Goal: Task Accomplishment & Management: Manage account settings

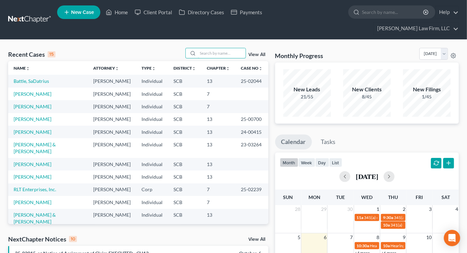
click at [230, 48] on input "search" at bounding box center [222, 53] width 48 height 10
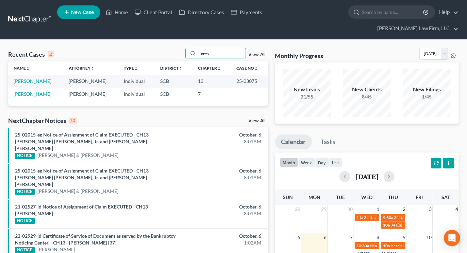
type input "heyw"
click at [41, 78] on link "[PERSON_NAME]" at bounding box center [33, 81] width 38 height 6
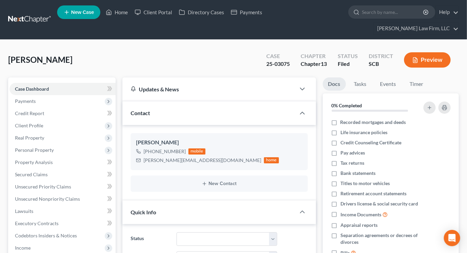
select select "0"
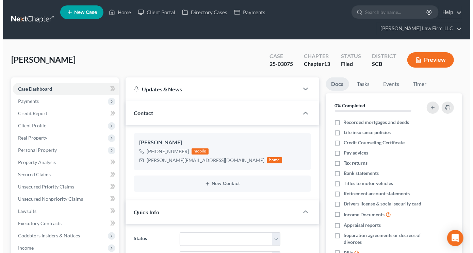
scroll to position [544, 0]
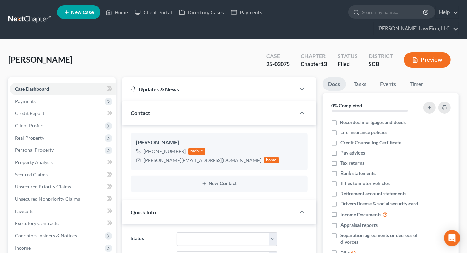
click at [437, 52] on button "Preview" at bounding box center [427, 59] width 47 height 15
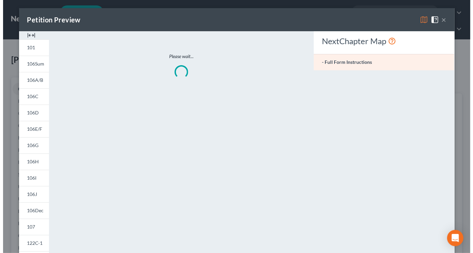
scroll to position [538, 0]
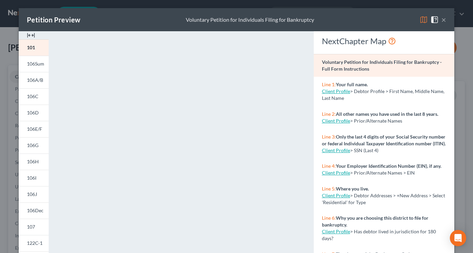
click at [31, 96] on span "106C" at bounding box center [33, 96] width 12 height 6
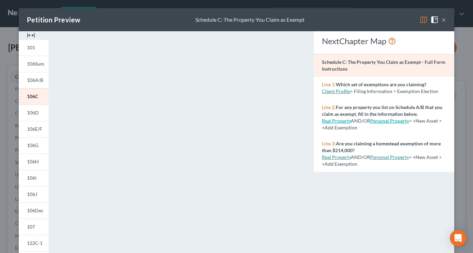
click at [369, 203] on div "NextChapter Map Schedule C: The Property You Claim as Exempt - Full Form Instru…" at bounding box center [383, 200] width 147 height 338
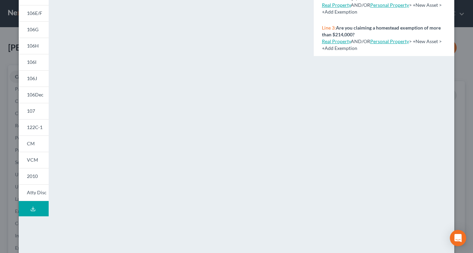
scroll to position [130, 0]
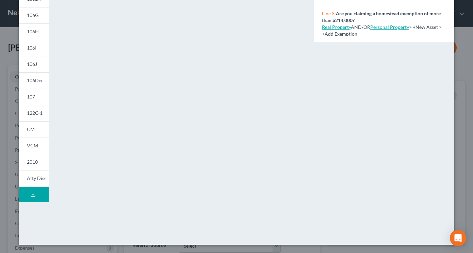
click at [409, 62] on div "NextChapter Map Schedule C: The Property You Claim as Exempt - Full Form Instru…" at bounding box center [383, 70] width 147 height 338
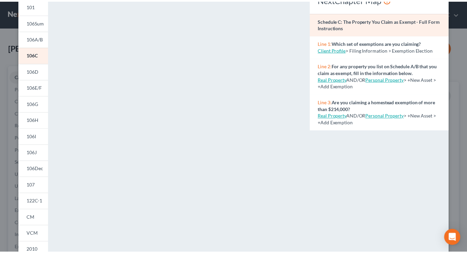
scroll to position [17, 0]
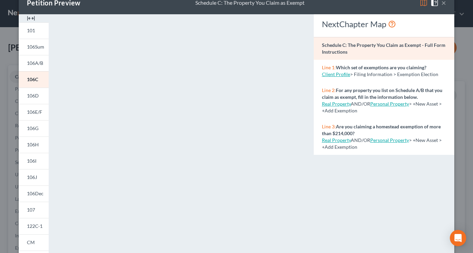
click at [441, 2] on button "×" at bounding box center [443, 3] width 5 height 8
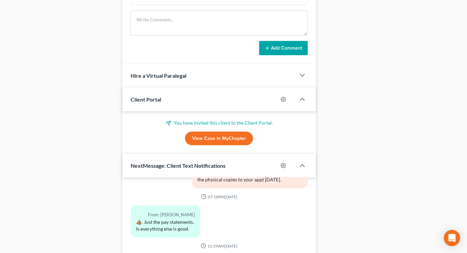
scroll to position [415, 0]
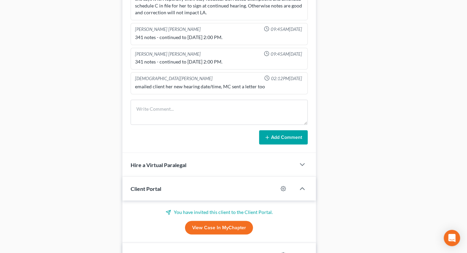
click at [377, 32] on div "Docs Tasks Events Timer 0% Completed Nothing here yet! Recorded mortgages and d…" at bounding box center [390, 41] width 143 height 758
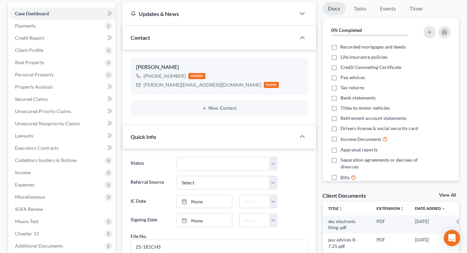
scroll to position [0, 0]
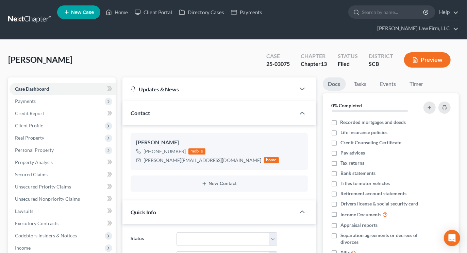
click at [28, 14] on link at bounding box center [30, 20] width 44 height 12
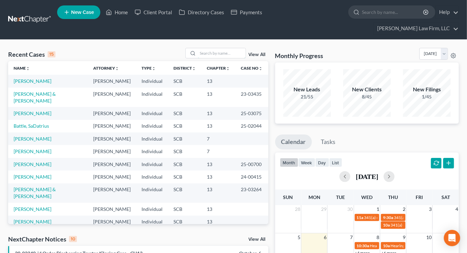
click at [217, 48] on input "search" at bounding box center [222, 53] width 48 height 10
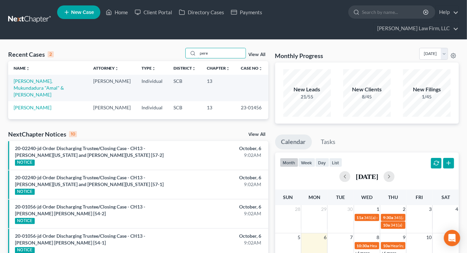
type input "pere"
click at [30, 105] on link "Perez, Kathleen" at bounding box center [33, 108] width 38 height 6
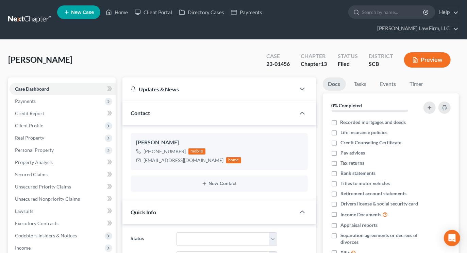
select select "0"
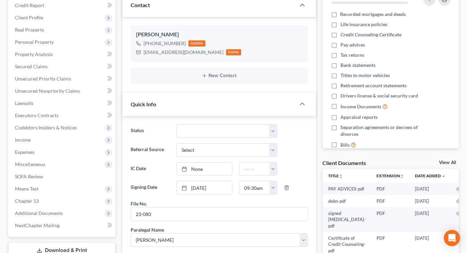
scroll to position [151, 0]
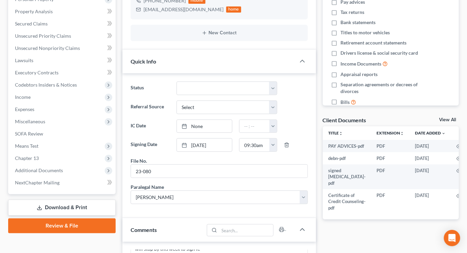
click at [32, 91] on span "Income" at bounding box center [63, 97] width 106 height 12
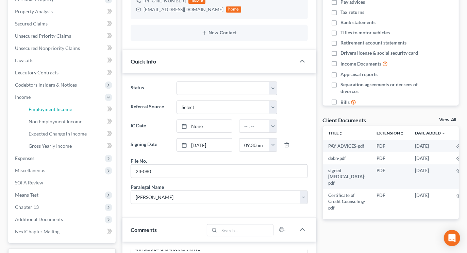
click at [33, 106] on span "Employment Income" at bounding box center [51, 109] width 44 height 6
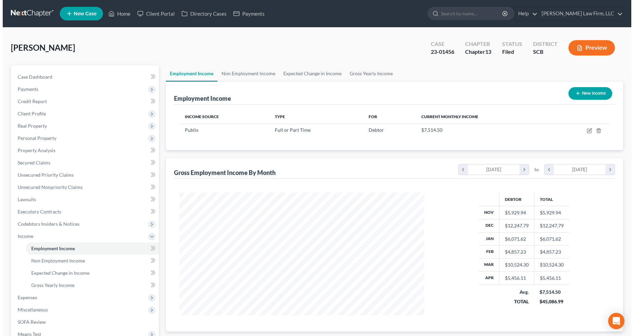
scroll to position [123, 259]
click at [472, 130] on icon "button" at bounding box center [586, 130] width 5 height 5
select select "0"
select select "9"
select select "0"
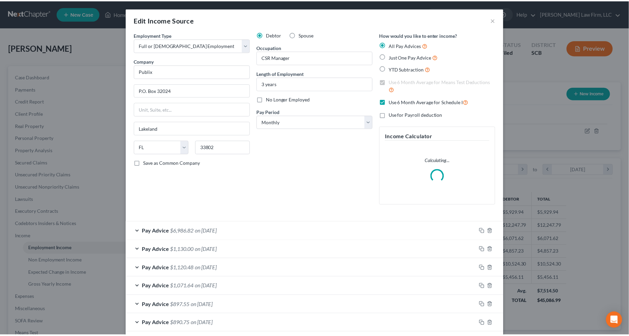
scroll to position [123, 262]
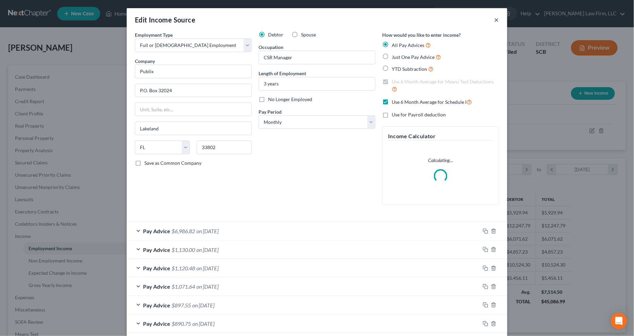
click at [472, 20] on button "×" at bounding box center [497, 20] width 5 height 8
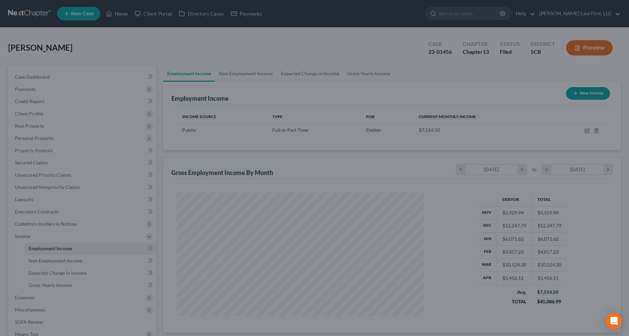
scroll to position [339854, 339718]
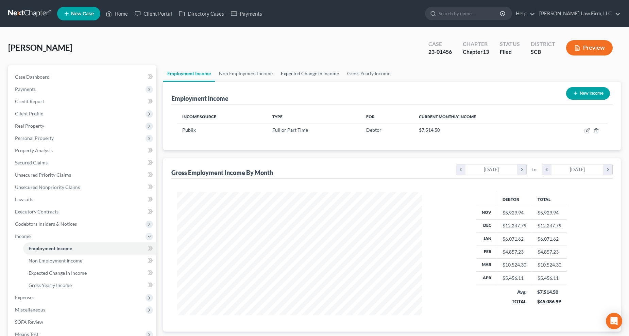
click at [324, 70] on link "Expected Change in Income" at bounding box center [310, 73] width 66 height 16
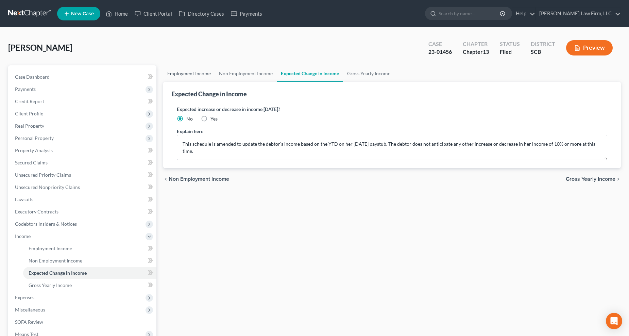
click at [191, 73] on link "Employment Income" at bounding box center [189, 73] width 52 height 16
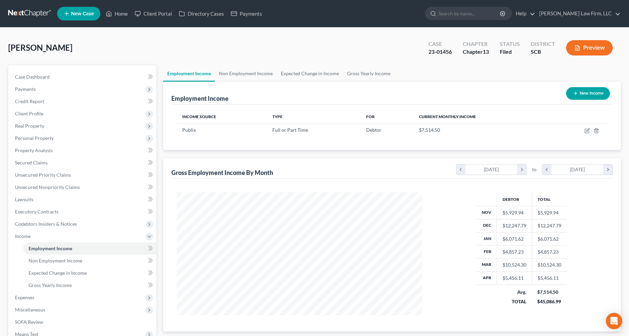
scroll to position [123, 259]
click at [23, 253] on span "Expenses" at bounding box center [24, 297] width 19 height 6
click at [35, 253] on span "Home" at bounding box center [35, 260] width 13 height 6
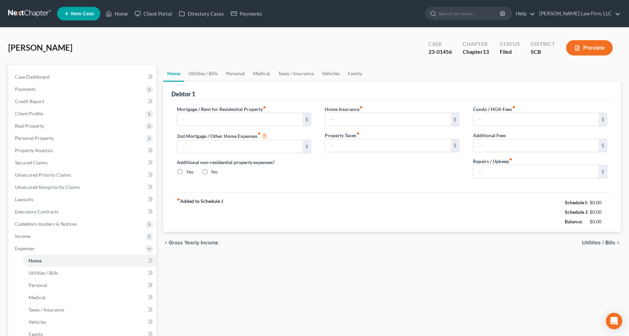
type input "900.00"
type input "0.00"
radio input "true"
type input "22.30"
type input "0.00"
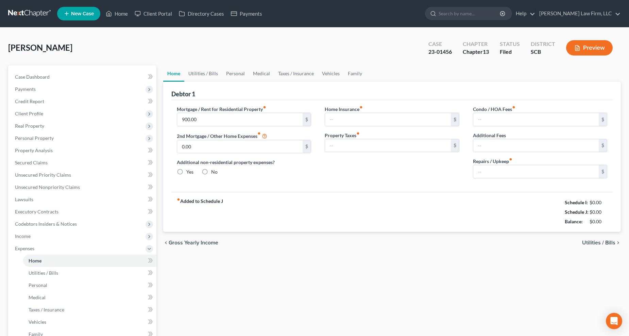
type input "0.00"
type input "100.00"
click at [209, 76] on link "Utilities / Bills" at bounding box center [203, 73] width 38 height 16
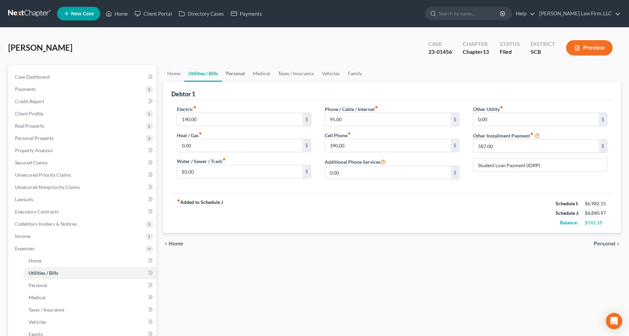
click at [240, 69] on link "Personal" at bounding box center [235, 73] width 27 height 16
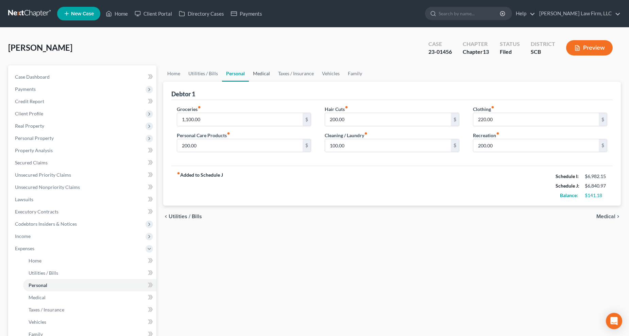
click at [266, 70] on link "Medical" at bounding box center [261, 73] width 25 height 16
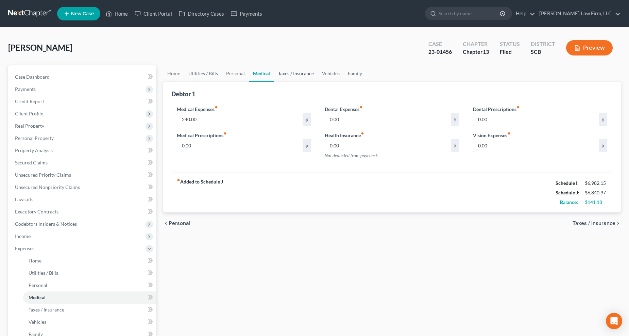
click at [284, 74] on link "Taxes / Insurance" at bounding box center [296, 73] width 44 height 16
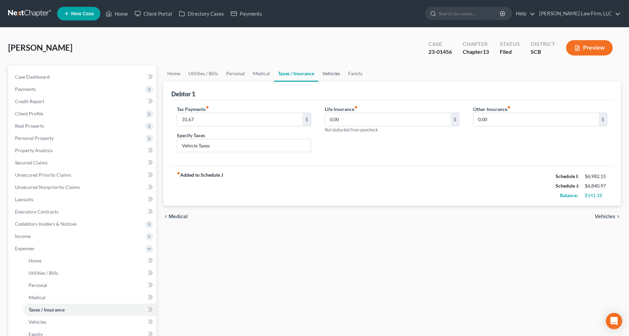
click at [334, 72] on link "Vehicles" at bounding box center [331, 73] width 26 height 16
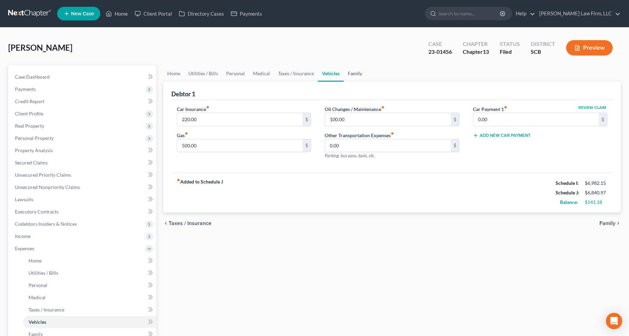
click at [351, 71] on link "Family" at bounding box center [355, 73] width 22 height 16
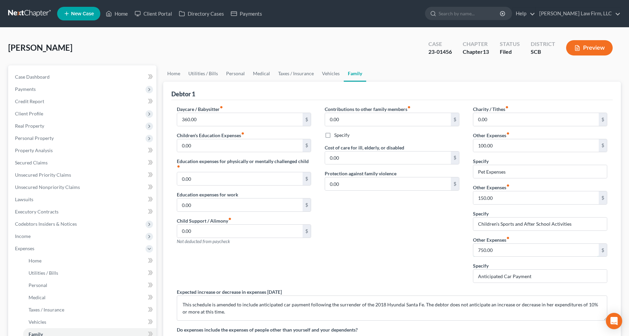
click at [472, 249] on input "750.00" at bounding box center [536, 249] width 126 height 13
type input "700"
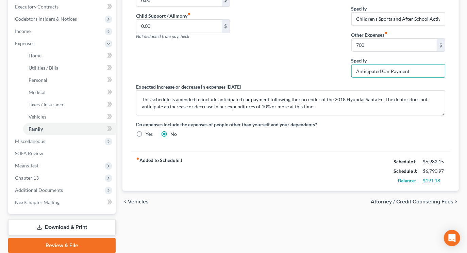
scroll to position [226, 0]
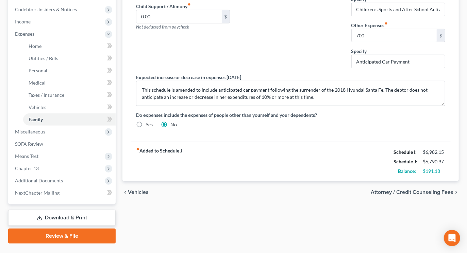
click at [51, 210] on link "Download & Print" at bounding box center [61, 218] width 107 height 16
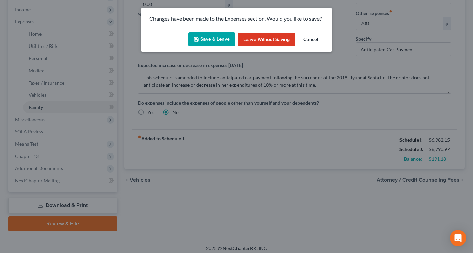
click at [221, 37] on button "Save & Leave" at bounding box center [211, 39] width 47 height 14
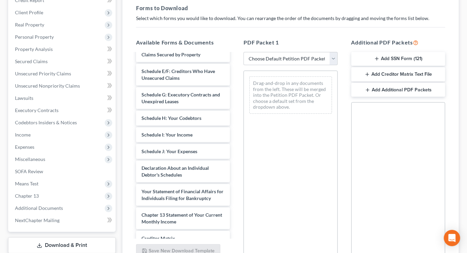
scroll to position [189, 0]
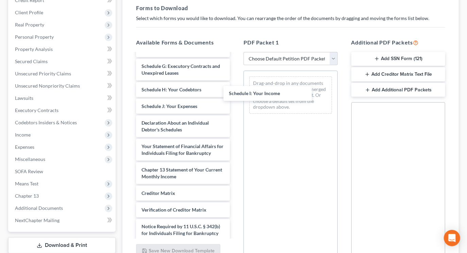
drag, startPoint x: 183, startPoint y: 106, endPoint x: 274, endPoint y: 76, distance: 96.4
click at [235, 76] on div "Schedule I: Your Income PAY ADVICES-pdf debn-pdf signed retainer-pdf Certificat…" at bounding box center [183, 61] width 105 height 393
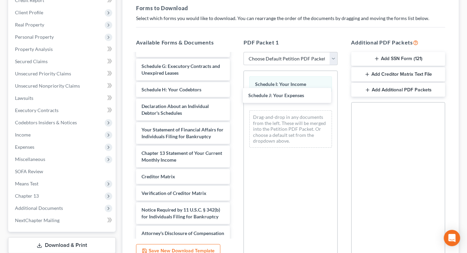
drag, startPoint x: 186, startPoint y: 109, endPoint x: 292, endPoint y: 98, distance: 107.0
click at [235, 98] on div "Schedule J: Your Expenses PAY ADVICES-pdf debn-pdf signed retainer-pdf Certific…" at bounding box center [183, 53] width 105 height 376
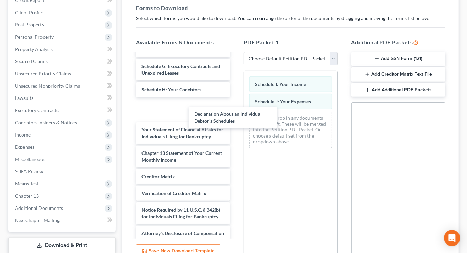
drag, startPoint x: 173, startPoint y: 113, endPoint x: 253, endPoint y: 125, distance: 80.7
click at [235, 125] on div "Declaration About an Individual Debtor's Schedules PAY ADVICES-pdf debn-pdf sig…" at bounding box center [183, 53] width 105 height 376
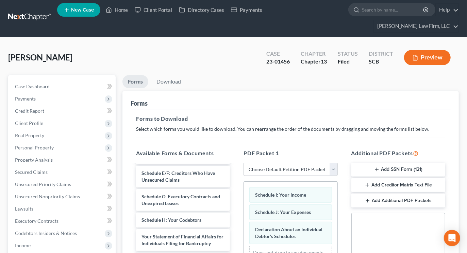
scroll to position [0, 0]
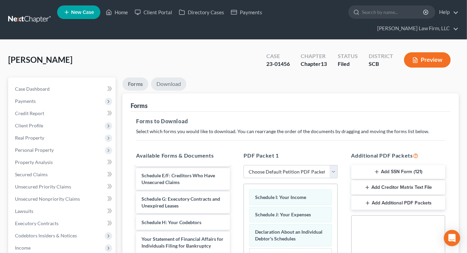
click at [175, 78] on link "Download" at bounding box center [168, 84] width 35 height 13
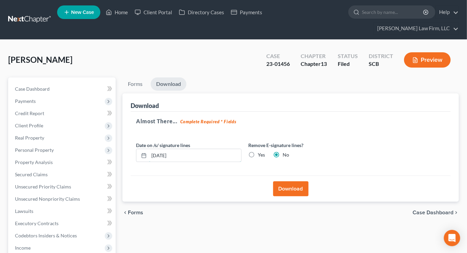
click at [185, 149] on input "10/06/2025" at bounding box center [195, 155] width 92 height 13
click at [258, 152] on label "Yes" at bounding box center [261, 155] width 7 height 7
click at [260, 152] on input "Yes" at bounding box center [262, 154] width 4 height 4
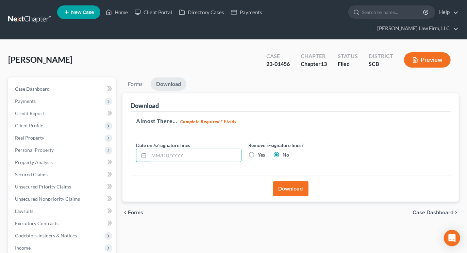
radio input "true"
radio input "false"
click at [302, 182] on button "Download" at bounding box center [290, 189] width 35 height 15
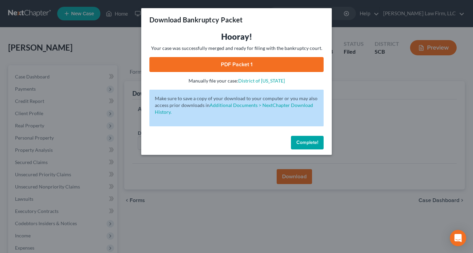
click at [269, 64] on link "PDF Packet 1" at bounding box center [236, 64] width 174 height 15
click at [82, 39] on div "Download Bankruptcy Packet Hooray! Your case was successfully merged and ready …" at bounding box center [236, 126] width 473 height 253
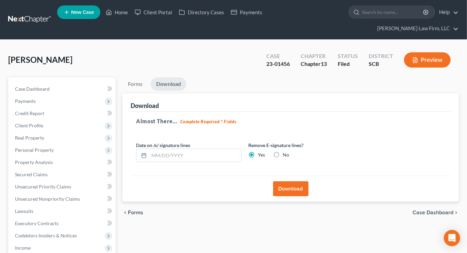
click at [40, 14] on link at bounding box center [30, 20] width 44 height 12
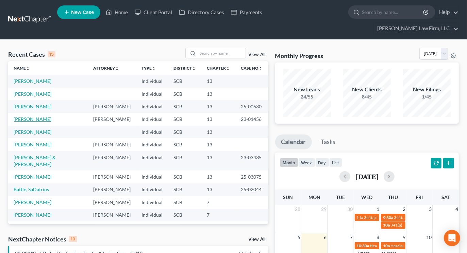
click at [27, 116] on link "Perez, Kathleen" at bounding box center [33, 119] width 38 height 6
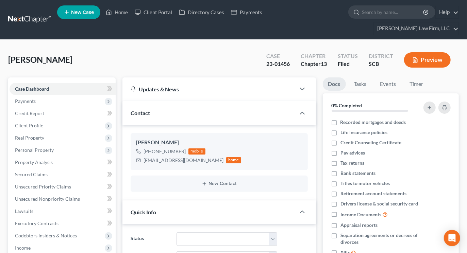
select select "0"
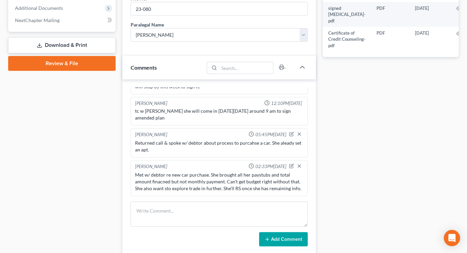
scroll to position [378, 0]
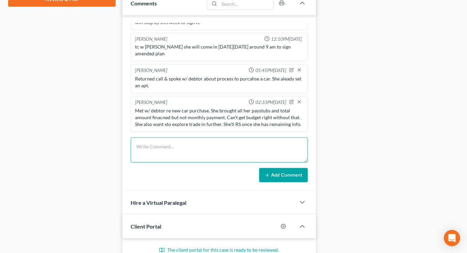
click at [186, 146] on textarea at bounding box center [219, 150] width 177 height 25
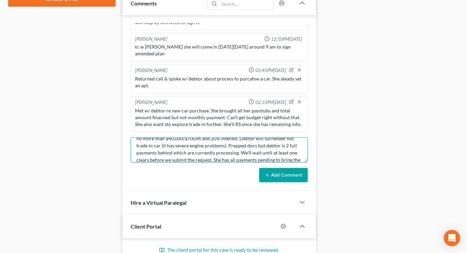
scroll to position [22, 0]
type textarea "Met w/ debtor who has remaining info, will seek permission to finance car for n…"
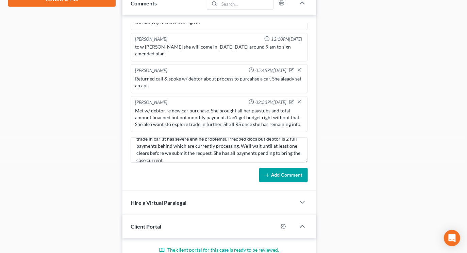
click at [285, 168] on button "Add Comment" at bounding box center [283, 175] width 49 height 14
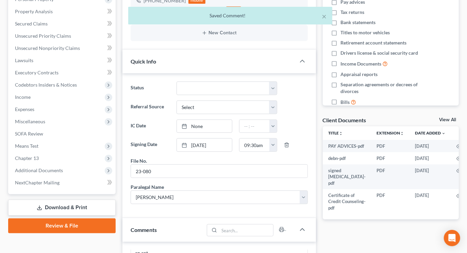
scroll to position [0, 0]
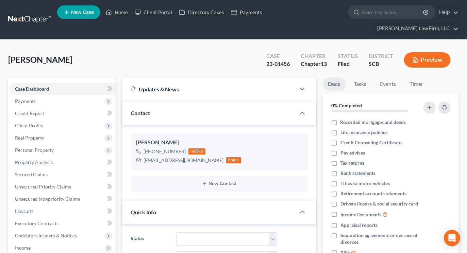
click at [362, 15] on input "search" at bounding box center [393, 12] width 62 height 13
click at [43, 14] on link at bounding box center [30, 20] width 44 height 12
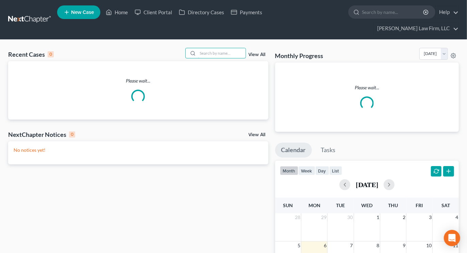
click at [221, 48] on input "search" at bounding box center [222, 53] width 48 height 10
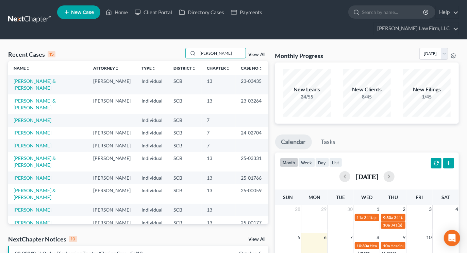
type input "smith"
click at [56, 98] on link "[PERSON_NAME] & [PERSON_NAME]" at bounding box center [35, 104] width 42 height 13
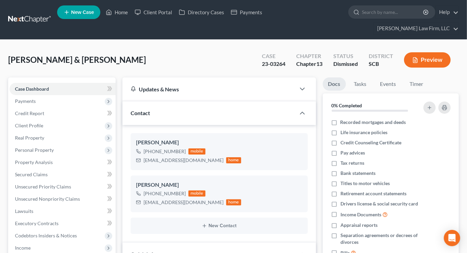
select select "0"
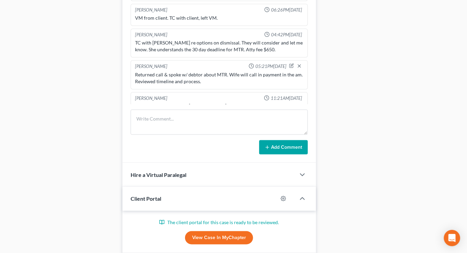
scroll to position [945, 0]
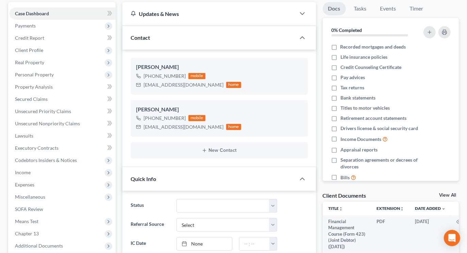
scroll to position [0, 0]
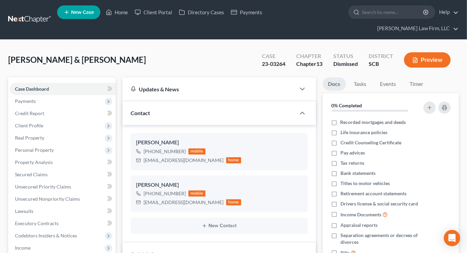
click at [32, 14] on link at bounding box center [30, 20] width 44 height 12
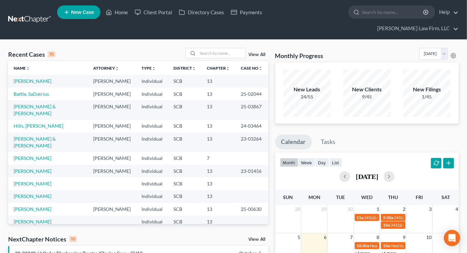
click at [210, 48] on input "search" at bounding box center [222, 53] width 48 height 10
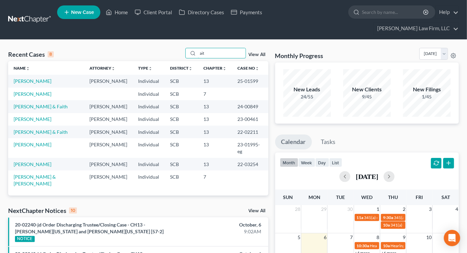
type input "ait"
click at [36, 78] on link "[PERSON_NAME]" at bounding box center [33, 81] width 38 height 6
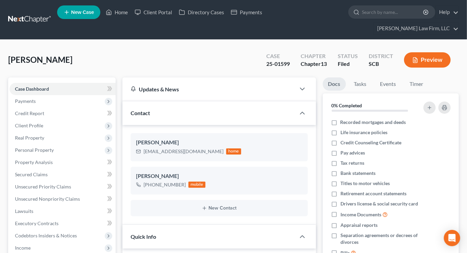
scroll to position [5, 0]
click at [36, 14] on link at bounding box center [30, 20] width 44 height 12
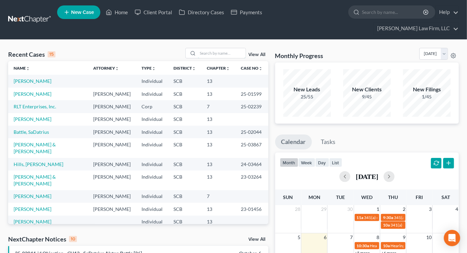
click at [225, 48] on input "search" at bounding box center [222, 53] width 48 height 10
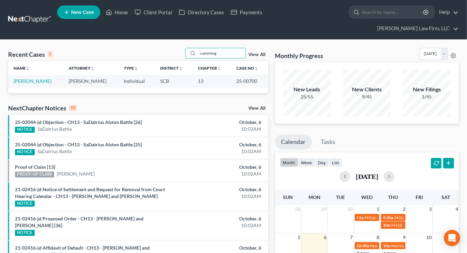
type input "cumming"
click at [29, 78] on link "[PERSON_NAME]" at bounding box center [33, 81] width 38 height 6
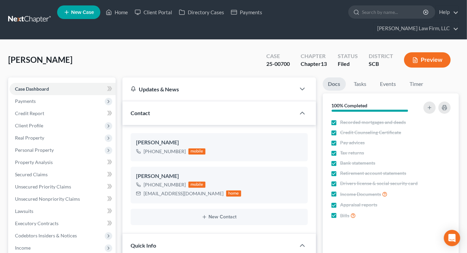
select select "1"
click at [29, 172] on span "Secured Claims" at bounding box center [31, 175] width 33 height 6
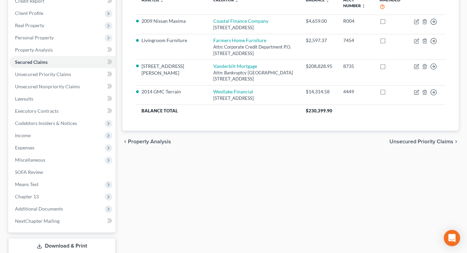
scroll to position [113, 0]
click at [22, 141] on span "Expenses" at bounding box center [63, 147] width 106 height 12
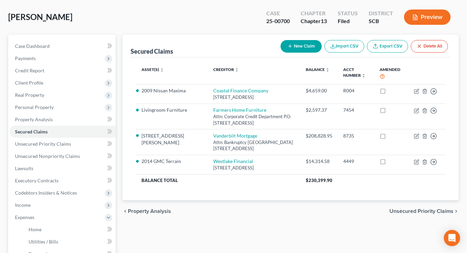
scroll to position [0, 0]
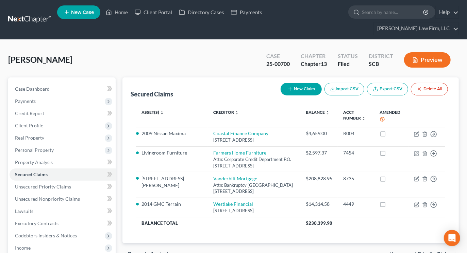
click at [421, 52] on button "Preview" at bounding box center [427, 59] width 47 height 15
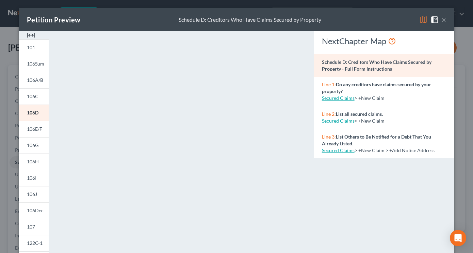
click at [37, 193] on link "106J" at bounding box center [34, 194] width 30 height 16
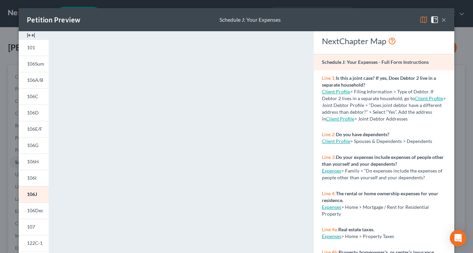
click at [443, 20] on button "×" at bounding box center [443, 20] width 5 height 8
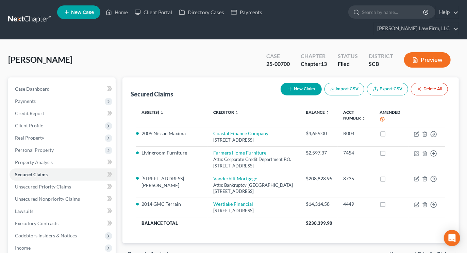
click at [29, 15] on link at bounding box center [30, 20] width 44 height 12
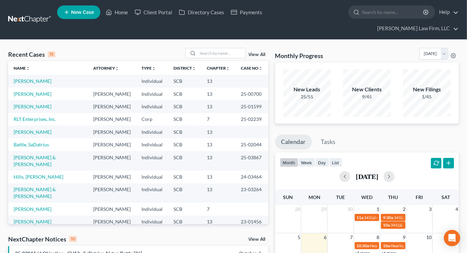
click at [219, 48] on input "search" at bounding box center [222, 53] width 48 height 10
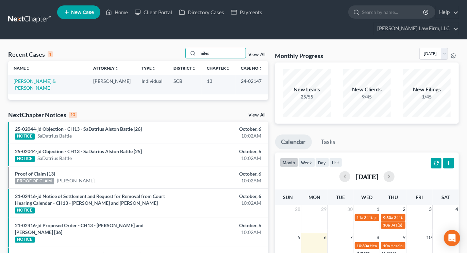
type input "miles"
click at [25, 78] on link "[PERSON_NAME] & [PERSON_NAME]" at bounding box center [35, 84] width 42 height 13
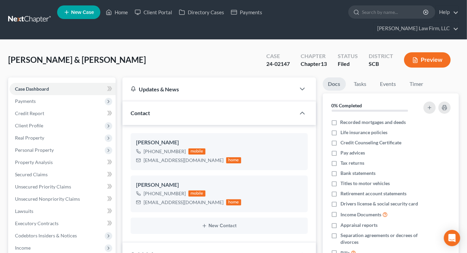
select select "0"
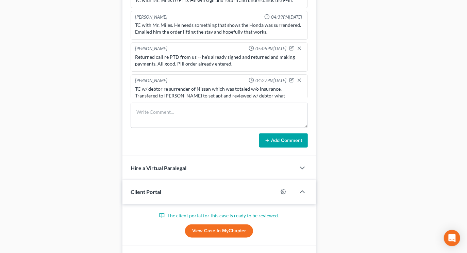
scroll to position [485, 0]
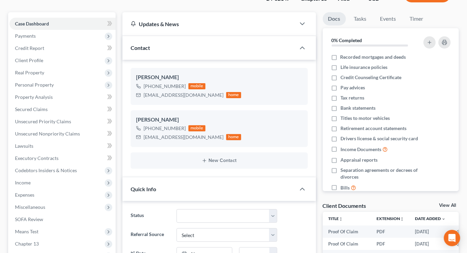
scroll to position [0, 0]
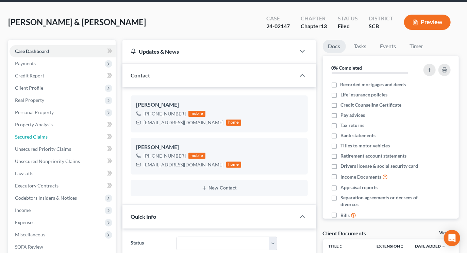
click at [43, 134] on span "Secured Claims" at bounding box center [31, 137] width 33 height 6
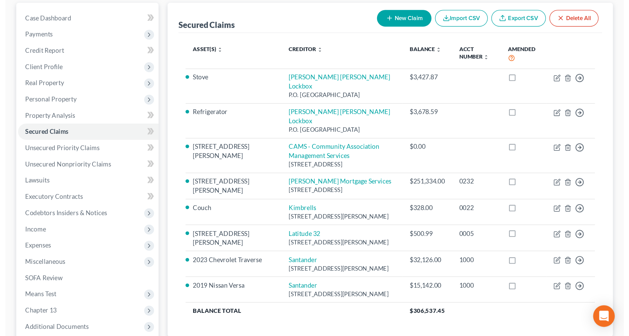
scroll to position [62, 0]
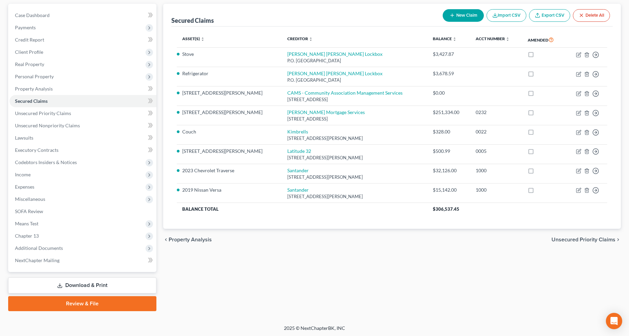
click at [36, 183] on span "Expenses" at bounding box center [83, 187] width 147 height 12
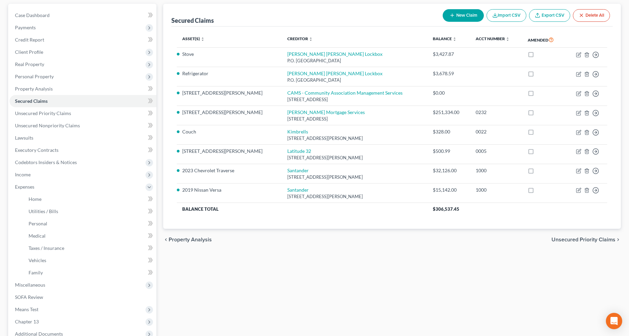
click at [35, 175] on span "Income" at bounding box center [83, 174] width 147 height 12
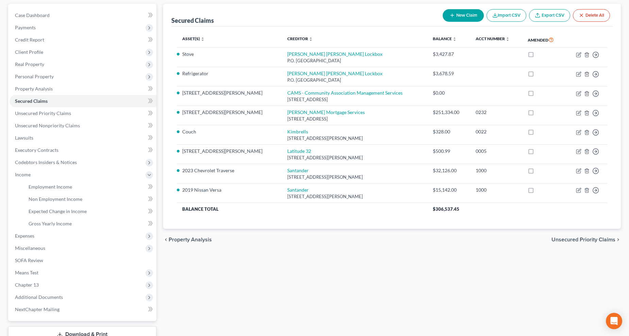
click at [32, 235] on span "Expenses" at bounding box center [24, 236] width 19 height 6
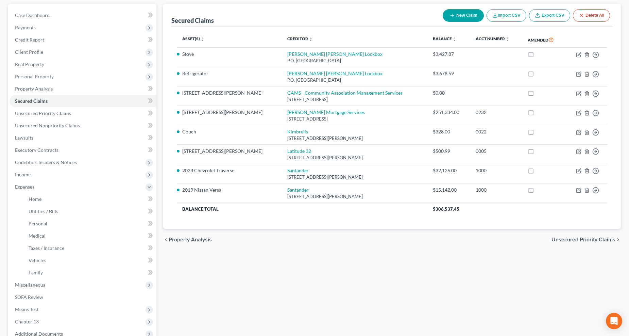
click at [30, 173] on span "Income" at bounding box center [23, 174] width 16 height 6
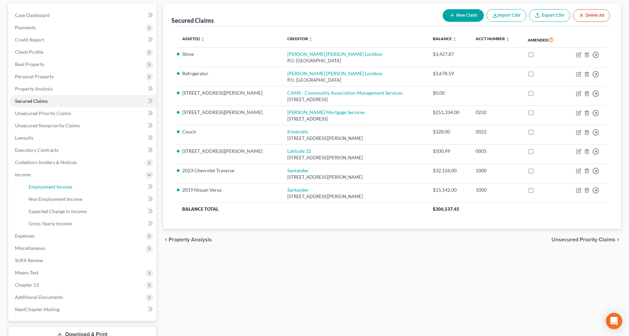
click at [40, 184] on span "Employment Income" at bounding box center [51, 187] width 44 height 6
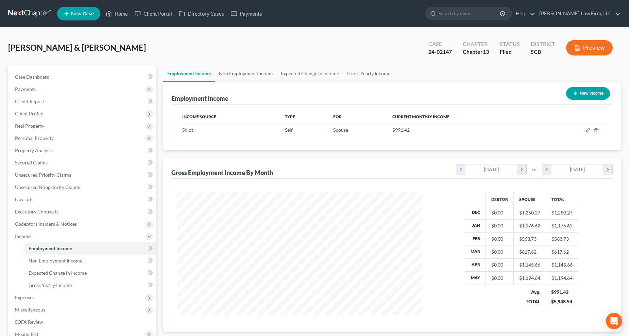
scroll to position [123, 259]
click at [236, 69] on link "Non Employment Income" at bounding box center [246, 73] width 62 height 16
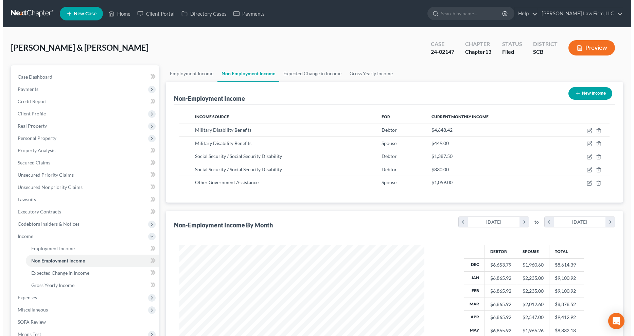
scroll to position [123, 259]
click at [472, 184] on icon "button" at bounding box center [586, 182] width 5 height 5
select select "5"
select select "0"
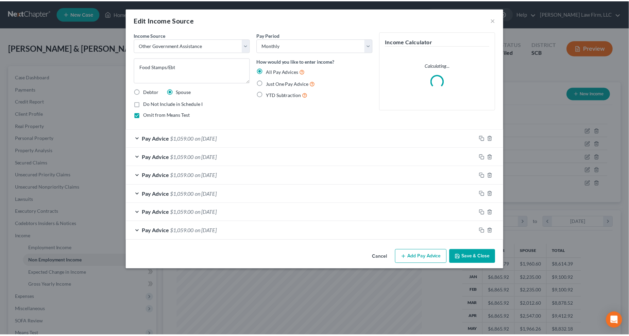
scroll to position [123, 262]
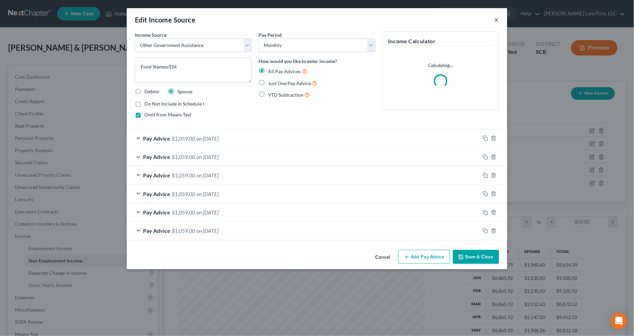
click at [472, 18] on button "×" at bounding box center [497, 20] width 5 height 8
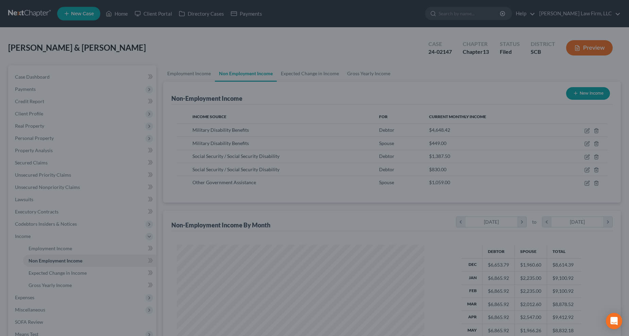
scroll to position [339854, 339718]
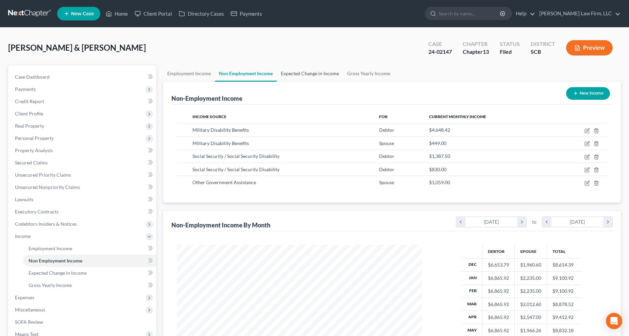
click at [305, 71] on link "Expected Change in Income" at bounding box center [310, 73] width 66 height 16
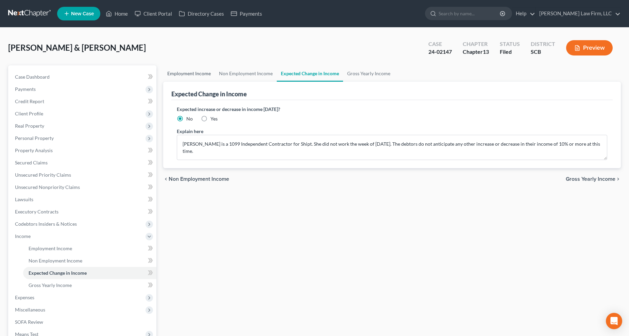
click at [196, 74] on link "Employment Income" at bounding box center [189, 73] width 52 height 16
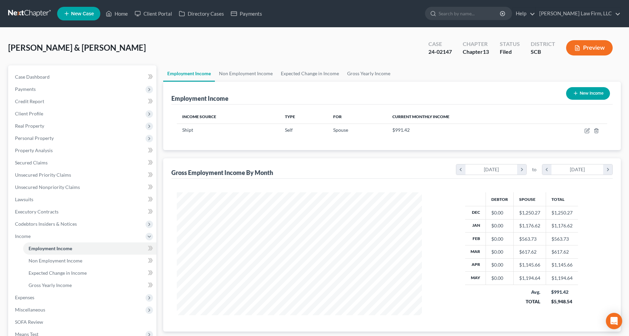
scroll to position [123, 259]
click at [242, 73] on link "Non Employment Income" at bounding box center [246, 73] width 62 height 16
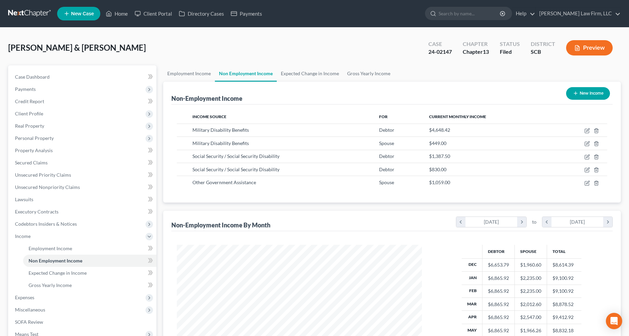
scroll to position [123, 259]
click at [298, 70] on link "Expected Change in Income" at bounding box center [310, 73] width 66 height 16
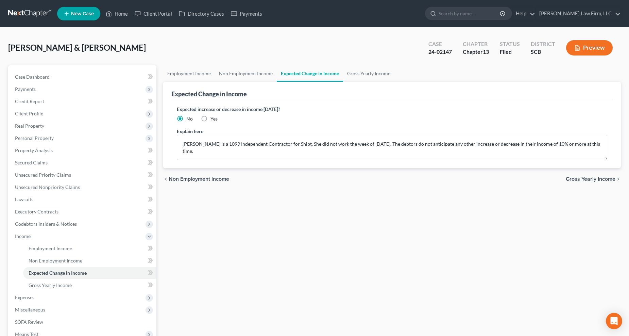
click at [29, 253] on span "Expenses" at bounding box center [24, 297] width 19 height 6
click at [29, 253] on span "Home" at bounding box center [35, 260] width 13 height 6
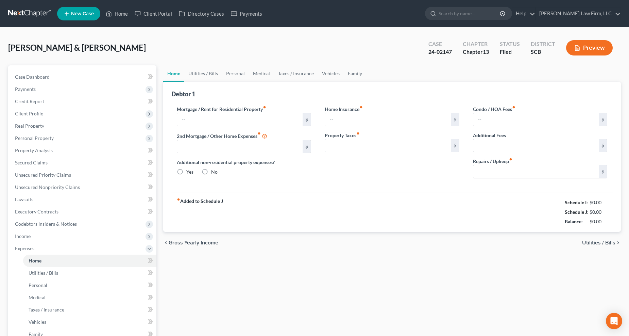
type input "0.00"
radio input "true"
type input "0.00"
type input "20.00"
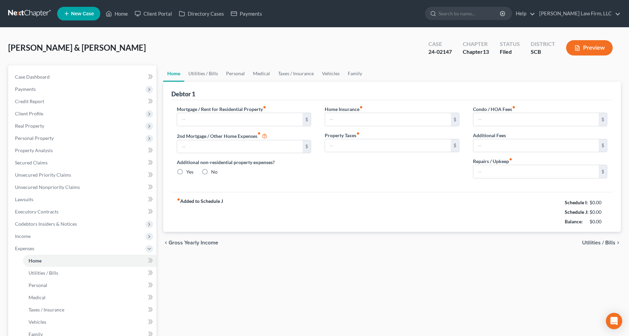
type input "0.00"
type input "475.00"
click at [202, 75] on link "Utilities / Bills" at bounding box center [203, 73] width 38 height 16
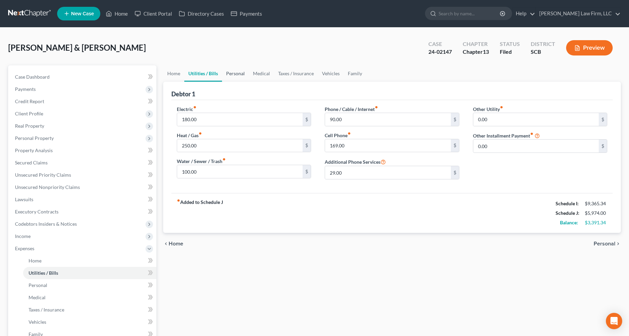
click at [233, 72] on link "Personal" at bounding box center [235, 73] width 27 height 16
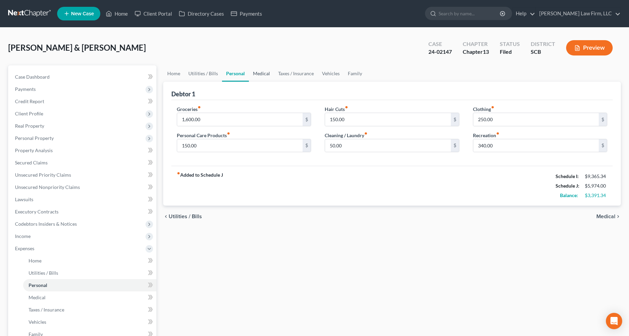
click at [263, 70] on link "Medical" at bounding box center [261, 73] width 25 height 16
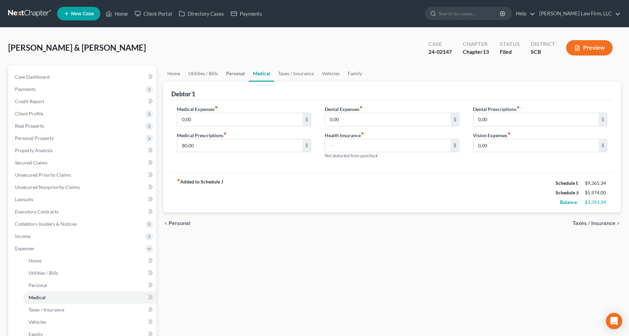
click at [237, 71] on link "Personal" at bounding box center [235, 73] width 27 height 16
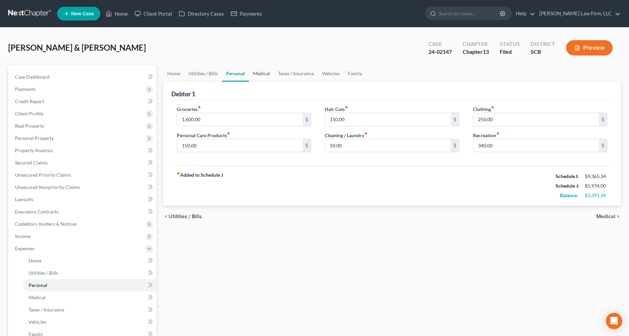
click at [258, 70] on link "Medical" at bounding box center [261, 73] width 25 height 16
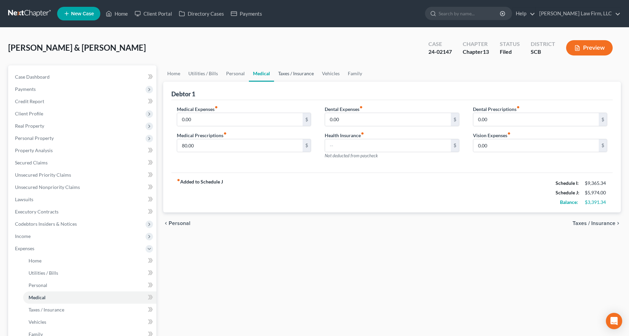
click at [289, 67] on link "Taxes / Insurance" at bounding box center [296, 73] width 44 height 16
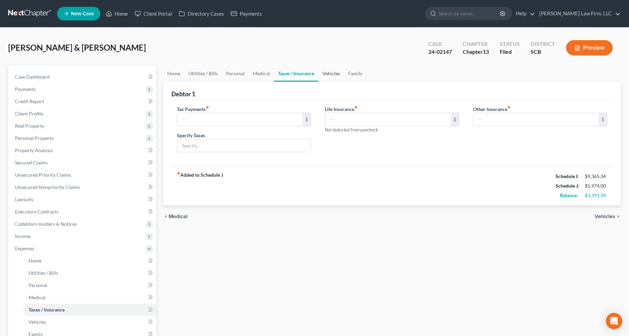
click at [337, 69] on link "Vehicles" at bounding box center [331, 73] width 26 height 16
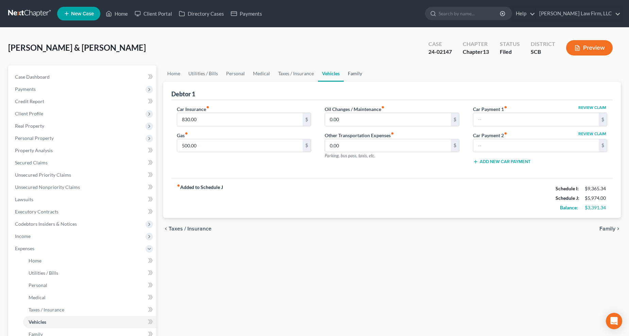
click at [354, 69] on link "Family" at bounding box center [355, 73] width 22 height 16
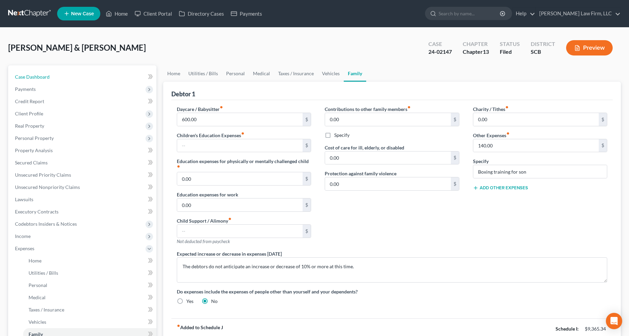
click at [46, 74] on span "Case Dashboard" at bounding box center [32, 77] width 35 height 6
select select "0"
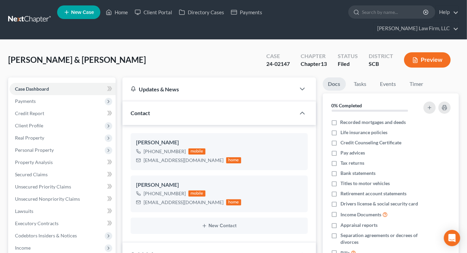
scroll to position [1273, 0]
drag, startPoint x: 401, startPoint y: 32, endPoint x: 141, endPoint y: 119, distance: 274.5
click at [37, 172] on span "Secured Claims" at bounding box center [31, 175] width 33 height 6
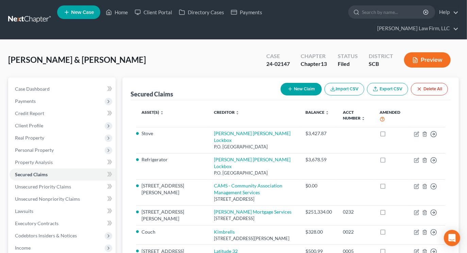
click at [32, 14] on link at bounding box center [30, 20] width 44 height 12
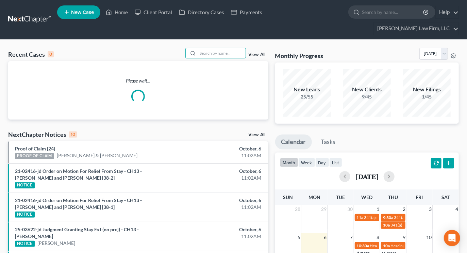
click at [220, 48] on input "search" at bounding box center [222, 53] width 48 height 10
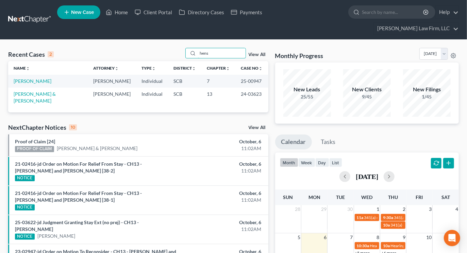
type input "hens"
click at [42, 91] on link "Hensley, Collin & Casey" at bounding box center [35, 97] width 42 height 13
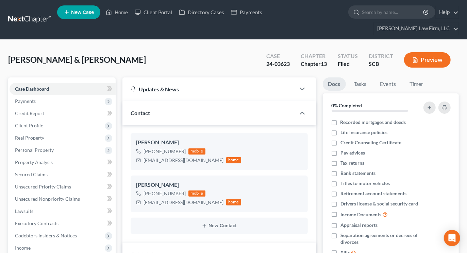
select select "0"
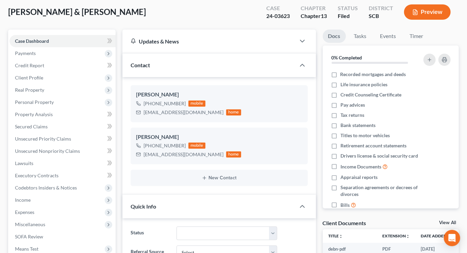
scroll to position [151, 0]
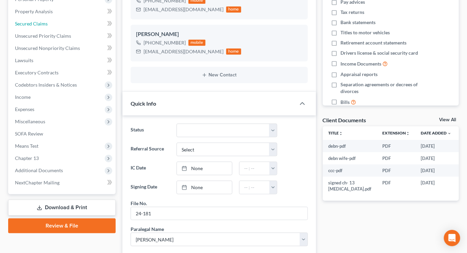
click at [32, 18] on link "Secured Claims" at bounding box center [63, 24] width 106 height 12
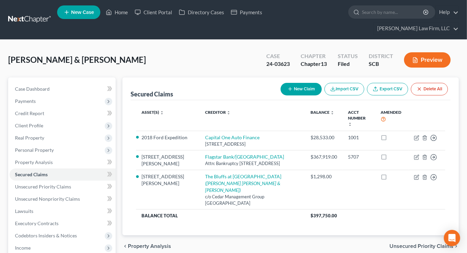
click at [31, 147] on span "Personal Property" at bounding box center [34, 150] width 39 height 6
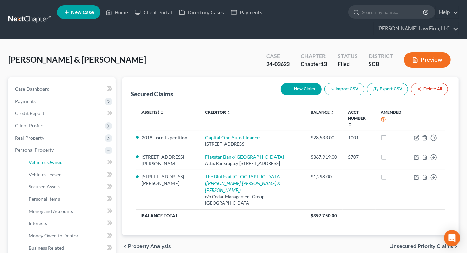
click at [33, 156] on link "Vehicles Owned" at bounding box center [69, 162] width 92 height 12
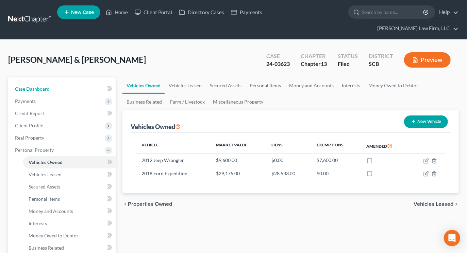
click at [46, 83] on link "Case Dashboard" at bounding box center [63, 89] width 106 height 12
select select "0"
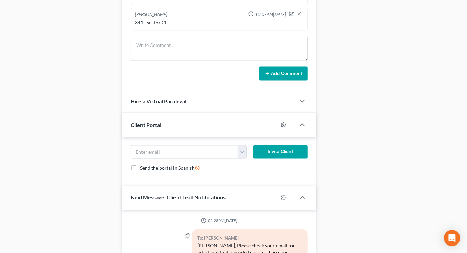
scroll to position [453, 0]
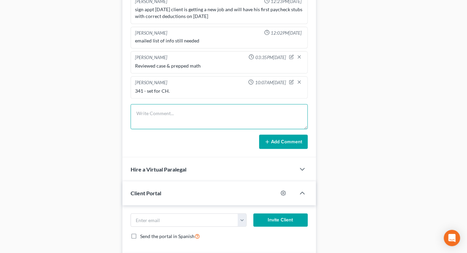
click at [194, 106] on textarea at bounding box center [219, 116] width 177 height 25
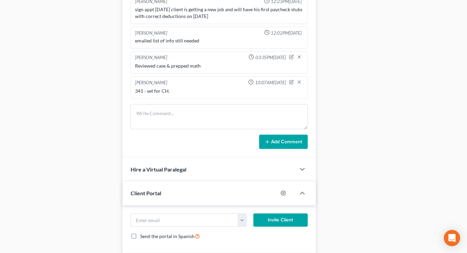
drag, startPoint x: 406, startPoint y: 72, endPoint x: 322, endPoint y: 94, distance: 86.2
click at [406, 72] on div "Docs Tasks Events Timer 0% Completed Nothing here yet! Recorded mortgages and d…" at bounding box center [390, 17] width 143 height 787
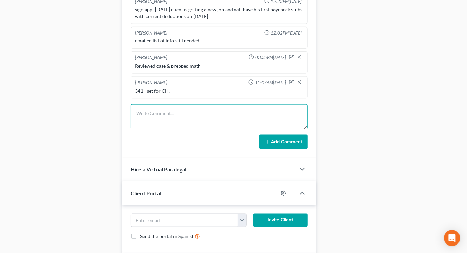
click at [215, 104] on textarea at bounding box center [219, 116] width 177 height 25
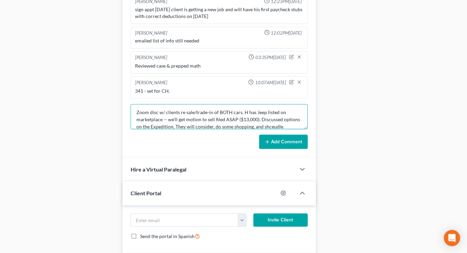
scroll to position [8, 0]
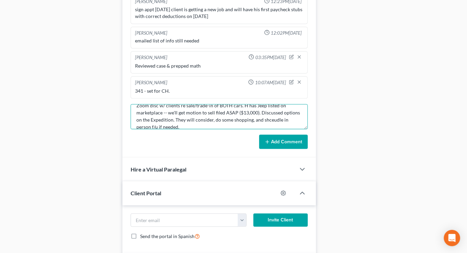
type textarea "Zoom disc w/ clients re sale/trade-in of BOTH cars. H has Jeep listed on market…"
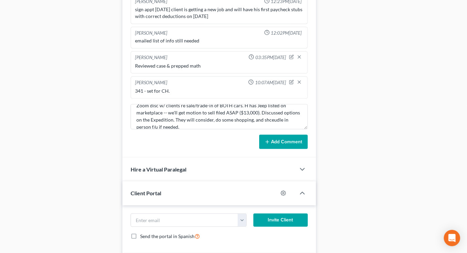
click at [284, 135] on button "Add Comment" at bounding box center [283, 142] width 49 height 14
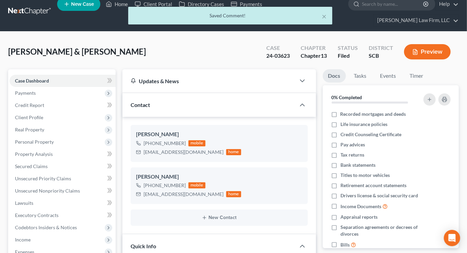
scroll to position [0, 0]
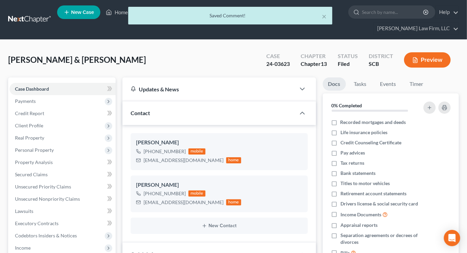
click at [36, 10] on div "× Saved Comment!" at bounding box center [230, 17] width 467 height 21
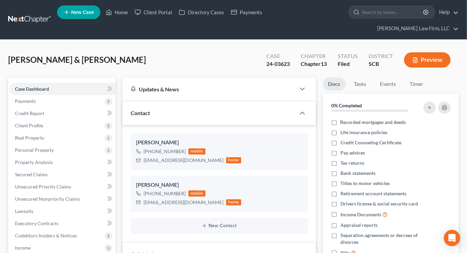
click at [39, 14] on link at bounding box center [30, 20] width 44 height 12
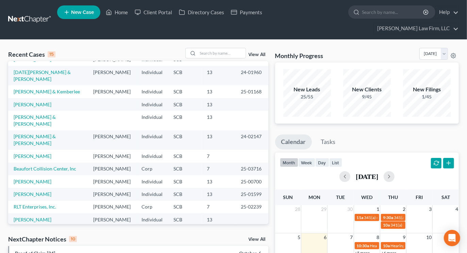
scroll to position [75, 0]
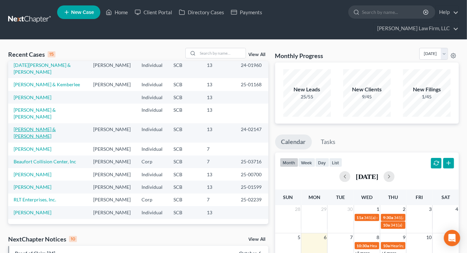
click at [45, 126] on link "[PERSON_NAME] & [PERSON_NAME]" at bounding box center [35, 132] width 42 height 13
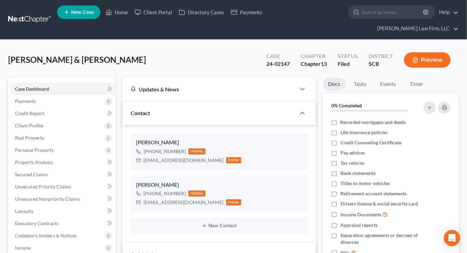
select select "0"
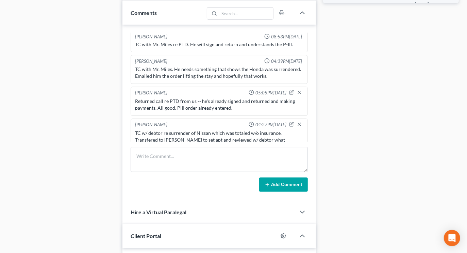
scroll to position [410, 0]
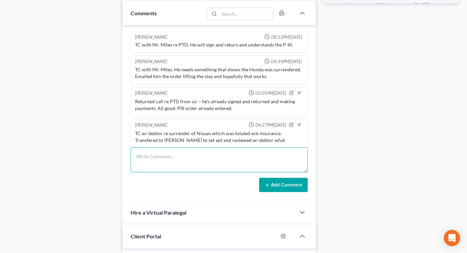
click at [241, 148] on textarea at bounding box center [219, 160] width 177 height 25
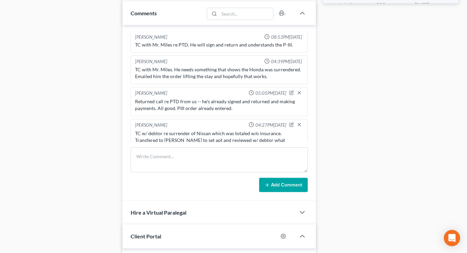
drag, startPoint x: 388, startPoint y: 80, endPoint x: 304, endPoint y: 84, distance: 83.4
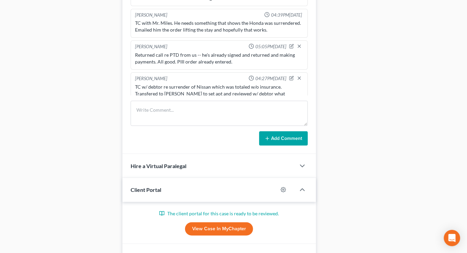
scroll to position [485, 0]
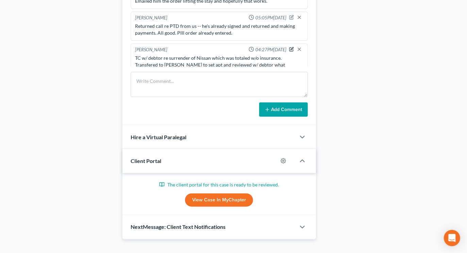
click at [289, 47] on icon "button" at bounding box center [291, 49] width 5 height 5
type textarea "TC w/ debtor re surrender of Nissan which was totaled w/o insurance. Transfered…"
click at [296, 47] on icon "button" at bounding box center [298, 49] width 5 height 5
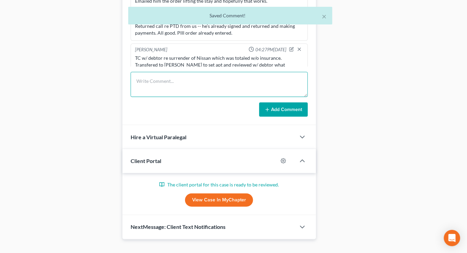
click at [197, 82] on textarea at bounding box center [219, 84] width 177 height 25
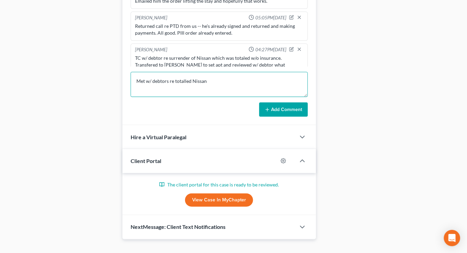
click at [182, 72] on textarea "Met w/ debtors re totalled Nissan" at bounding box center [219, 84] width 177 height 25
click at [212, 72] on textarea "Met w/ debtors re totaled Nissan" at bounding box center [219, 84] width 177 height 25
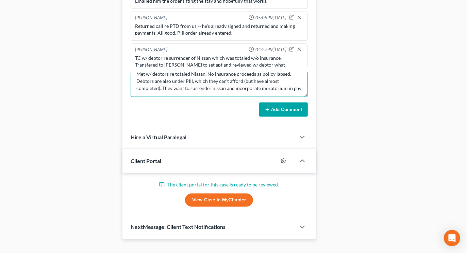
scroll to position [8, 0]
type textarea "Met w/ debtors re totaled Nissan. No insurance proceeds as policy lapsed. Debto…"
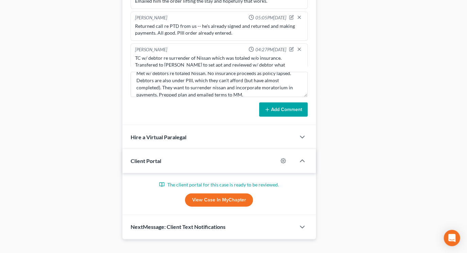
click at [299, 103] on button "Add Comment" at bounding box center [283, 110] width 49 height 14
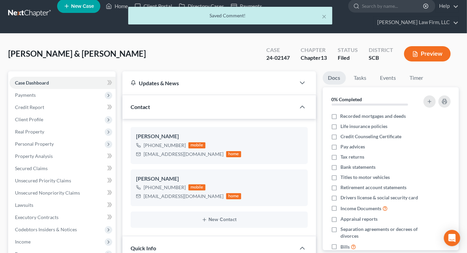
scroll to position [0, 0]
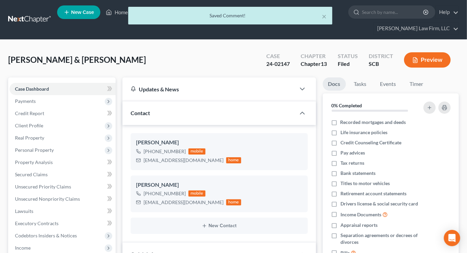
click at [29, 12] on div "× Saved Comment!" at bounding box center [230, 17] width 467 height 21
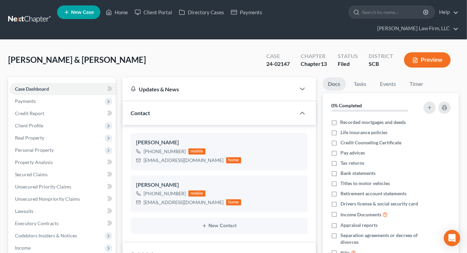
click at [28, 14] on link at bounding box center [30, 20] width 44 height 12
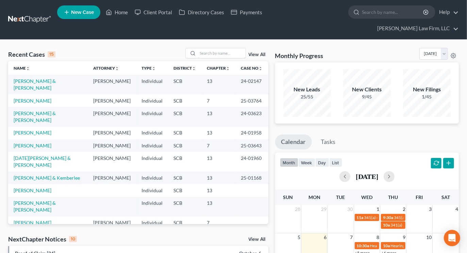
drag, startPoint x: 222, startPoint y: 43, endPoint x: 245, endPoint y: 51, distance: 24.8
click at [222, 48] on input "search" at bounding box center [222, 53] width 48 height 10
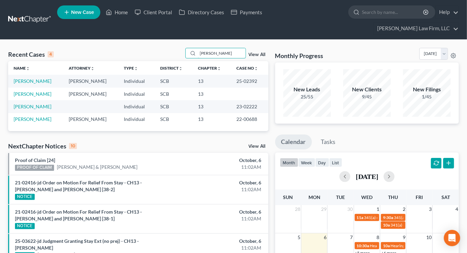
type input "[PERSON_NAME]"
click at [29, 78] on link "[PERSON_NAME]" at bounding box center [33, 81] width 38 height 6
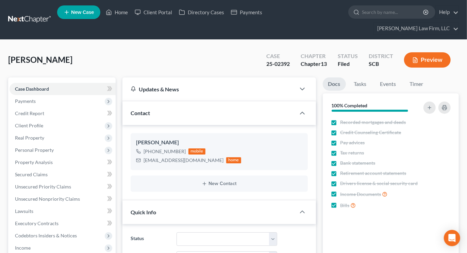
select select "1"
click at [57, 169] on link "Secured Claims" at bounding box center [63, 175] width 106 height 12
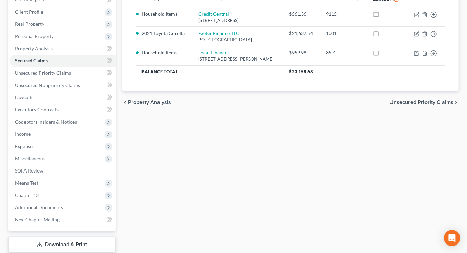
scroll to position [106, 0]
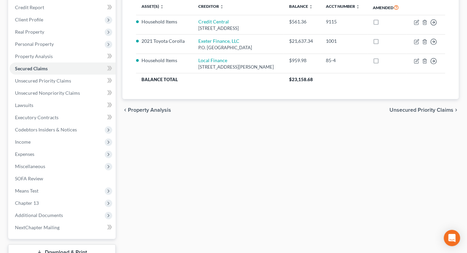
click at [37, 136] on span "Income" at bounding box center [63, 142] width 106 height 12
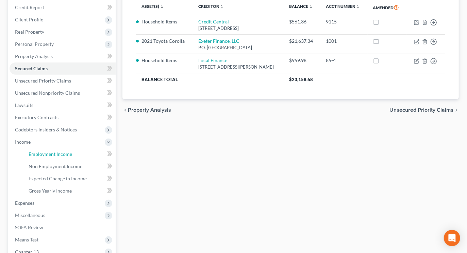
click at [45, 151] on span "Employment Income" at bounding box center [51, 154] width 44 height 6
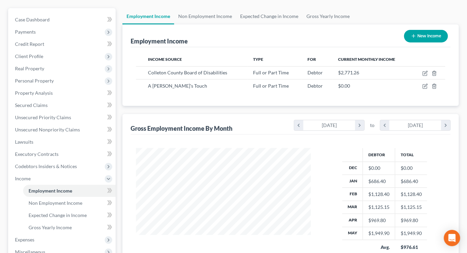
scroll to position [4, 0]
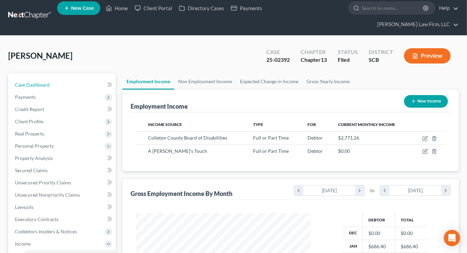
click at [45, 82] on span "Case Dashboard" at bounding box center [32, 85] width 35 height 6
select select "1"
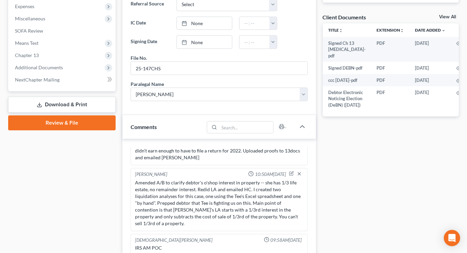
scroll to position [378, 0]
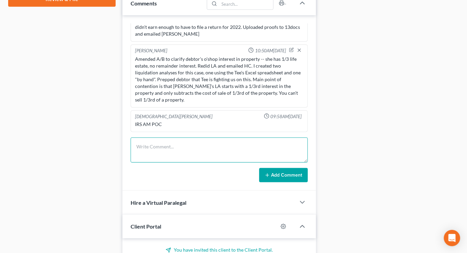
click at [198, 141] on textarea at bounding box center [219, 150] width 177 height 25
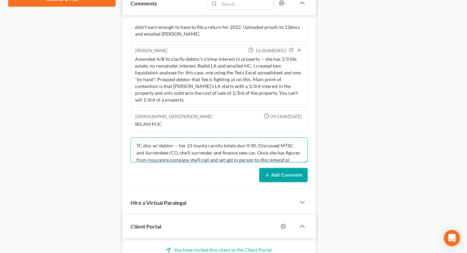
scroll to position [8, 0]
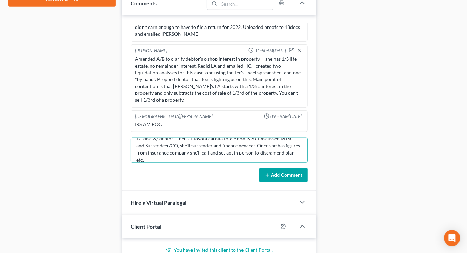
type textarea "TC disc w/ debtor -- her 21 toyota carolla totale don 9/30. Discussed MTSC and …"
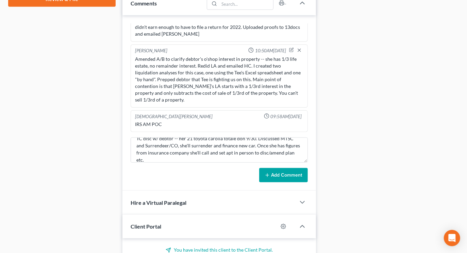
click at [283, 168] on button "Add Comment" at bounding box center [283, 175] width 49 height 14
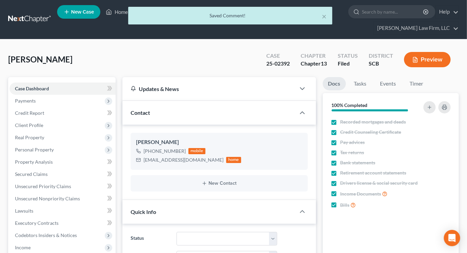
scroll to position [0, 0]
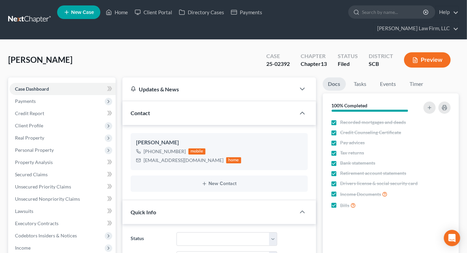
click at [35, 14] on link at bounding box center [30, 20] width 44 height 12
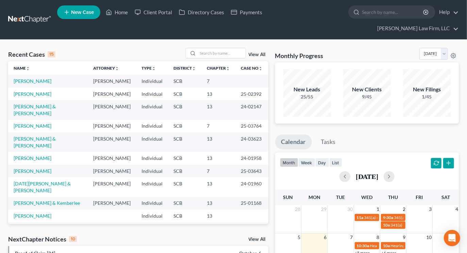
click at [226, 48] on input "search" at bounding box center [222, 53] width 48 height 10
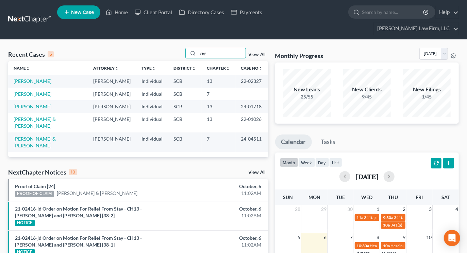
type input "vey"
click at [31, 104] on link "[PERSON_NAME]" at bounding box center [33, 107] width 38 height 6
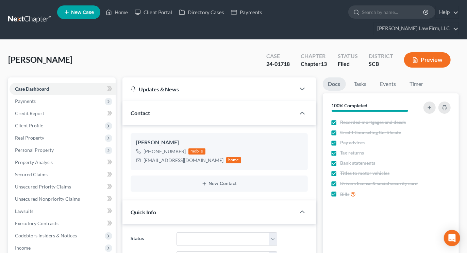
select select "1"
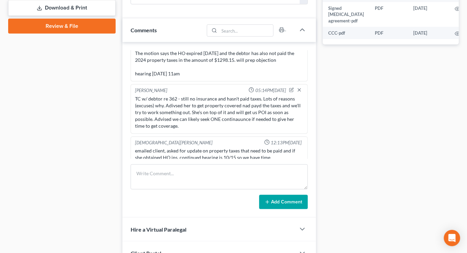
scroll to position [378, 0]
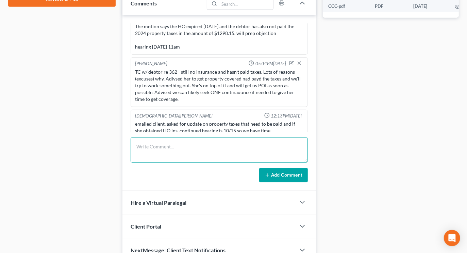
click at [201, 138] on textarea at bounding box center [219, 150] width 177 height 25
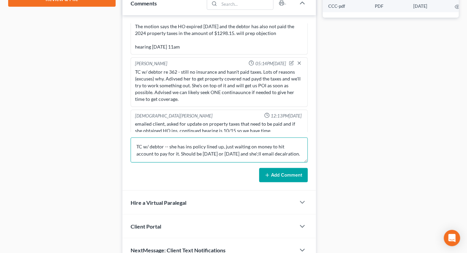
type textarea "TC w/ debtor -- she has ins policy lined up, just waiting on money to hit accou…"
click at [269, 173] on icon at bounding box center [267, 175] width 5 height 5
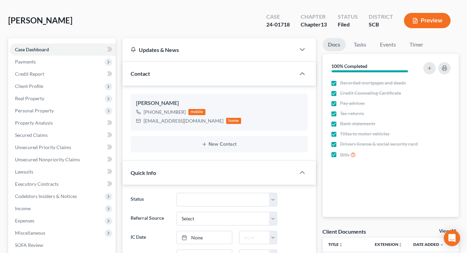
scroll to position [0, 0]
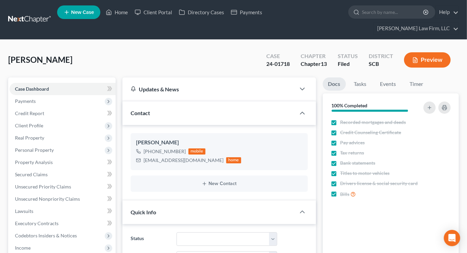
click at [36, 14] on link at bounding box center [30, 20] width 44 height 12
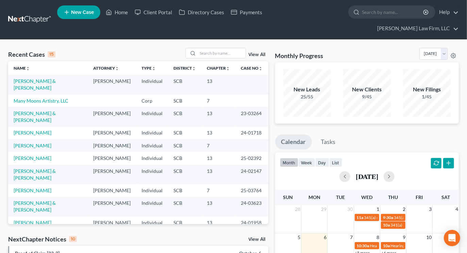
click at [378, 48] on div "Monthly Progress Bankruptcy Bankruptcy [DATE] [DATE] [DATE] [DATE] [DATE] [DATE…" at bounding box center [367, 55] width 184 height 15
click at [216, 48] on input "search" at bounding box center [222, 53] width 48 height 10
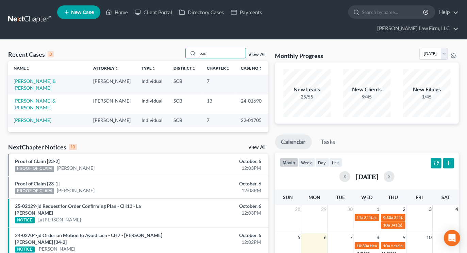
type input "pas"
click at [36, 78] on link "[PERSON_NAME] & [PERSON_NAME]" at bounding box center [35, 84] width 42 height 13
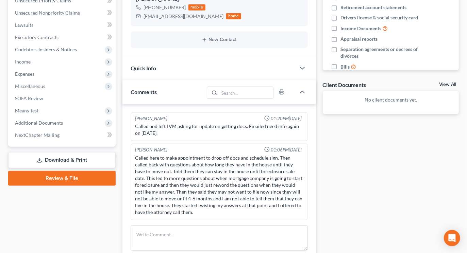
scroll to position [184, 0]
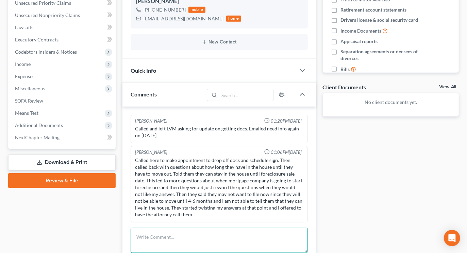
click at [169, 228] on textarea at bounding box center [219, 240] width 177 height 25
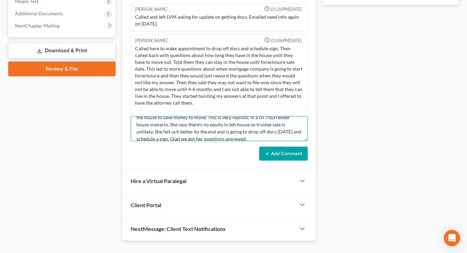
scroll to position [297, 0]
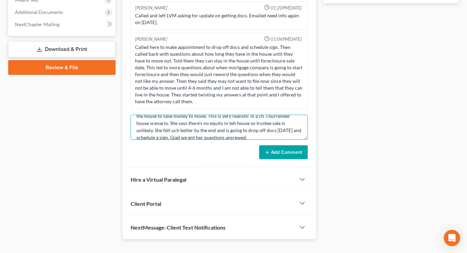
type textarea "TC w/ wife about case, paperwork and setting a sign. They are PIF but no progre…"
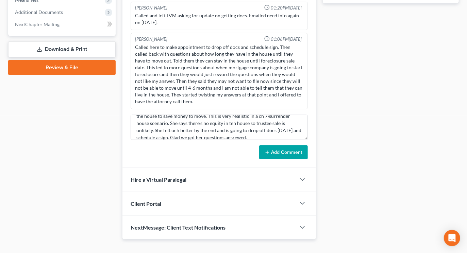
click at [286, 146] on button "Add Comment" at bounding box center [283, 153] width 49 height 14
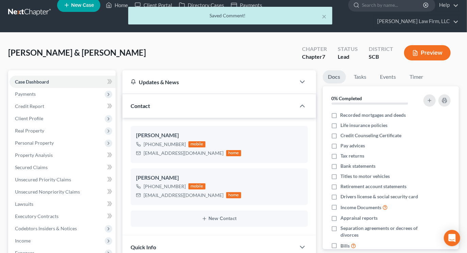
scroll to position [0, 0]
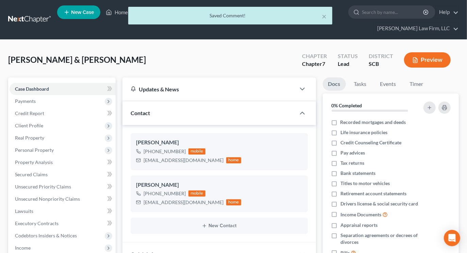
click at [29, 14] on div "× Saved Comment!" at bounding box center [230, 17] width 467 height 21
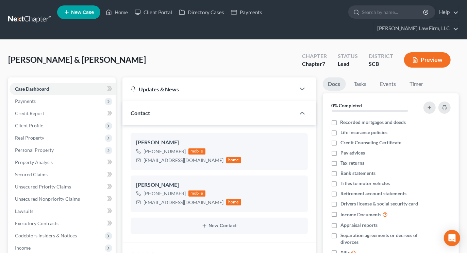
click at [28, 14] on link at bounding box center [30, 20] width 44 height 12
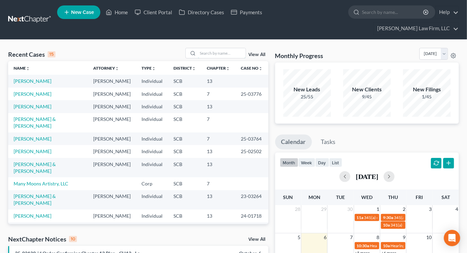
click at [201, 48] on input "search" at bounding box center [222, 53] width 48 height 10
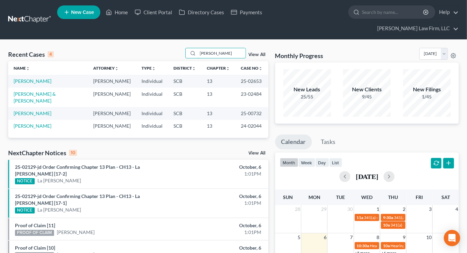
type input "[PERSON_NAME]"
click at [31, 78] on link "[PERSON_NAME]" at bounding box center [33, 81] width 38 height 6
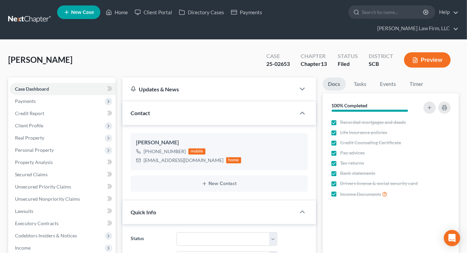
select select "1"
click at [40, 135] on span "Real Property" at bounding box center [29, 138] width 29 height 6
click at [44, 147] on span "Properties Owned" at bounding box center [48, 150] width 39 height 6
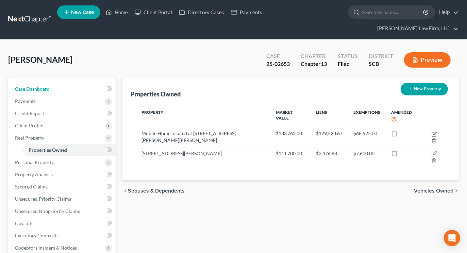
click at [59, 83] on link "Case Dashboard" at bounding box center [63, 89] width 106 height 12
select select "2"
select select "1"
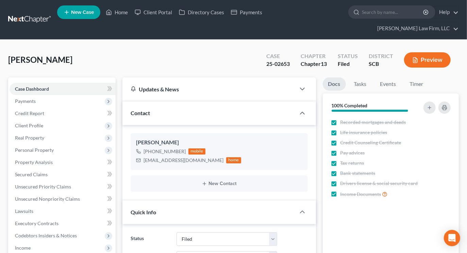
click at [37, 135] on span "Real Property" at bounding box center [29, 138] width 29 height 6
click at [42, 147] on span "Properties Owned" at bounding box center [48, 150] width 39 height 6
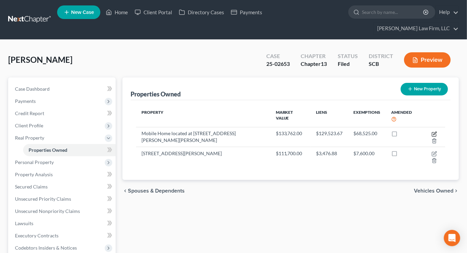
click at [431, 132] on icon "button" at bounding box center [433, 134] width 5 height 5
select select "42"
select select "0"
select select "7"
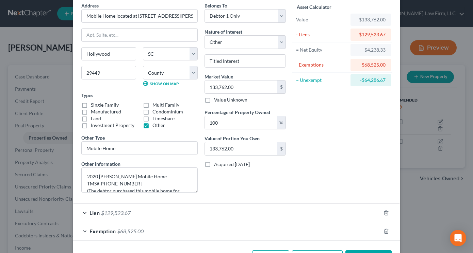
scroll to position [54, 0]
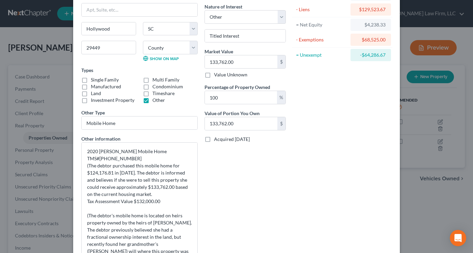
drag, startPoint x: 192, startPoint y: 167, endPoint x: 250, endPoint y: 268, distance: 116.7
click at [250, 253] on html "Home New Case Client Portal Directory Cases Payments Meredith Law Firm, LLC ehe…" at bounding box center [236, 205] width 473 height 410
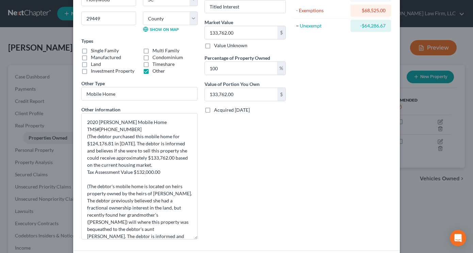
scroll to position [130, 0]
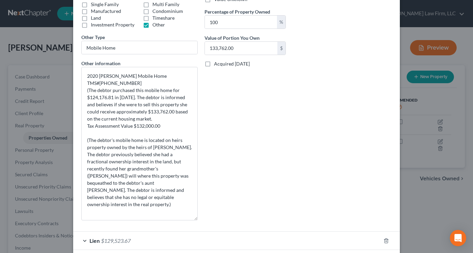
drag, startPoint x: 192, startPoint y: 193, endPoint x: 195, endPoint y: 220, distance: 27.3
click at [195, 220] on div "Address * Mobile Home located at 5346 Salters Hill Road Hollywood State AL AK A…" at bounding box center [139, 63] width 123 height 325
click at [377, 30] on div "Asset Calculator Value $133,762.00 - Liens $129,523.67 = Net Equity $4,238.33 -…" at bounding box center [342, 63] width 106 height 325
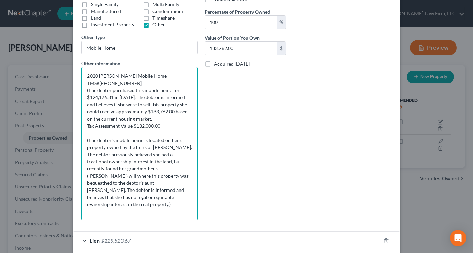
click at [174, 75] on textarea "2020 Clayton Rocketeer Mobile Home TMS#191-00-00-046-01 (The debtor purchased t…" at bounding box center [139, 144] width 116 height 154
type textarea "2020 Clayton Rocketeer Mobile Home (76'x38') TMS#191-00-00-046-01 (The debtor p…"
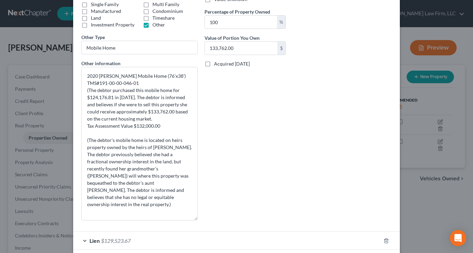
click at [370, 37] on div "Asset Calculator Value $133,762.00 - Liens $129,523.67 = Net Equity $4,238.33 -…" at bounding box center [342, 63] width 106 height 325
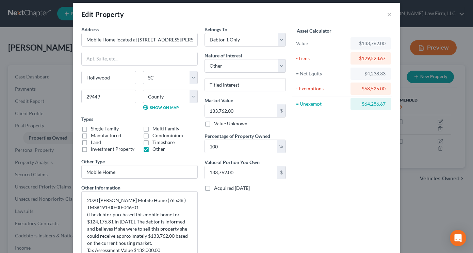
scroll to position [0, 0]
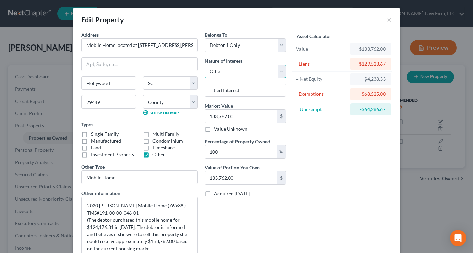
click at [224, 67] on select "Select Fee Simple Joint Tenant Life Estate Equitable Interest Future Interest T…" at bounding box center [244, 72] width 81 height 14
drag, startPoint x: 224, startPoint y: 67, endPoint x: 220, endPoint y: 72, distance: 7.0
click at [224, 67] on select "Select Fee Simple Joint Tenant Life Estate Equitable Interest Future Interest T…" at bounding box center [244, 72] width 81 height 14
click at [91, 151] on label "Investment Property" at bounding box center [113, 154] width 44 height 7
click at [93, 151] on input "Investment Property" at bounding box center [95, 153] width 4 height 4
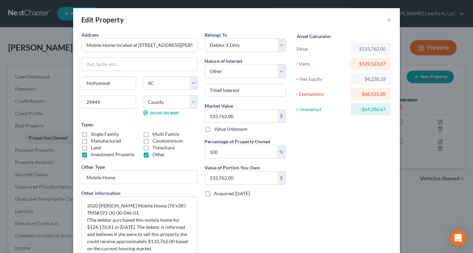
click at [91, 153] on label "Investment Property" at bounding box center [113, 154] width 44 height 7
click at [93, 153] on input "Investment Property" at bounding box center [95, 153] width 4 height 4
checkbox input "false"
click at [91, 148] on label "Land" at bounding box center [96, 147] width 10 height 7
click at [93, 148] on input "Land" at bounding box center [95, 146] width 4 height 4
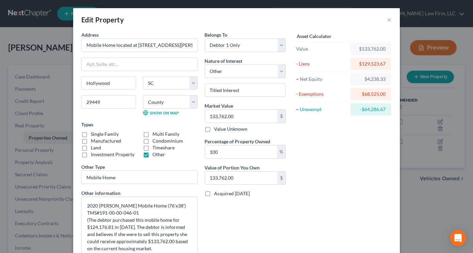
checkbox input "true"
click at [225, 75] on select "Select Fee Simple Joint Tenant Life Estate Equitable Interest Future Interest T…" at bounding box center [244, 72] width 81 height 14
click at [226, 72] on select "Select Fee Simple Joint Tenant Life Estate Equitable Interest Future Interest T…" at bounding box center [244, 72] width 81 height 14
click at [226, 89] on input "Titled Interest" at bounding box center [245, 90] width 81 height 13
click at [226, 90] on input "Titled Interest" at bounding box center [245, 90] width 81 height 13
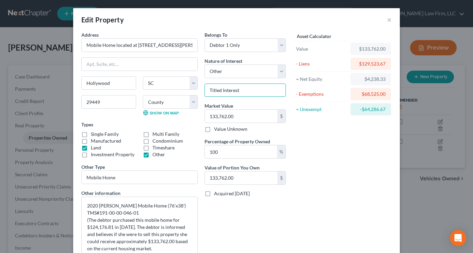
click at [225, 90] on input "Titled Interest" at bounding box center [245, 90] width 81 height 13
drag, startPoint x: 239, startPoint y: 92, endPoint x: 201, endPoint y: 92, distance: 38.1
click at [204, 92] on div "Titled Interest" at bounding box center [244, 91] width 81 height 14
click at [388, 34] on div "Asset Calculator" at bounding box center [342, 36] width 100 height 10
click at [249, 87] on input "Heir's Property" at bounding box center [245, 90] width 81 height 13
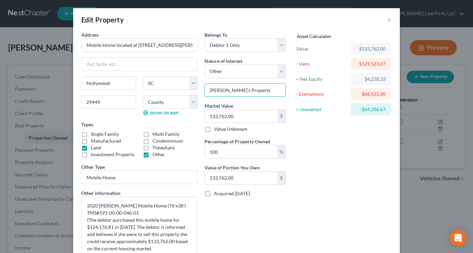
click at [249, 87] on input "Heir's Property" at bounding box center [245, 90] width 81 height 13
type input "Titled Interest"
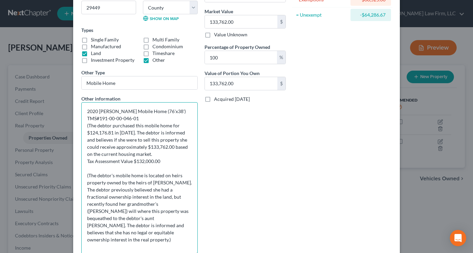
scroll to position [183, 0]
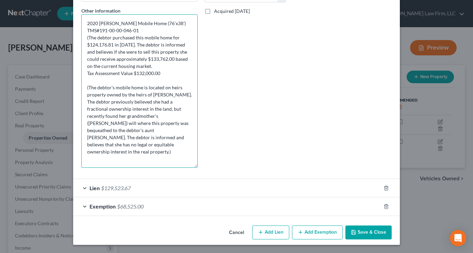
drag, startPoint x: 86, startPoint y: 189, endPoint x: 194, endPoint y: 260, distance: 129.4
click at [194, 253] on html "Home New Case Client Portal Directory Cases Payments Meredith Law Firm, LLC ehe…" at bounding box center [236, 205] width 473 height 410
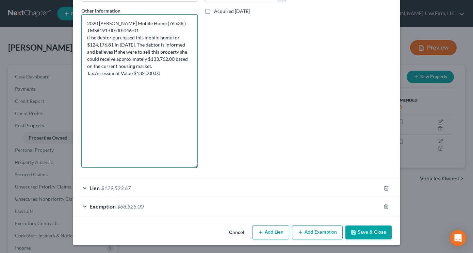
type textarea "2020 Clayton Rocketeer Mobile Home (76'x38') TMS#191-00-00-046-01 (The debtor p…"
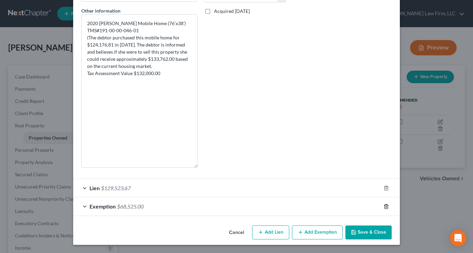
click at [385, 208] on icon "button" at bounding box center [385, 206] width 3 height 4
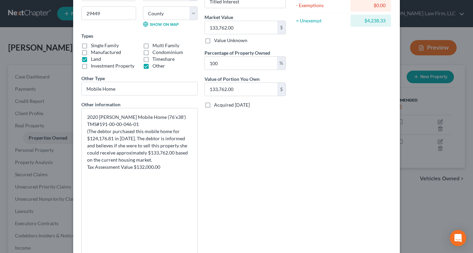
scroll to position [164, 0]
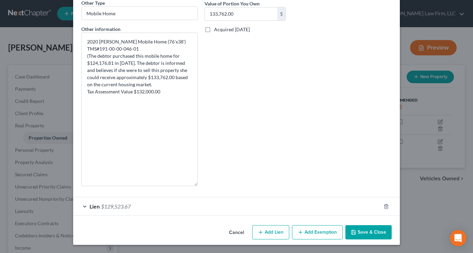
click at [319, 233] on button "Add Exemption" at bounding box center [317, 232] width 51 height 14
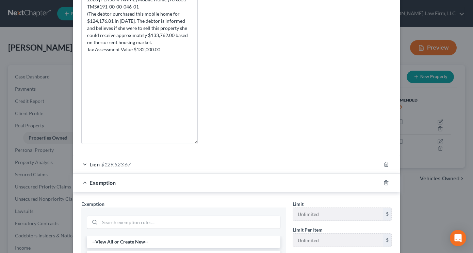
scroll to position [277, 0]
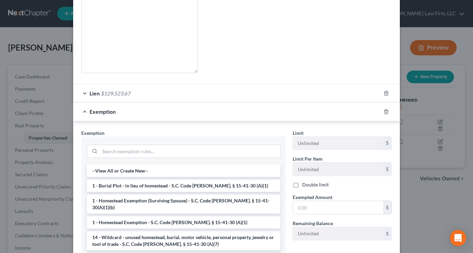
click at [174, 217] on li "1 - Homestead Exemption - S.C. Code Ann. § 15-41-30 (A)(1)" at bounding box center [183, 223] width 193 height 12
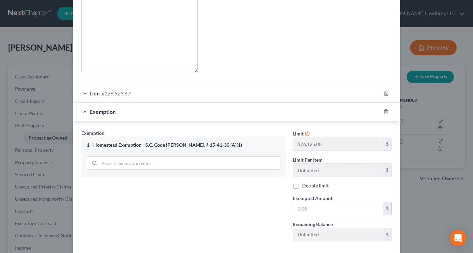
click at [311, 207] on input "text" at bounding box center [338, 208] width 90 height 13
type input "30,000"
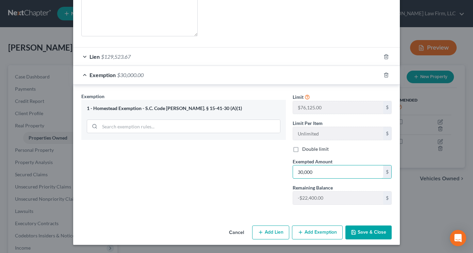
click at [317, 171] on input "30,000" at bounding box center [338, 172] width 90 height 13
click at [375, 234] on button "Save & Close" at bounding box center [368, 233] width 46 height 14
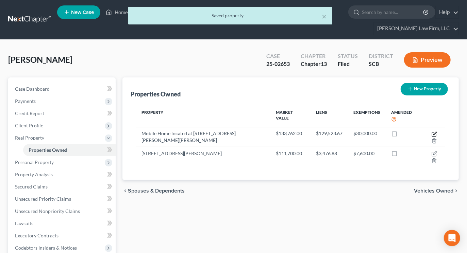
click at [433, 132] on icon "button" at bounding box center [434, 133] width 3 height 3
select select "42"
select select "9"
select select "0"
select select "7"
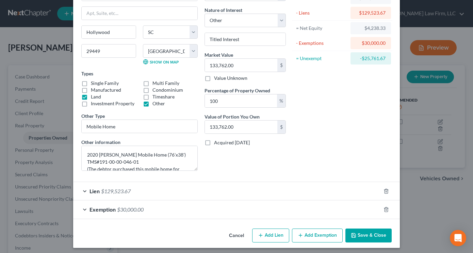
scroll to position [54, 0]
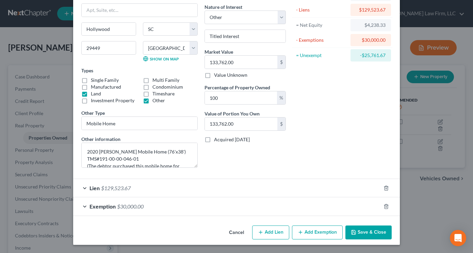
click at [271, 207] on div "Exemption $30,000.00" at bounding box center [226, 207] width 307 height 18
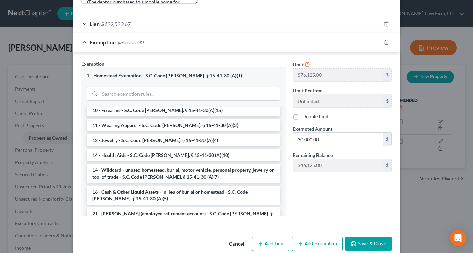
scroll to position [230, 0]
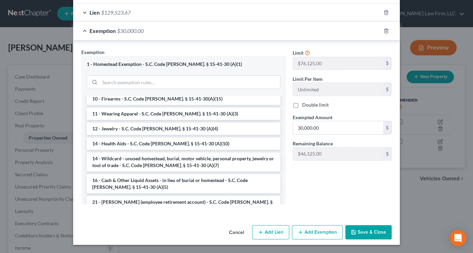
click at [360, 234] on button "Save & Close" at bounding box center [368, 232] width 46 height 14
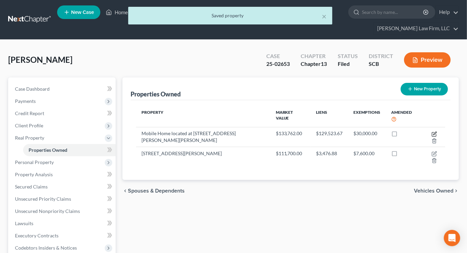
click at [431, 132] on icon "button" at bounding box center [433, 134] width 5 height 5
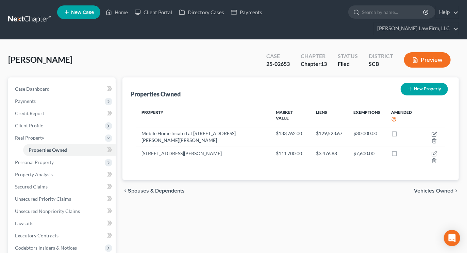
select select "42"
select select "9"
select select "0"
select select "7"
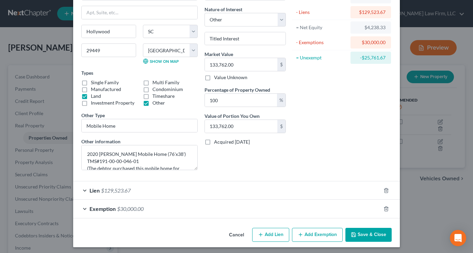
scroll to position [54, 0]
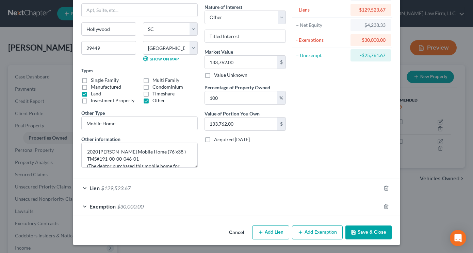
click at [377, 235] on button "Save & Close" at bounding box center [368, 233] width 46 height 14
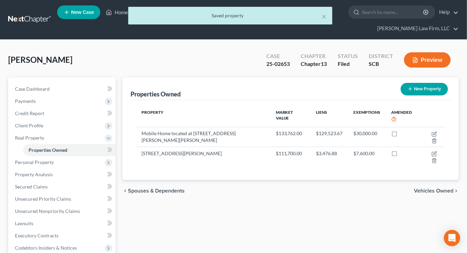
click at [424, 83] on button "New Property" at bounding box center [423, 89] width 47 height 13
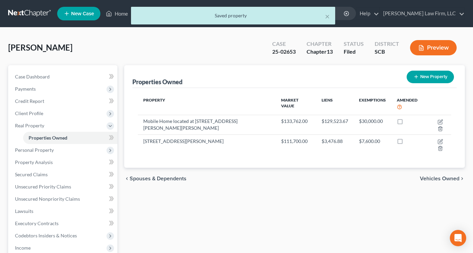
select select "42"
select select "9"
select select "0"
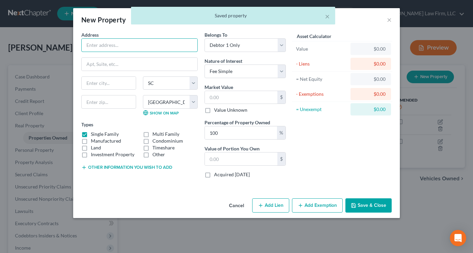
click at [171, 49] on input "text" at bounding box center [140, 45] width 116 height 13
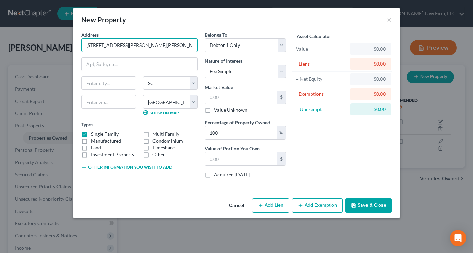
type input "5346 Salters Hill Rd."
click at [96, 85] on input "text" at bounding box center [109, 83] width 54 height 13
type input "Hollywood"
type input "29449"
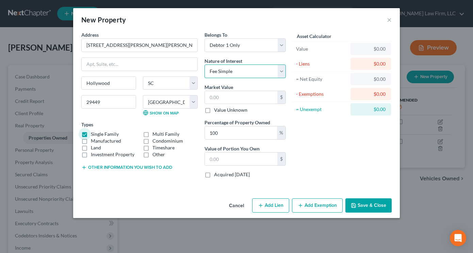
click at [234, 75] on select "Select Fee Simple Joint Tenant Life Estate Equitable Interest Future Interest T…" at bounding box center [244, 72] width 81 height 14
select select "7"
click at [204, 65] on select "Select Fee Simple Joint Tenant Life Estate Equitable Interest Future Interest T…" at bounding box center [244, 72] width 81 height 14
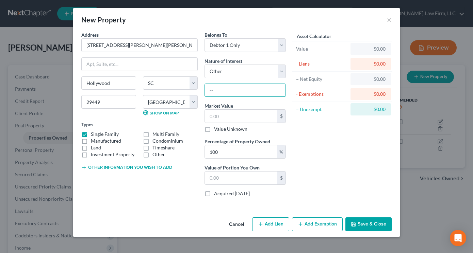
click at [235, 93] on input "text" at bounding box center [245, 90] width 81 height 13
type input "Heirs Property"
click at [355, 22] on div "New Property ×" at bounding box center [236, 19] width 326 height 23
click at [379, 26] on div "New Property ×" at bounding box center [236, 19] width 326 height 23
click at [233, 118] on input "text" at bounding box center [241, 116] width 72 height 13
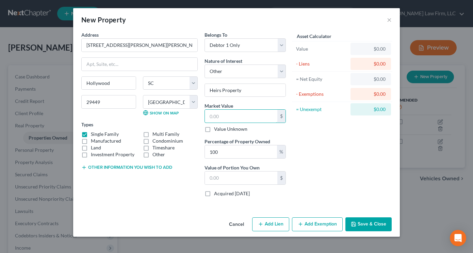
type input "3"
type input "3.00"
type input "35"
type input "35.00"
type input "350"
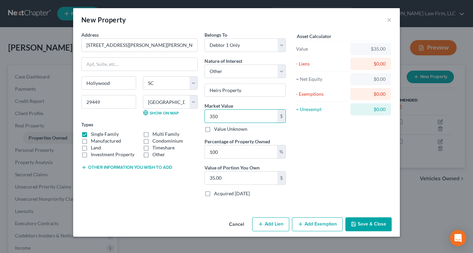
type input "350.00"
type input "3500"
type input "3,500.00"
type input "3,5000"
type input "35,000.00"
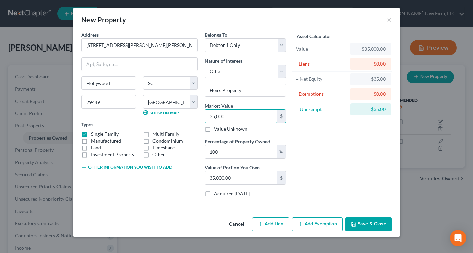
type input "35,000"
click at [248, 147] on input "100" at bounding box center [241, 152] width 72 height 13
type input "10"
type input "3,500.00"
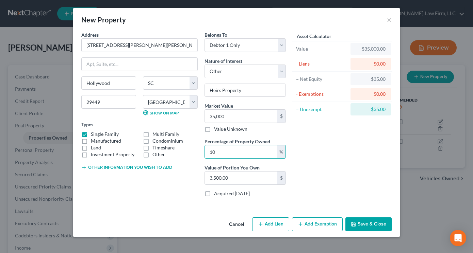
type input "1"
type input "350.00"
type input "9"
type input "3,150.00"
type input "9"
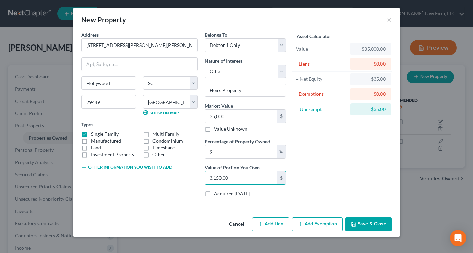
click at [91, 148] on label "Land" at bounding box center [96, 147] width 10 height 7
click at [93, 148] on input "Land" at bounding box center [95, 146] width 4 height 4
checkbox input "true"
click at [91, 135] on label "Single Family" at bounding box center [105, 134] width 28 height 7
click at [93, 135] on input "Single Family" at bounding box center [95, 133] width 4 height 4
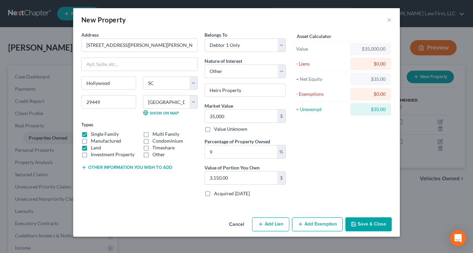
checkbox input "false"
click at [161, 167] on button "Other information you wish to add" at bounding box center [126, 167] width 91 height 5
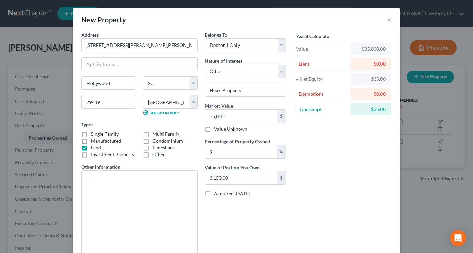
drag, startPoint x: 195, startPoint y: 194, endPoint x: 202, endPoint y: 257, distance: 63.0
click at [202, 253] on html "Home New Case Client Portal Directory Cases Payments Meredith Law Firm, LLC ehe…" at bounding box center [236, 205] width 473 height 410
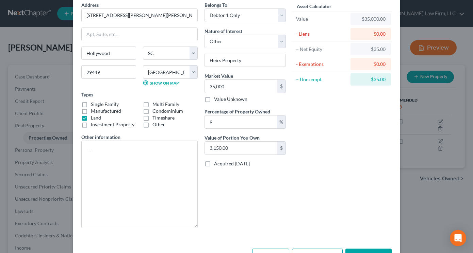
scroll to position [53, 0]
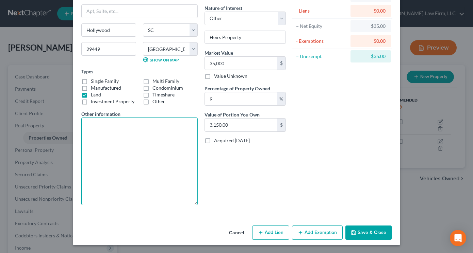
click at [131, 152] on textarea at bounding box center [139, 162] width 116 height 88
type textarea "H"
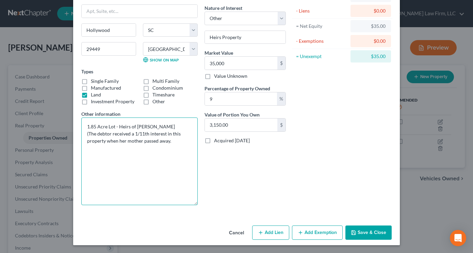
click at [177, 133] on textarea "1.85 Acre Lot - Heirs of Margaret Porter (The debtor received a 1/11th interest…" at bounding box center [139, 162] width 116 height 88
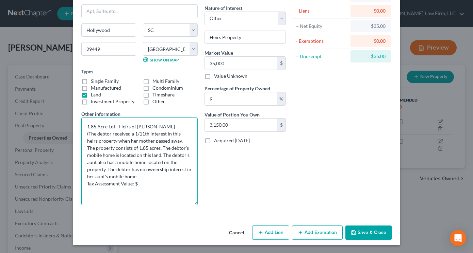
click at [82, 127] on textarea "1.85 Acre Lot - Heirs of Margaret Porter (The debtor received a 1/11th interest…" at bounding box center [139, 162] width 116 height 88
drag, startPoint x: 174, startPoint y: 124, endPoint x: 180, endPoint y: 123, distance: 5.9
click at [176, 124] on textarea "1.85 Acre Lot - Heirs of Margaret Porter (The debtor received a 1/11th interest…" at bounding box center [139, 162] width 116 height 88
click at [161, 189] on textarea "1.85 Acre Lot - Heirs of Margaret Porter TMS # (The debtor received a 1/11th in…" at bounding box center [139, 162] width 116 height 88
type textarea "1.85 Acre Lot - Heirs of Margaret Porter TMS # (The debtor received a 1/11th in…"
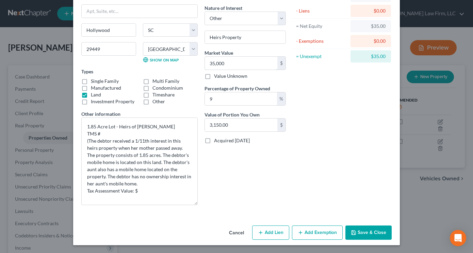
click at [247, 57] on input "35,000" at bounding box center [241, 63] width 72 height 13
type input "6"
type input "0.54"
type input "67"
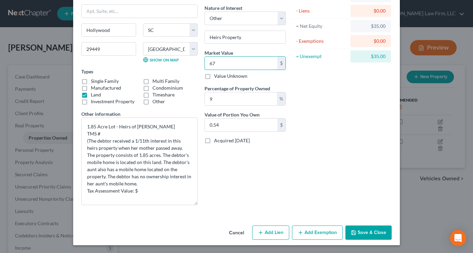
type input "6.03"
type input "670"
type input "60.30"
type input "6700"
type input "603.00"
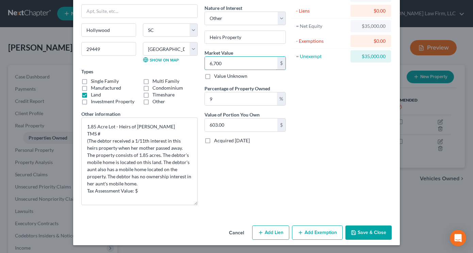
type input "6,7000"
type input "6,030.00"
type input "67,000"
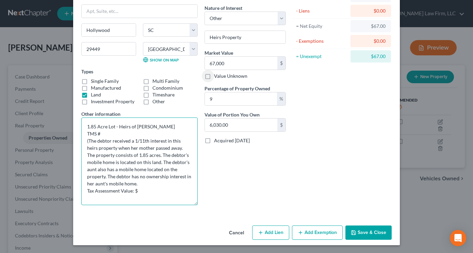
click at [140, 191] on textarea "1.85 Acre Lot - Heirs of Margaret Porter TMS # (The debtor received a 1/11th in…" at bounding box center [139, 162] width 116 height 88
click at [104, 134] on textarea "1.85 Acre Lot - Heirs of Margaret Porter TMS # (The debtor received a 1/11th in…" at bounding box center [139, 162] width 116 height 88
type textarea "1.85 Acre Lot - Heirs of Margaret Porter TMS #191-00-000-46 (The debtor receive…"
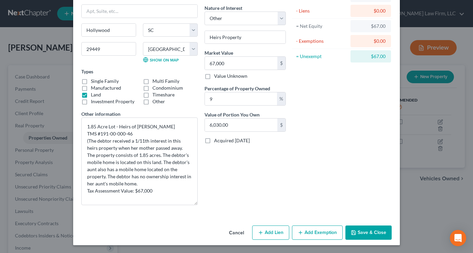
click at [314, 236] on button "Add Exemption" at bounding box center [317, 233] width 51 height 14
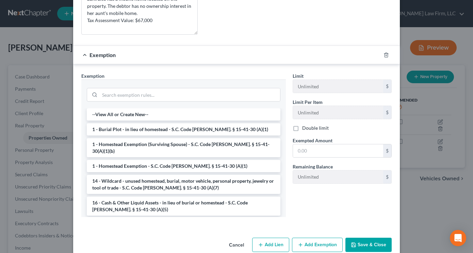
scroll to position [236, 0]
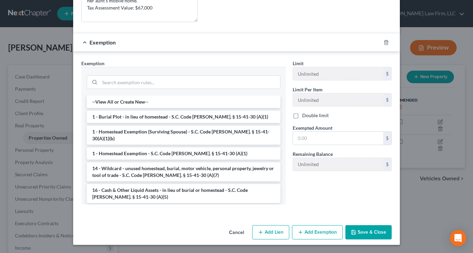
click at [195, 148] on li "1 - Homestead Exemption - S.C. Code Ann. § 15-41-30 (A)(1)" at bounding box center [183, 154] width 193 height 12
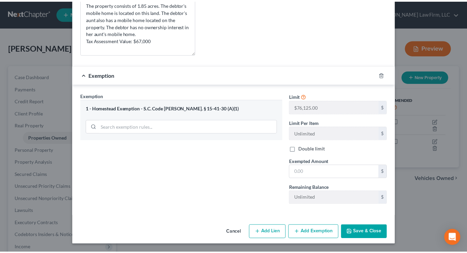
scroll to position [204, 0]
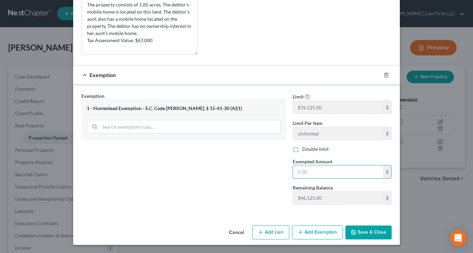
click at [323, 167] on input "text" at bounding box center [338, 172] width 90 height 13
type input "38,525"
click at [372, 238] on button "Save & Close" at bounding box center [368, 233] width 46 height 14
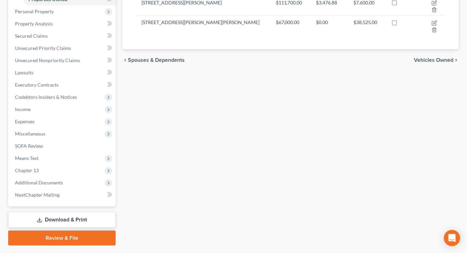
scroll to position [156, 0]
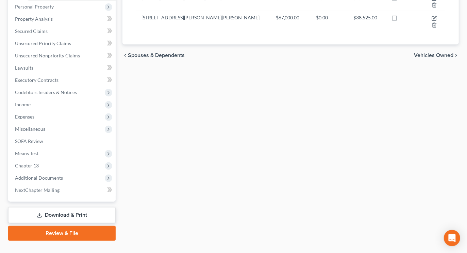
click at [73, 207] on link "Download & Print" at bounding box center [61, 215] width 107 height 16
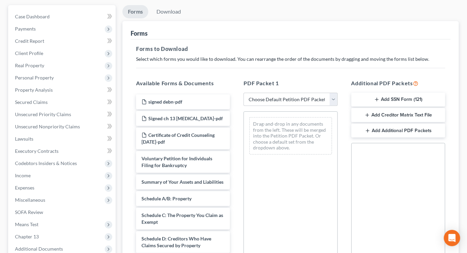
scroll to position [75, 0]
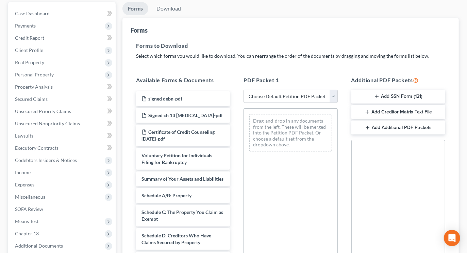
click at [188, 176] on span "Summary of Your Assets and Liabilities" at bounding box center [182, 179] width 82 height 6
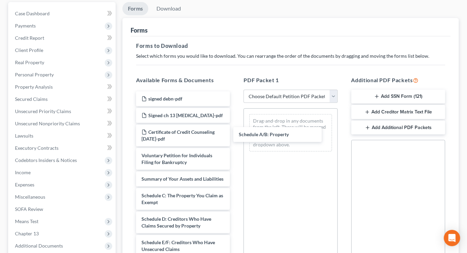
drag, startPoint x: 182, startPoint y: 189, endPoint x: 283, endPoint y: 130, distance: 117.7
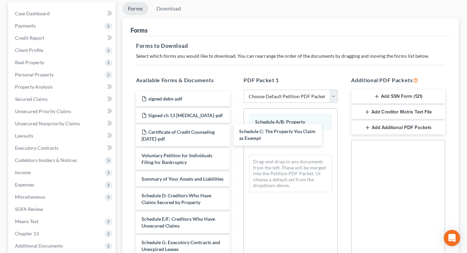
drag, startPoint x: 195, startPoint y: 189, endPoint x: 293, endPoint y: 130, distance: 113.8
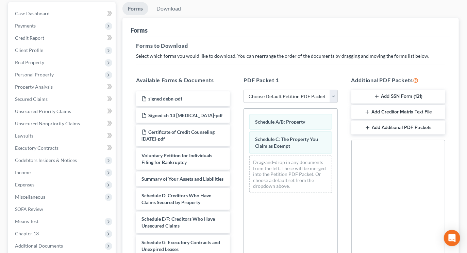
scroll to position [196, 0]
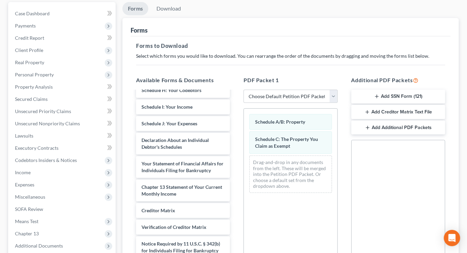
click at [235, 169] on div "signed debn-pdf Signed ch 13 retainer-pdf Certificate of Credit Counseling 6-11…" at bounding box center [183, 95] width 105 height 359
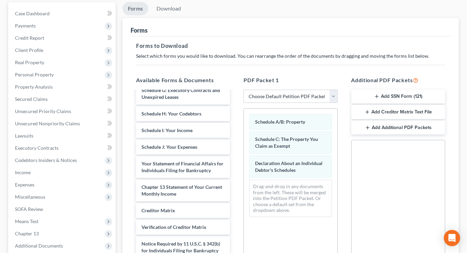
scroll to position [38, 0]
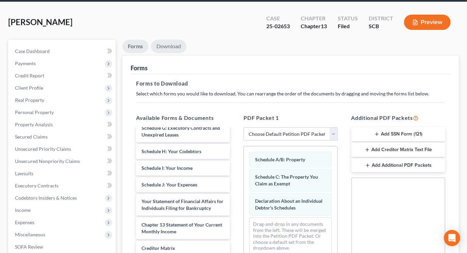
click at [181, 40] on link "Download" at bounding box center [168, 46] width 35 height 13
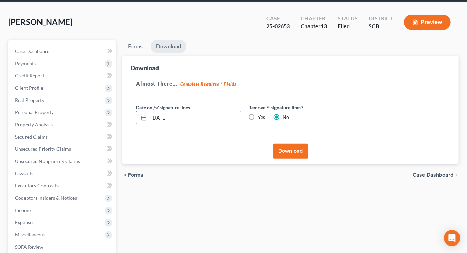
drag, startPoint x: 205, startPoint y: 103, endPoint x: 118, endPoint y: 106, distance: 87.8
click at [118, 106] on div "Petition Navigation Case Dashboard Payments Invoices Payments Payments Credit R…" at bounding box center [233, 193] width 457 height 307
click at [258, 114] on label "Yes" at bounding box center [261, 117] width 7 height 7
click at [260, 114] on input "Yes" at bounding box center [262, 116] width 4 height 4
radio input "true"
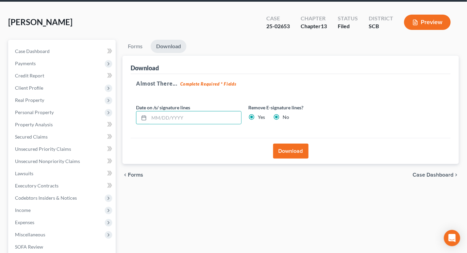
radio input "false"
click at [300, 144] on button "Download" at bounding box center [290, 151] width 35 height 15
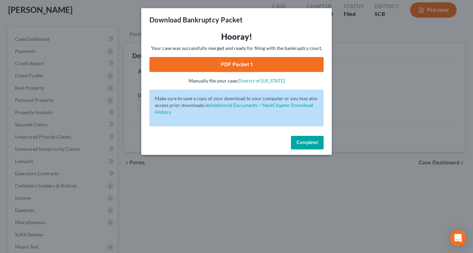
click at [246, 61] on link "PDF Packet 1" at bounding box center [236, 64] width 174 height 15
click at [96, 14] on div "Download Bankruptcy Packet Hooray! Your case was successfully merged and ready …" at bounding box center [236, 126] width 473 height 253
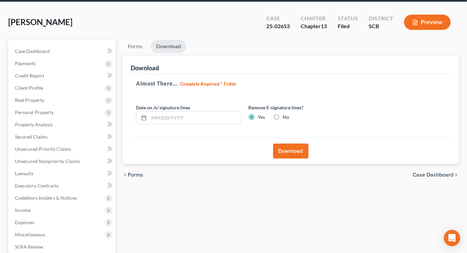
click at [419, 40] on ul "Forms Download" at bounding box center [290, 48] width 336 height 16
click at [50, 131] on link "Secured Claims" at bounding box center [63, 137] width 106 height 12
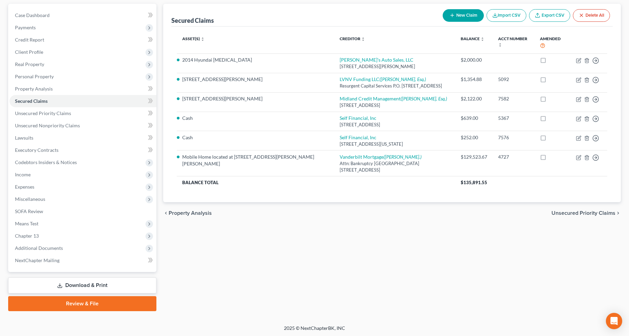
click at [83, 253] on link "Download & Print" at bounding box center [82, 285] width 148 height 16
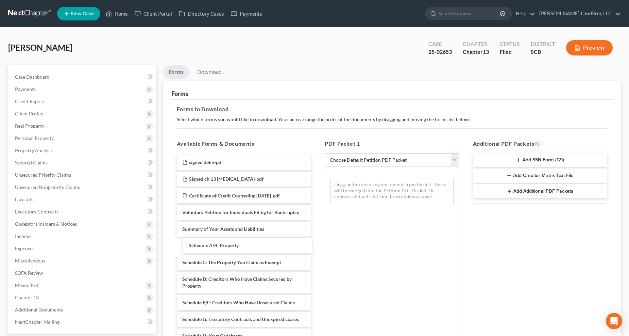
drag, startPoint x: 240, startPoint y: 243, endPoint x: 352, endPoint y: 210, distance: 116.7
click at [317, 215] on div "Schedule A/B: Property signed debn-pdf Signed ch 13 retainer-pdf Certificate of…" at bounding box center [244, 331] width 146 height 352
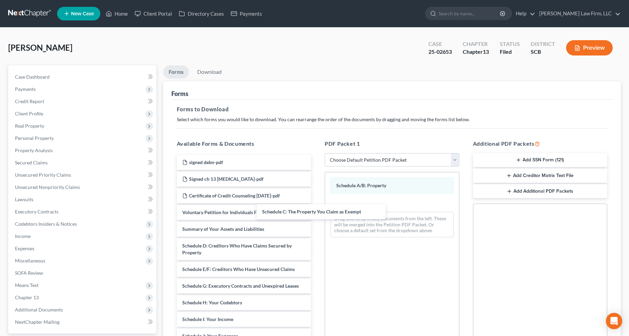
drag, startPoint x: 247, startPoint y: 245, endPoint x: 369, endPoint y: 202, distance: 128.7
click at [317, 202] on div "Schedule C: The Property You Claim as Exempt signed debn-pdf Signed ch 13 retai…" at bounding box center [244, 314] width 146 height 319
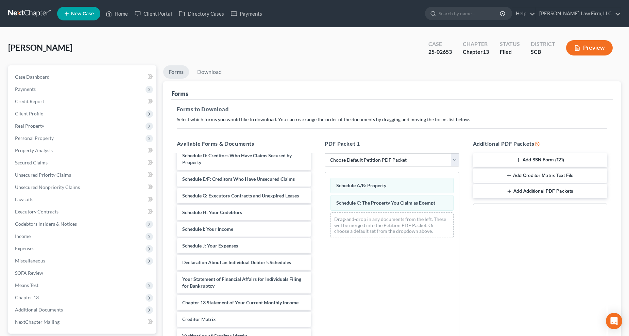
scroll to position [135, 0]
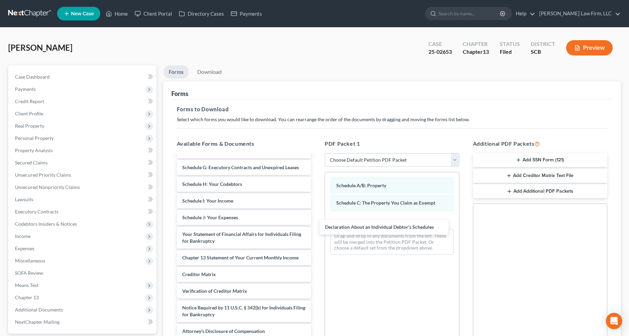
drag, startPoint x: 214, startPoint y: 215, endPoint x: 359, endPoint y: 223, distance: 144.8
click at [317, 223] on div "Declaration About an Individual Debtor's Schedules signed debn-pdf Signed ch 13…" at bounding box center [244, 187] width 146 height 302
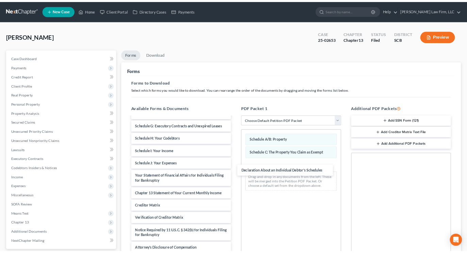
scroll to position [118, 0]
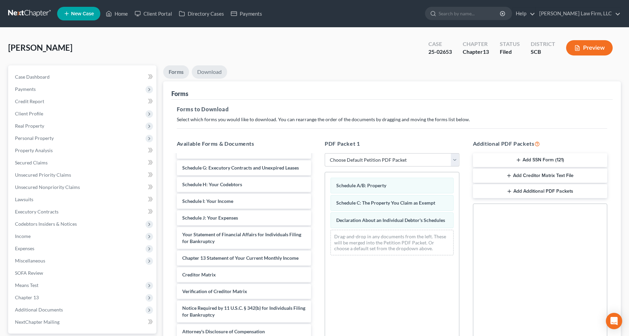
click at [212, 75] on link "Download" at bounding box center [209, 71] width 35 height 13
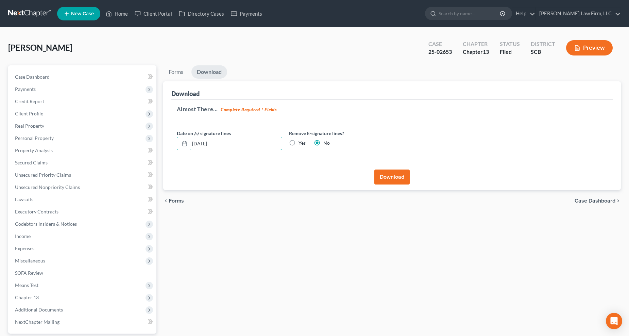
drag, startPoint x: 223, startPoint y: 144, endPoint x: 142, endPoint y: 155, distance: 82.0
click at [142, 157] on div "Petition Navigation Case Dashboard Payments Invoices Payments Payments Credit R…" at bounding box center [314, 218] width 619 height 307
click at [298, 141] on label "Yes" at bounding box center [301, 142] width 7 height 7
click at [301, 141] on input "Yes" at bounding box center [303, 141] width 4 height 4
radio input "true"
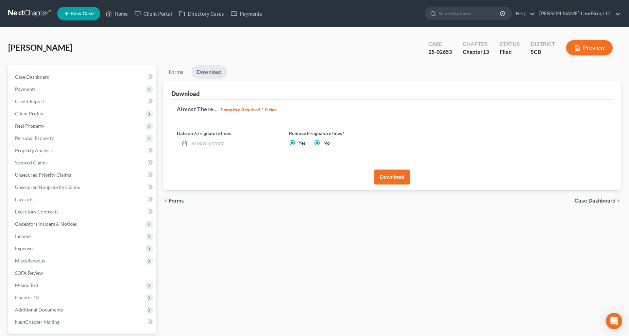
radio input "false"
click at [391, 176] on button "Download" at bounding box center [391, 176] width 35 height 15
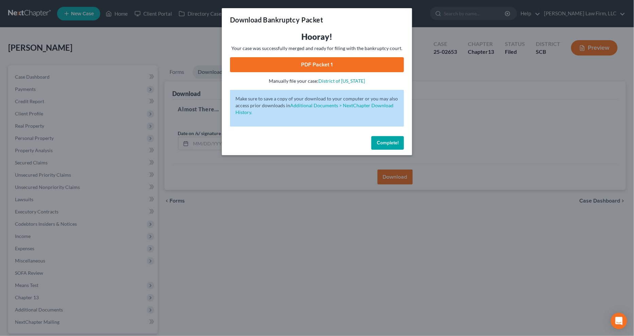
click at [358, 61] on link "PDF Packet 1" at bounding box center [317, 64] width 174 height 15
click at [193, 41] on div "Download Bankruptcy Packet Hooray! Your case was successfully merged and ready …" at bounding box center [317, 168] width 634 height 336
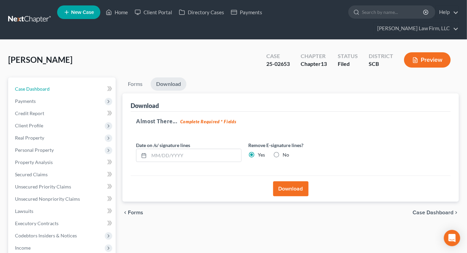
click at [31, 83] on link "Case Dashboard" at bounding box center [63, 89] width 106 height 12
select select "1"
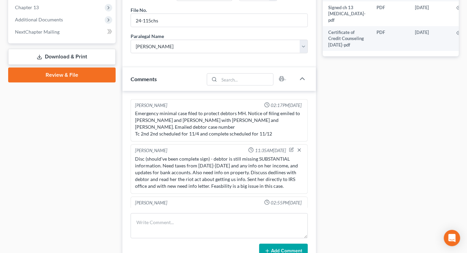
scroll to position [1199, 0]
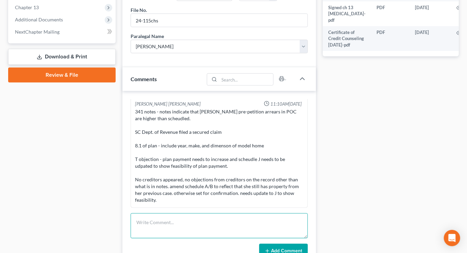
click at [204, 214] on textarea at bounding box center [219, 226] width 177 height 25
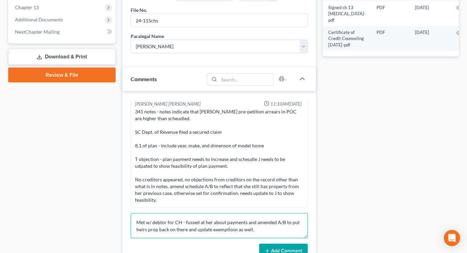
click at [230, 216] on textarea "Met w/ debtor for CH - fussed at her about payments and amended A/B to put heir…" at bounding box center [219, 226] width 177 height 25
click at [267, 220] on textarea "Met w/ debtor for CH - fussed at her about payments and amended A/B to put heir…" at bounding box center [219, 226] width 177 height 25
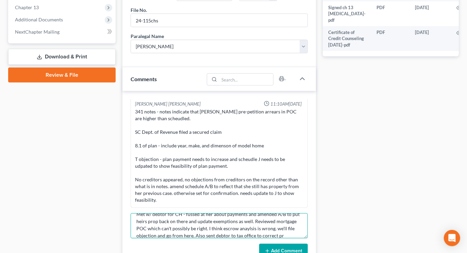
scroll to position [15, 0]
type textarea "Met w/ debtor for CH - fussed at her about payments and amended A/B to put heir…"
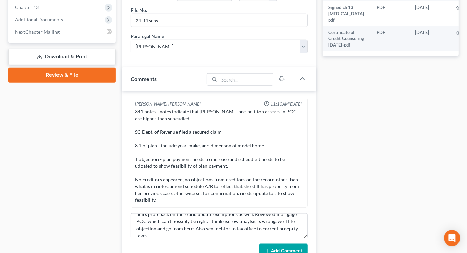
click at [277, 229] on form "Met w/ debtor for CH - fussed at her about payments and amended A/B to put heir…" at bounding box center [219, 236] width 177 height 45
drag, startPoint x: 278, startPoint y: 235, endPoint x: 142, endPoint y: 16, distance: 257.6
click at [278, 244] on button "Add Comment" at bounding box center [283, 251] width 49 height 14
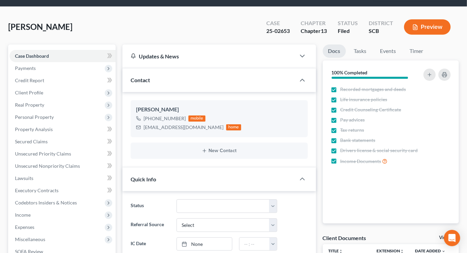
scroll to position [0, 0]
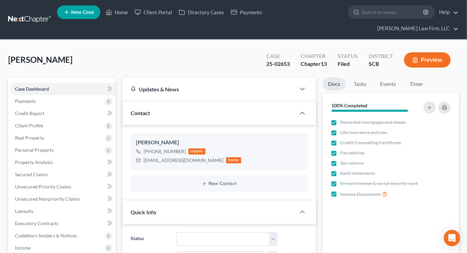
click at [35, 14] on link at bounding box center [30, 20] width 44 height 12
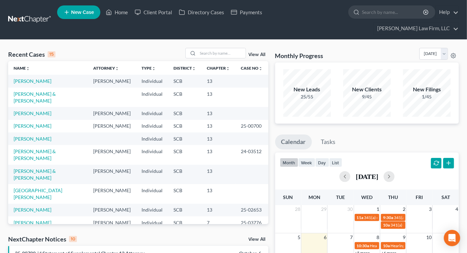
click at [232, 48] on input "search" at bounding box center [222, 53] width 48 height 10
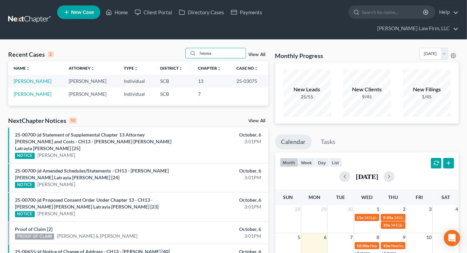
type input "heywa"
click at [43, 78] on link "[PERSON_NAME]" at bounding box center [33, 81] width 38 height 6
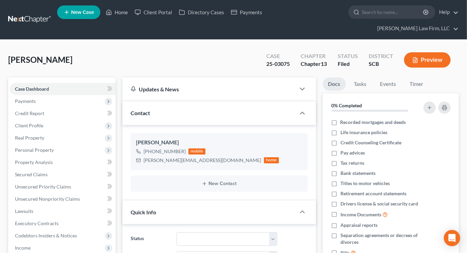
select select "0"
click at [29, 135] on span "Real Property" at bounding box center [29, 138] width 29 height 6
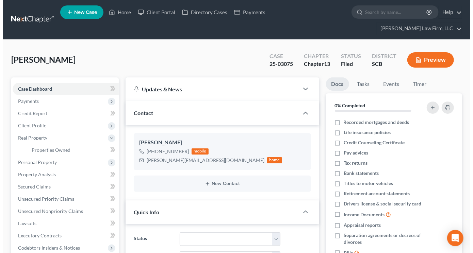
scroll to position [544, 0]
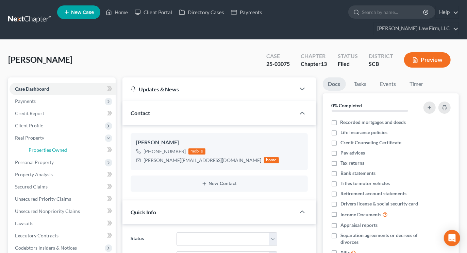
click at [39, 147] on span "Properties Owned" at bounding box center [48, 150] width 39 height 6
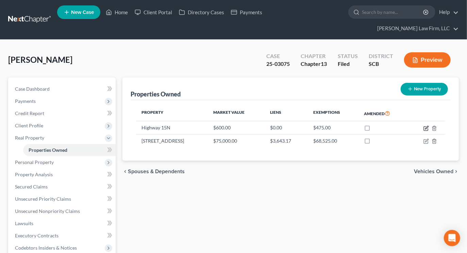
click at [426, 126] on icon "button" at bounding box center [425, 128] width 5 height 5
select select "42"
select select "0"
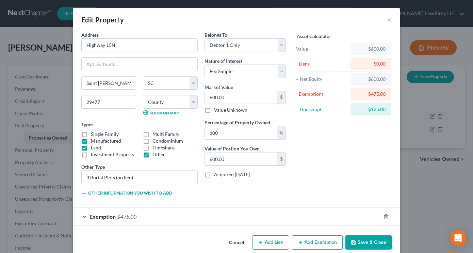
click at [335, 211] on div "Exemption $475.00" at bounding box center [226, 217] width 307 height 18
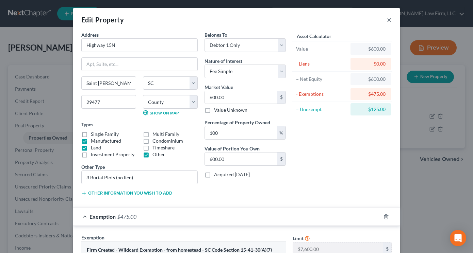
click at [387, 22] on button "×" at bounding box center [389, 20] width 5 height 8
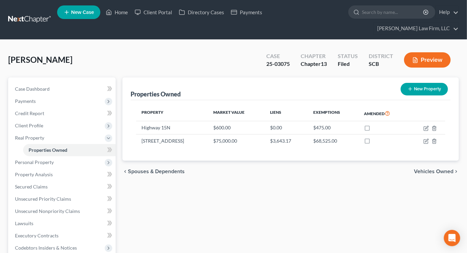
click at [42, 14] on link at bounding box center [30, 20] width 44 height 12
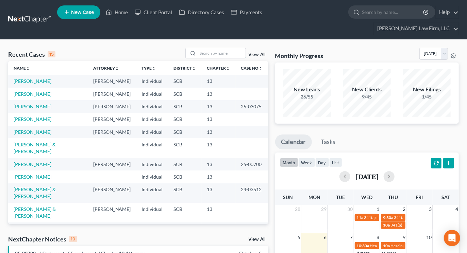
click at [218, 48] on input "search" at bounding box center [222, 53] width 48 height 10
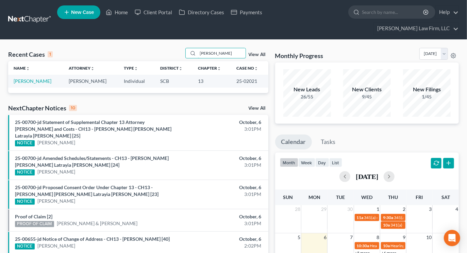
type input "[PERSON_NAME]"
click at [33, 78] on link "[PERSON_NAME]" at bounding box center [33, 81] width 38 height 6
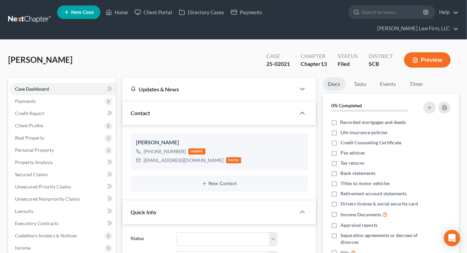
select select "0"
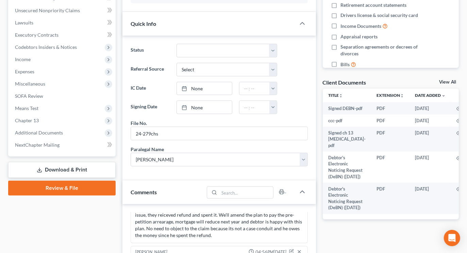
click at [33, 69] on span "Expenses" at bounding box center [24, 72] width 19 height 6
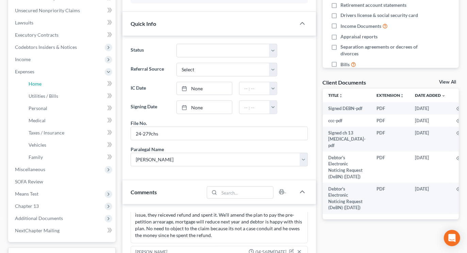
click at [48, 78] on link "Home" at bounding box center [69, 84] width 92 height 12
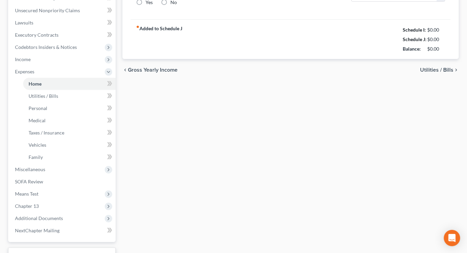
type input "5,869.27"
type input "0.00"
radio input "true"
type input "0.00"
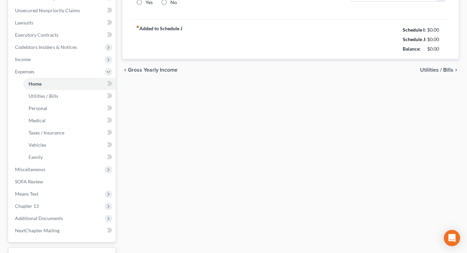
type input "0.00"
type input "50.00"
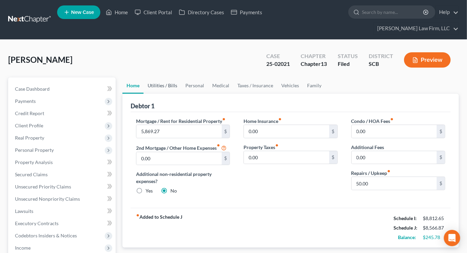
click at [172, 78] on link "Utilities / Bills" at bounding box center [162, 86] width 38 height 16
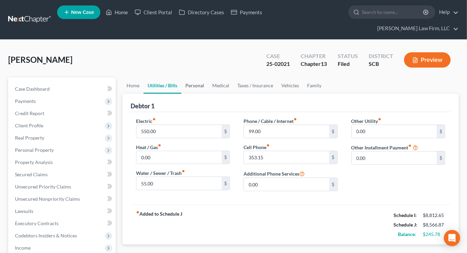
click at [189, 78] on link "Personal" at bounding box center [194, 86] width 27 height 16
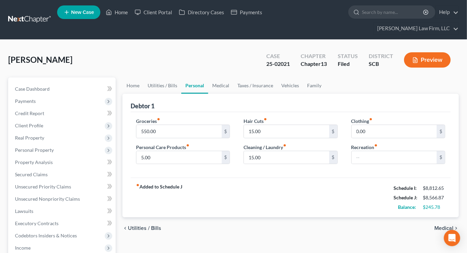
click at [21, 245] on span "Income" at bounding box center [23, 248] width 16 height 6
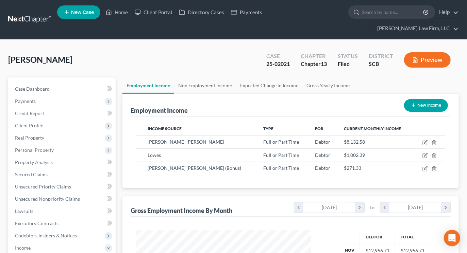
scroll to position [122, 188]
click at [191, 78] on link "Non Employment Income" at bounding box center [205, 86] width 62 height 16
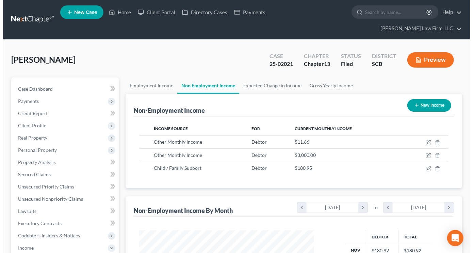
scroll to position [122, 188]
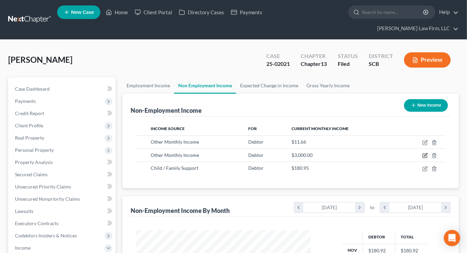
click at [424, 153] on icon "button" at bounding box center [424, 155] width 5 height 5
select select "13"
select select "0"
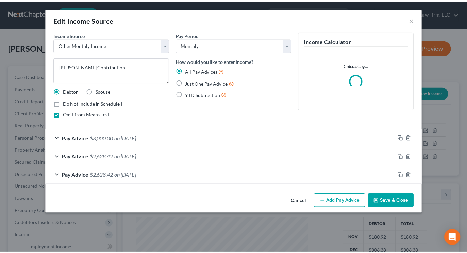
scroll to position [122, 191]
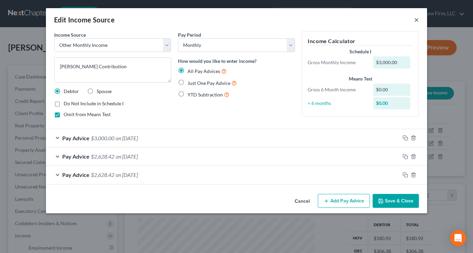
click at [414, 18] on button "×" at bounding box center [416, 20] width 5 height 8
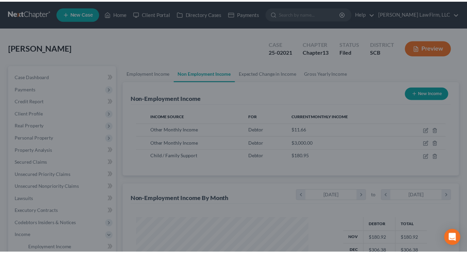
scroll to position [339855, 339789]
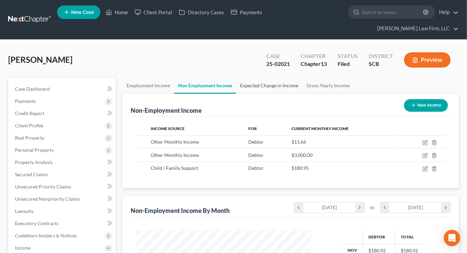
click at [271, 78] on link "Expected Change in Income" at bounding box center [269, 86] width 66 height 16
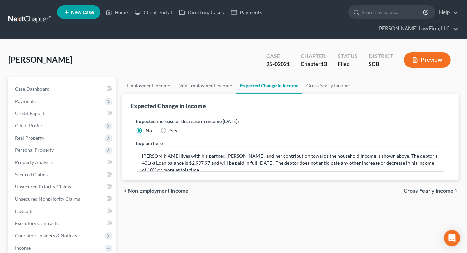
scroll to position [151, 0]
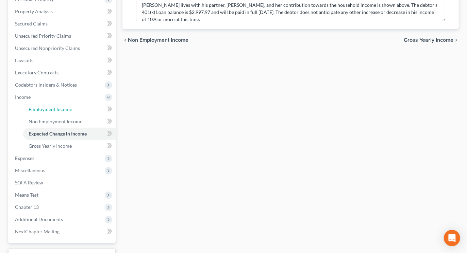
click at [42, 106] on span "Employment Income" at bounding box center [51, 109] width 44 height 6
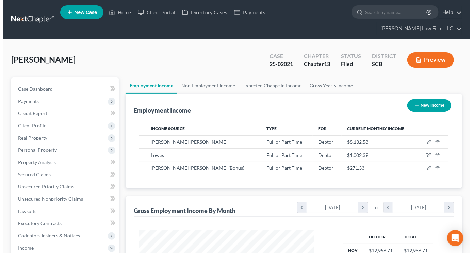
scroll to position [122, 188]
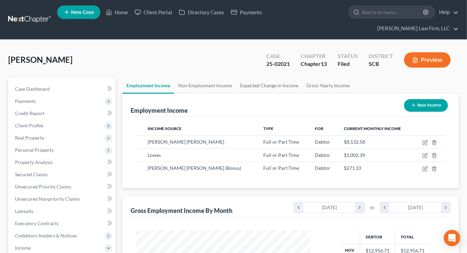
click at [427, 52] on button "Preview" at bounding box center [427, 59] width 47 height 15
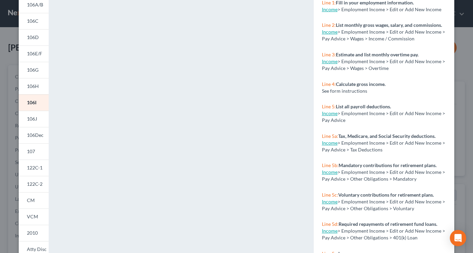
scroll to position [113, 0]
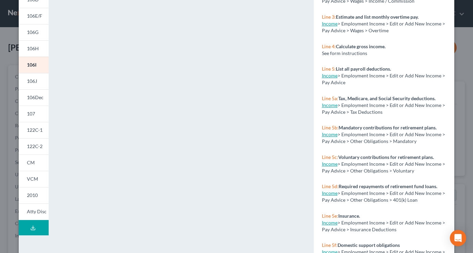
click at [32, 77] on link "106J" at bounding box center [34, 81] width 30 height 16
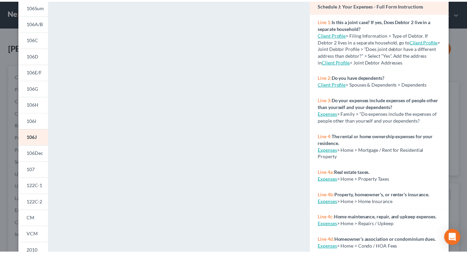
scroll to position [0, 0]
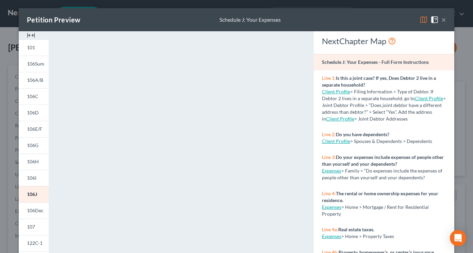
click at [441, 20] on button "×" at bounding box center [443, 20] width 5 height 8
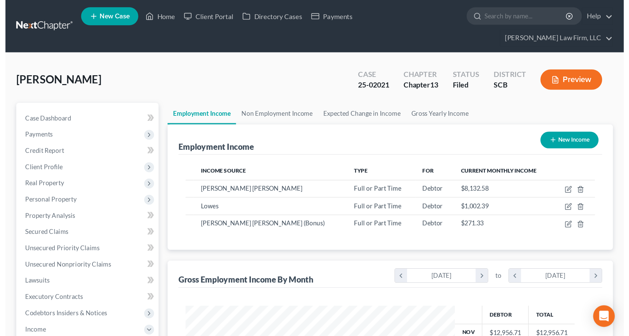
scroll to position [123, 259]
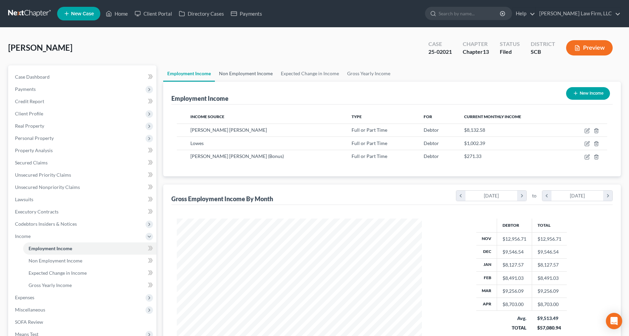
click at [262, 69] on link "Non Employment Income" at bounding box center [246, 73] width 62 height 16
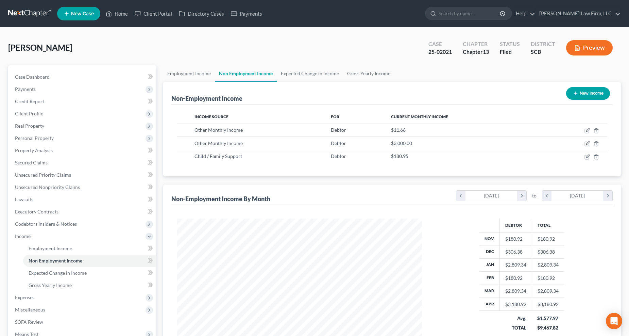
scroll to position [123, 259]
click at [297, 75] on link "Expected Change in Income" at bounding box center [310, 73] width 66 height 16
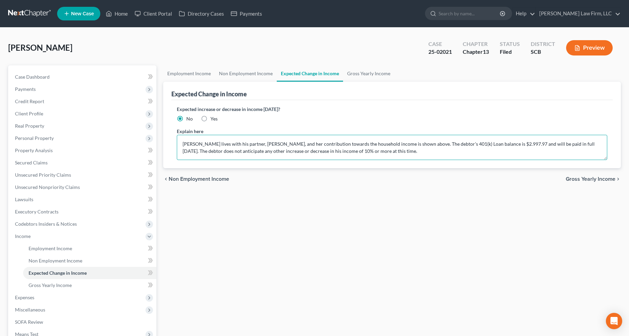
drag, startPoint x: 193, startPoint y: 148, endPoint x: 180, endPoint y: 139, distance: 15.2
click at [180, 139] on textarea "Mr. Trump lives with his partner, Sandra Funderburk, and her contribution towar…" at bounding box center [392, 147] width 431 height 25
click at [415, 141] on textarea "This schedule is amended to reflect that Ms. Funderbunk will increase her month…" at bounding box center [392, 147] width 431 height 25
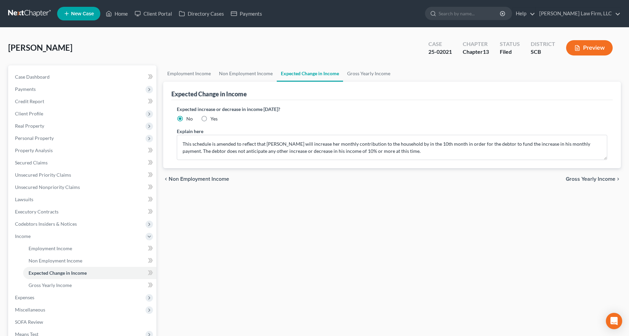
click at [446, 165] on div "Expected increase or decrease in income within one year? No Yes Explain here Th…" at bounding box center [392, 134] width 442 height 68
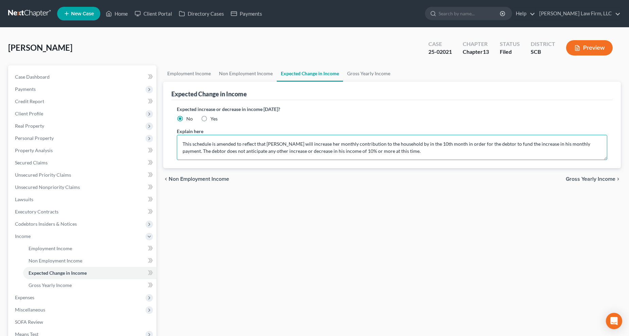
click at [417, 140] on textarea "This schedule is amended to reflect that Ms. Funderbunk will increase her month…" at bounding box center [392, 147] width 431 height 25
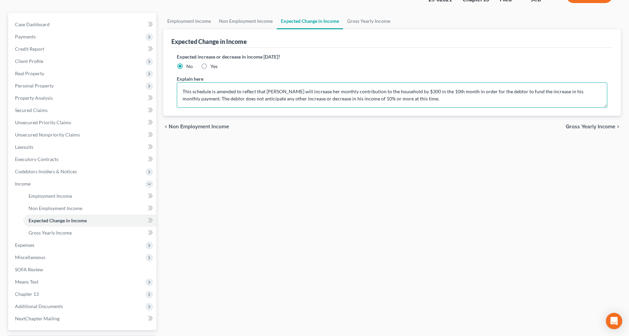
scroll to position [75, 0]
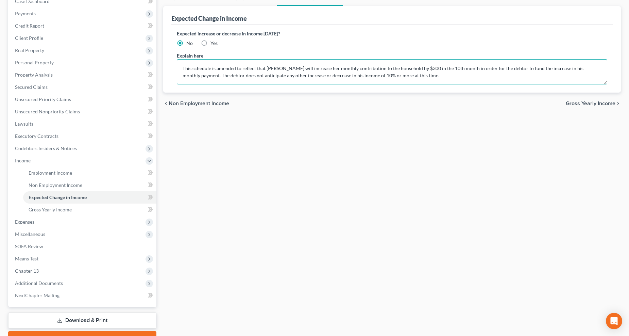
type textarea "This schedule is amended to reflect that Ms. Funderbunk will increase her month…"
click at [76, 253] on link "Download & Print" at bounding box center [82, 320] width 148 height 16
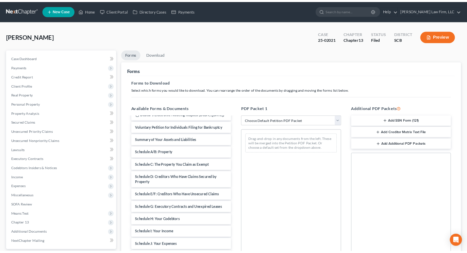
scroll to position [151, 0]
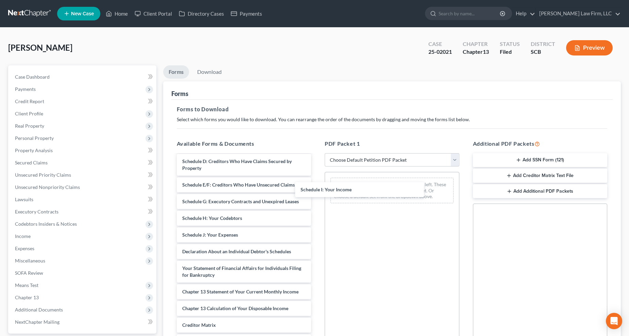
drag, startPoint x: 242, startPoint y: 246, endPoint x: 357, endPoint y: 189, distance: 128.9
click at [317, 186] on div "Schedule I: Your Income Signed DEBN-pdf ccc-pdf Signed ch 13 retainer-pdf Debto…" at bounding box center [244, 196] width 146 height 385
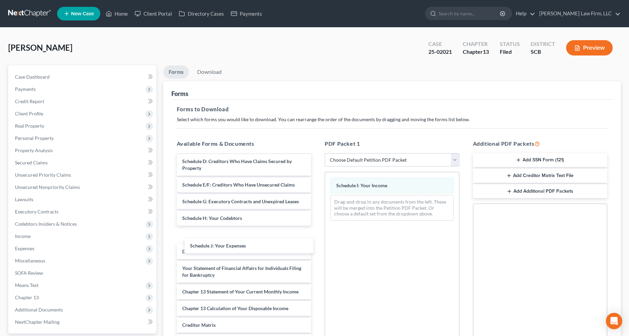
drag, startPoint x: 248, startPoint y: 249, endPoint x: 386, endPoint y: 211, distance: 143.2
click at [317, 211] on div "Schedule J: Your Expenses Signed DEBN-pdf ccc-pdf Signed ch 13 retainer-pdf Deb…" at bounding box center [244, 196] width 146 height 385
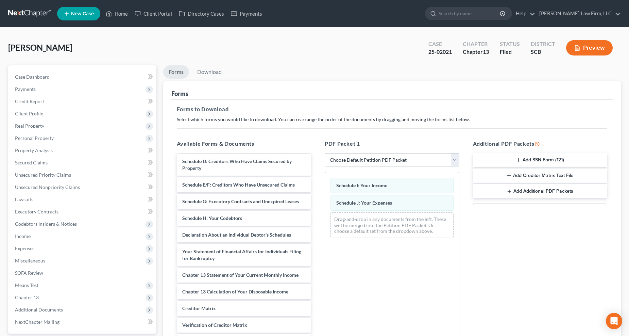
click at [317, 237] on div "Signed DEBN-pdf ccc-pdf Signed ch 13 retainer-pdf Debtor's Electronic Noticing …" at bounding box center [244, 188] width 146 height 369
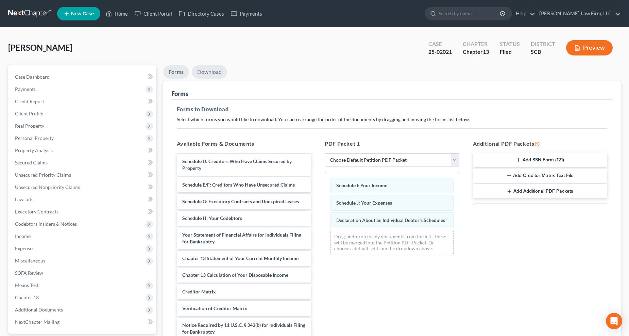
click at [214, 75] on link "Download" at bounding box center [209, 71] width 35 height 13
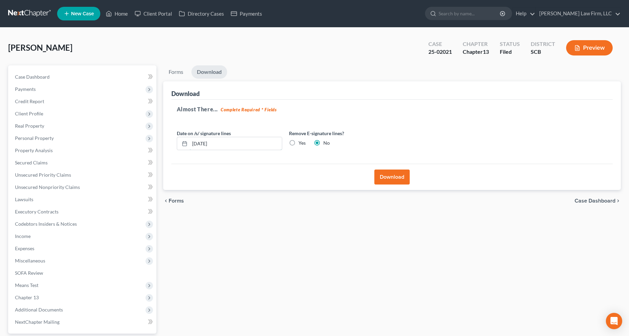
drag, startPoint x: 237, startPoint y: 141, endPoint x: 182, endPoint y: 144, distance: 55.5
click at [181, 144] on div "10/06/2025" at bounding box center [229, 144] width 105 height 14
click at [298, 141] on label "Yes" at bounding box center [301, 142] width 7 height 7
click at [301, 141] on input "Yes" at bounding box center [303, 141] width 4 height 4
radio input "true"
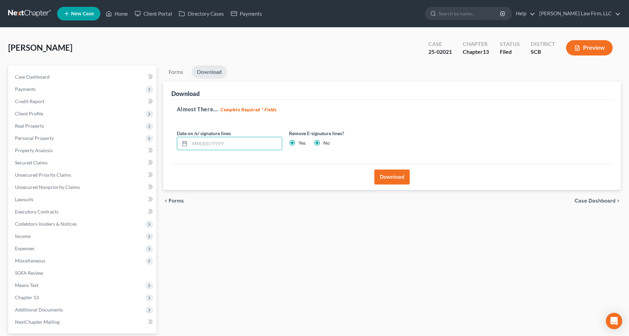
radio input "false"
click at [397, 174] on button "Download" at bounding box center [391, 176] width 35 height 15
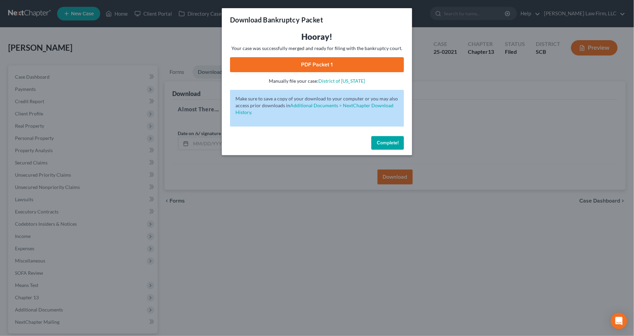
click at [373, 65] on link "PDF Packet 1" at bounding box center [317, 64] width 174 height 15
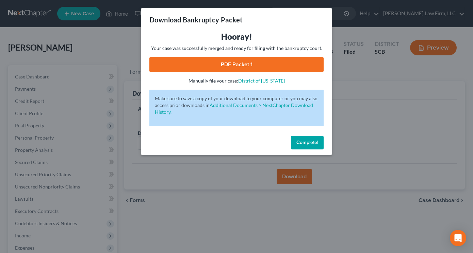
click at [403, 77] on div "Download Bankruptcy Packet Hooray! Your case was successfully merged and ready …" at bounding box center [236, 126] width 473 height 253
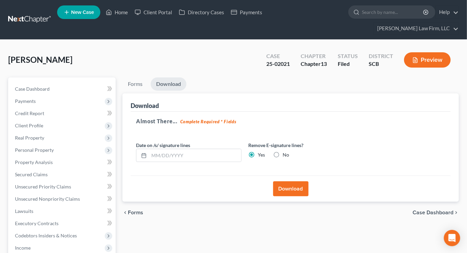
click at [446, 78] on ul "Forms Download" at bounding box center [290, 86] width 336 height 16
click at [52, 83] on link "Case Dashboard" at bounding box center [63, 89] width 106 height 12
select select "0"
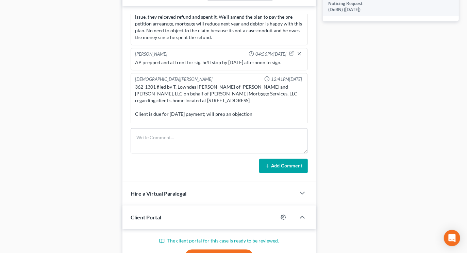
scroll to position [415, 0]
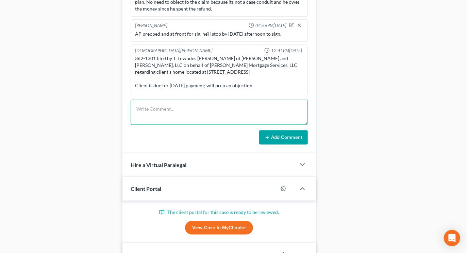
click at [200, 105] on textarea at bounding box center [219, 112] width 177 height 25
type textarea "Updated budget to show GF will up her contribution to help fund increase in pla…"
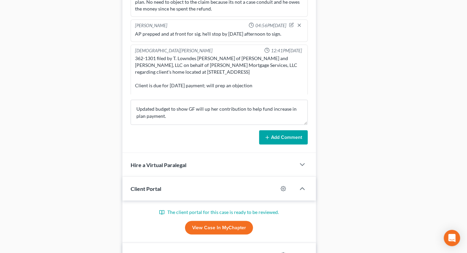
click at [261, 131] on button "Add Comment" at bounding box center [283, 138] width 49 height 14
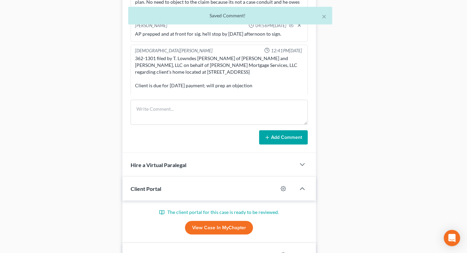
scroll to position [1163, 0]
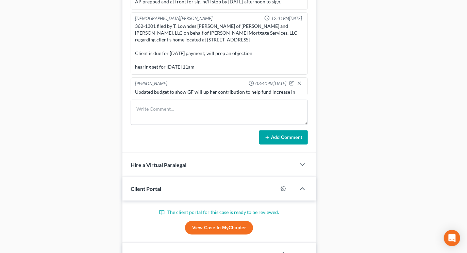
click at [443, 97] on div "Docs Tasks Events Timer 0% Completed Nothing here yet! Recorded mortgages and d…" at bounding box center [390, 41] width 143 height 758
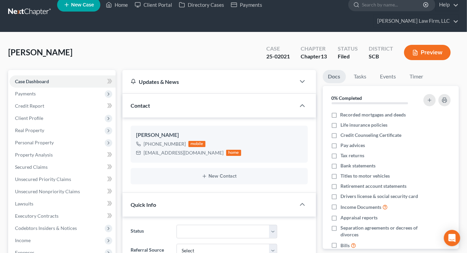
scroll to position [0, 0]
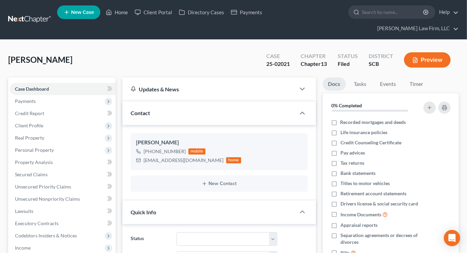
click at [39, 14] on link at bounding box center [30, 20] width 44 height 12
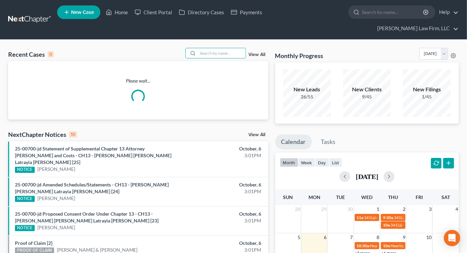
click at [219, 48] on input "search" at bounding box center [222, 53] width 48 height 10
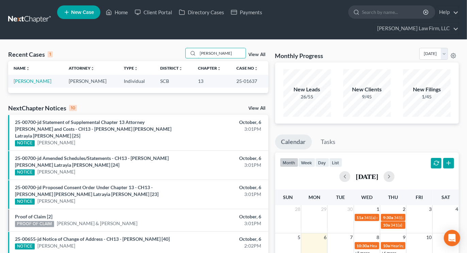
type input "[PERSON_NAME]"
click at [30, 78] on link "[PERSON_NAME]" at bounding box center [33, 81] width 38 height 6
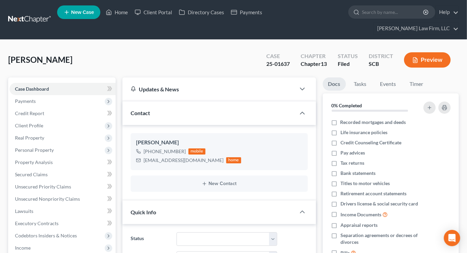
select select "0"
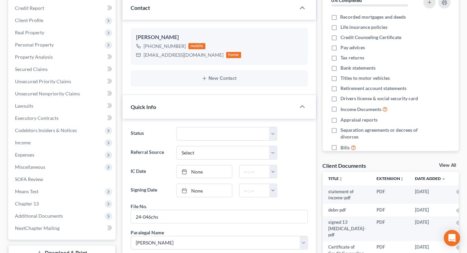
scroll to position [113, 0]
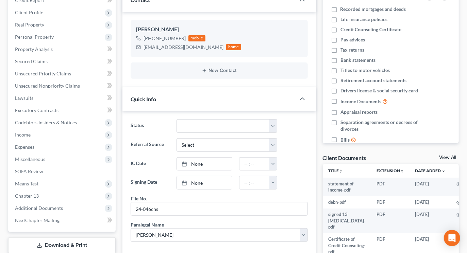
click at [29, 132] on span "Income" at bounding box center [23, 135] width 16 height 6
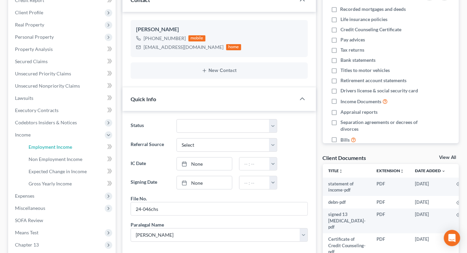
click at [43, 144] on span "Employment Income" at bounding box center [51, 147] width 44 height 6
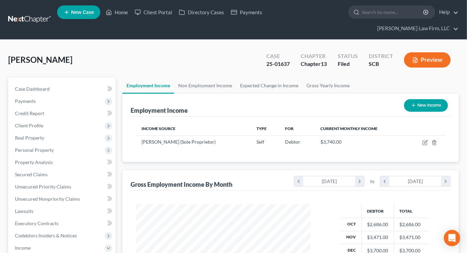
scroll to position [122, 188]
click at [265, 78] on link "Expected Change in Income" at bounding box center [269, 86] width 66 height 16
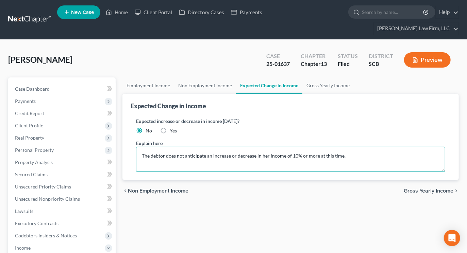
click at [141, 147] on textarea "The debtor does not anticipate an increase or decrease in her income of 10% or …" at bounding box center [290, 159] width 309 height 25
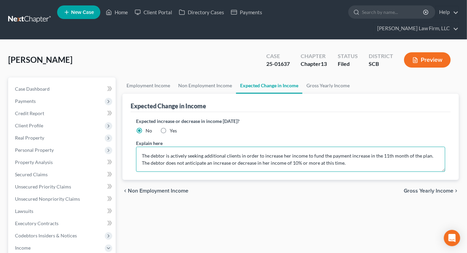
scroll to position [193, 0]
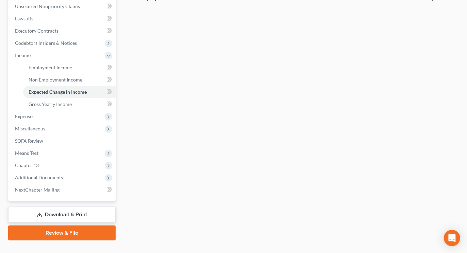
type textarea "The debtor is actively seeking additional clients in order to increase her inco…"
click at [26, 110] on span "Expenses" at bounding box center [63, 116] width 106 height 12
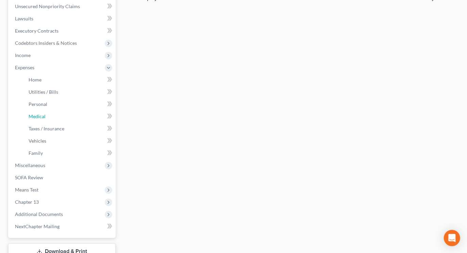
click at [26, 110] on link "Medical" at bounding box center [69, 116] width 92 height 12
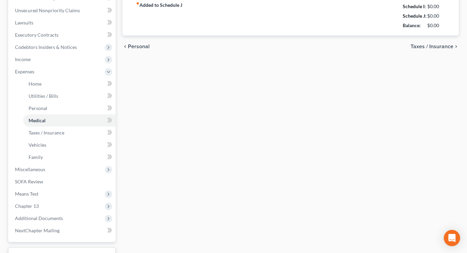
type input "0.00"
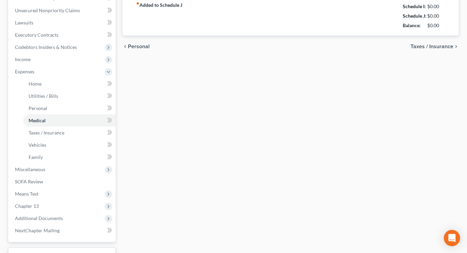
type input "0.00"
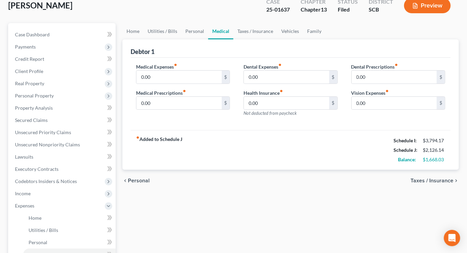
scroll to position [189, 0]
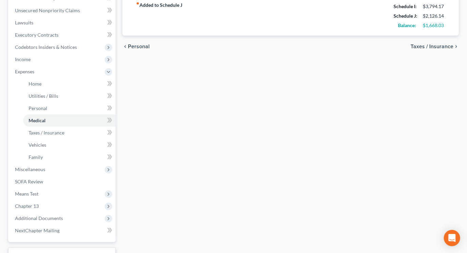
click at [52, 248] on link "Download & Print" at bounding box center [61, 256] width 107 height 16
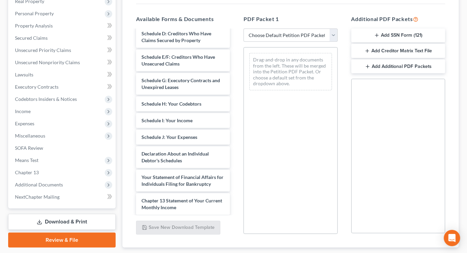
scroll to position [91, 0]
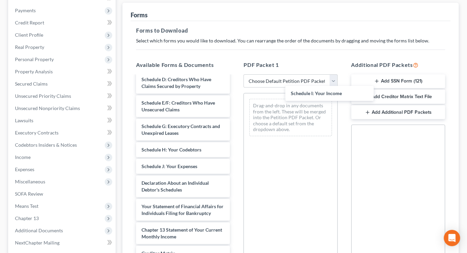
drag, startPoint x: 185, startPoint y: 164, endPoint x: 292, endPoint y: 131, distance: 112.9
click at [235, 90] on div "Schedule I: Your Income statement of income-pdf debn-pdf signed 13 [MEDICAL_DAT…" at bounding box center [183, 121] width 105 height 393
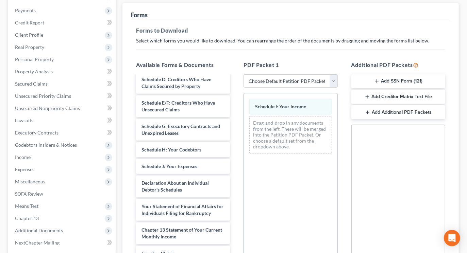
click at [235, 122] on div "statement of income-pdf debn-pdf signed 13 [MEDICAL_DATA]-pdf Certificate of Cr…" at bounding box center [183, 121] width 105 height 393
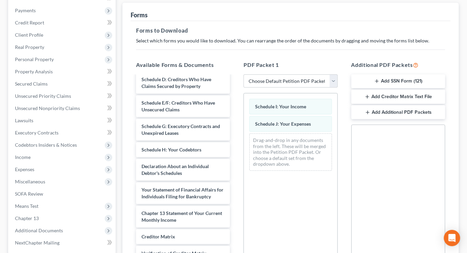
click at [235, 148] on div "statement of income-pdf debn-pdf signed 13 [MEDICAL_DATA]-pdf Certificate of Cr…" at bounding box center [183, 113] width 105 height 376
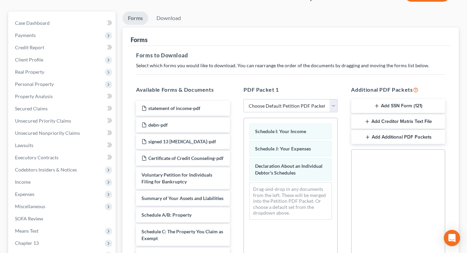
scroll to position [53, 0]
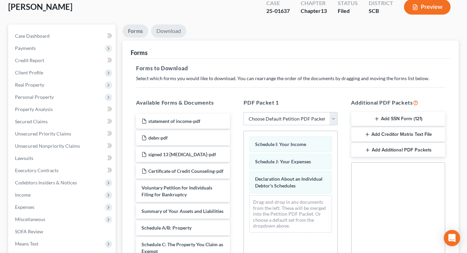
click at [175, 24] on link "Download" at bounding box center [168, 30] width 35 height 13
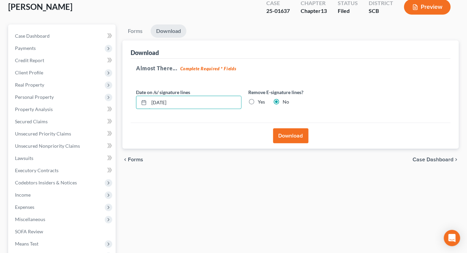
drag, startPoint x: 178, startPoint y: 90, endPoint x: 142, endPoint y: 96, distance: 36.5
click at [142, 96] on div "[DATE]" at bounding box center [188, 103] width 105 height 14
click at [258, 99] on label "Yes" at bounding box center [261, 102] width 7 height 7
click at [260, 99] on input "Yes" at bounding box center [262, 101] width 4 height 4
radio input "true"
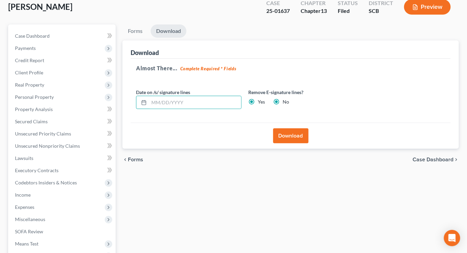
radio input "false"
click at [301, 129] on button "Download" at bounding box center [290, 136] width 35 height 15
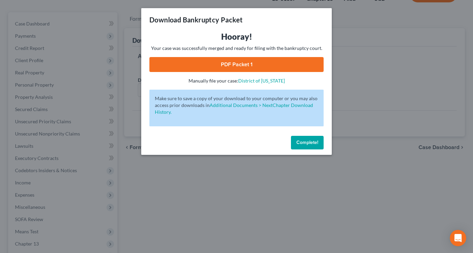
click at [215, 59] on link "PDF Packet 1" at bounding box center [236, 64] width 174 height 15
click at [130, 48] on div "Download Bankruptcy Packet Hooray! Your case was successfully merged and ready …" at bounding box center [236, 126] width 473 height 253
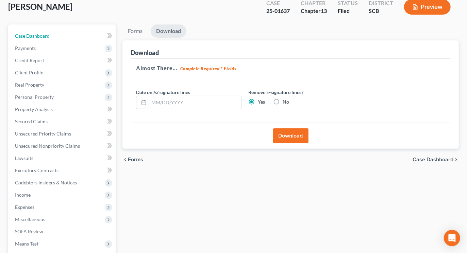
click at [53, 30] on link "Case Dashboard" at bounding box center [63, 36] width 106 height 12
select select "0"
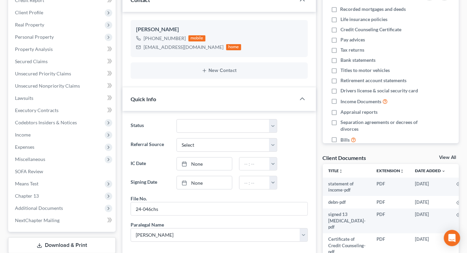
scroll to position [340, 0]
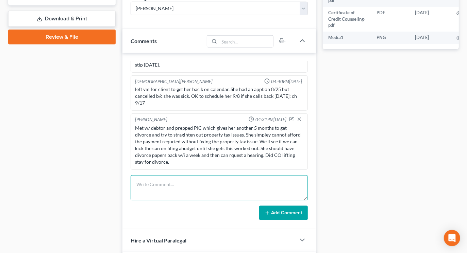
click at [240, 175] on textarea at bounding box center [219, 187] width 177 height 25
click at [225, 182] on textarea "Prepped budget saying debtor will increase her income. Hopefully she'll get app…" at bounding box center [219, 187] width 177 height 25
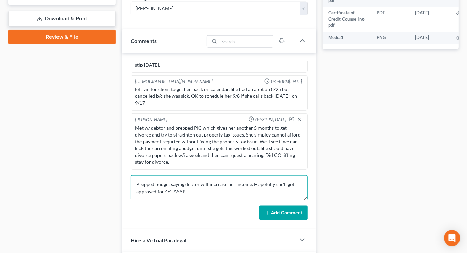
type textarea "Prepped budget saying debtor will increase her income. Hopefully she'll get app…"
click at [293, 206] on button "Add Comment" at bounding box center [283, 213] width 49 height 14
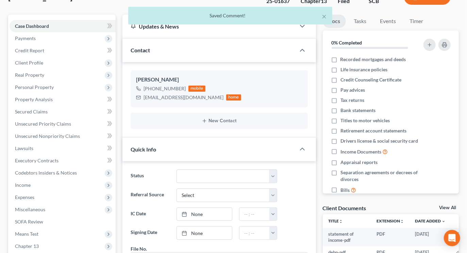
scroll to position [0, 0]
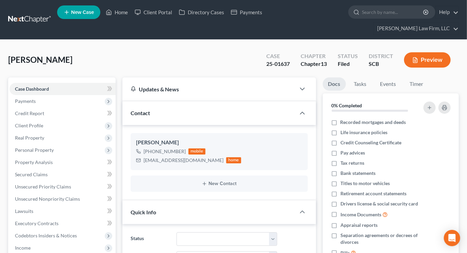
click at [33, 14] on link at bounding box center [30, 20] width 44 height 12
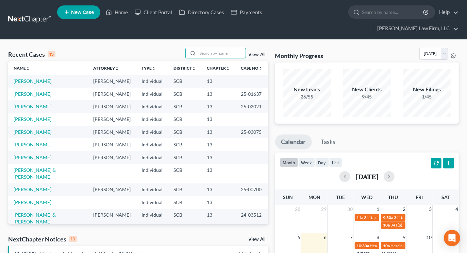
click at [214, 48] on input "search" at bounding box center [222, 53] width 48 height 10
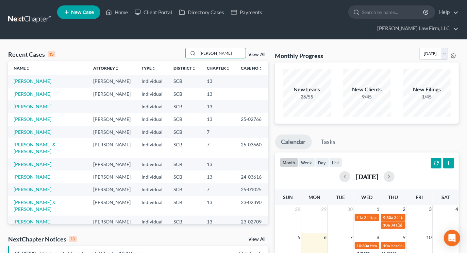
type input "[PERSON_NAME]"
click at [35, 120] on link "[PERSON_NAME]" at bounding box center [33, 119] width 38 height 6
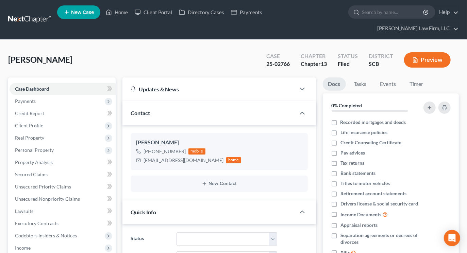
select select "0"
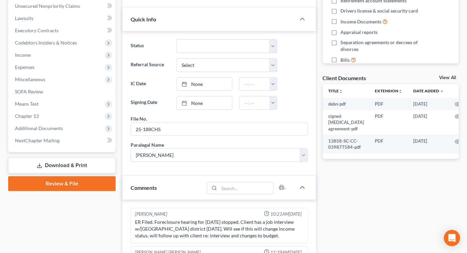
scroll to position [124, 0]
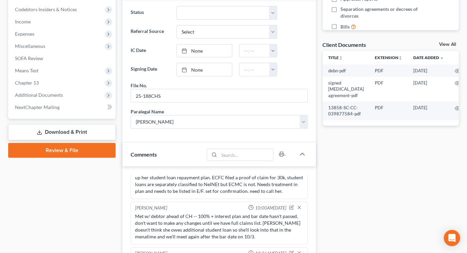
click at [29, 28] on span "Expenses" at bounding box center [63, 34] width 106 height 12
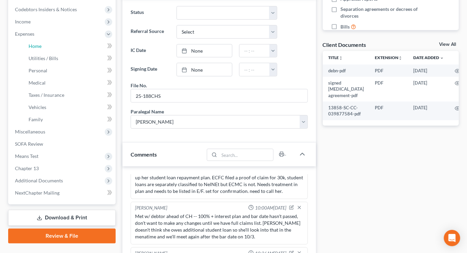
click at [33, 43] on span "Home" at bounding box center [35, 46] width 13 height 6
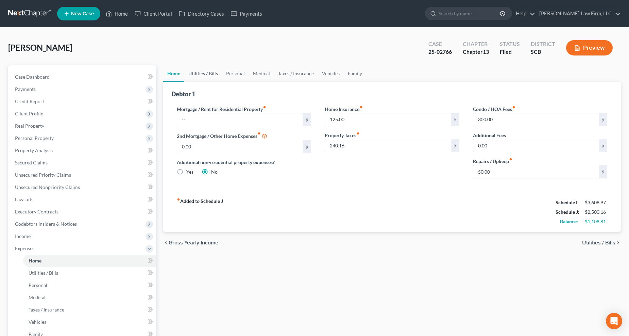
click at [208, 72] on link "Utilities / Bills" at bounding box center [203, 73] width 38 height 16
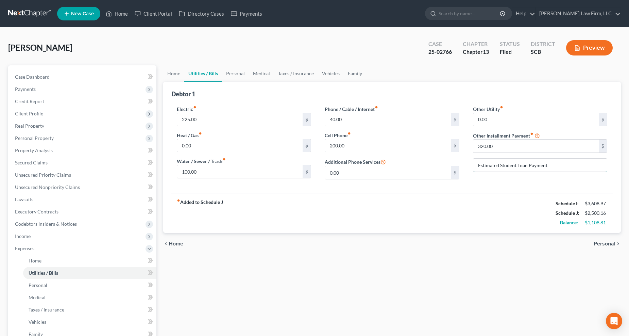
click at [472, 163] on input "Estimated Student Loan Payment" at bounding box center [540, 164] width 134 height 13
type input "Estimated Student Loan Payments"
click at [232, 75] on link "Personal" at bounding box center [235, 73] width 27 height 16
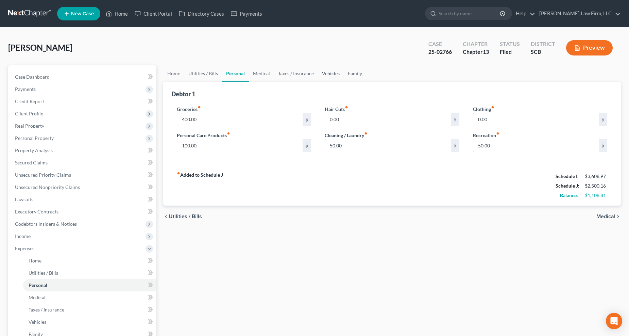
click at [331, 74] on link "Vehicles" at bounding box center [331, 73] width 26 height 16
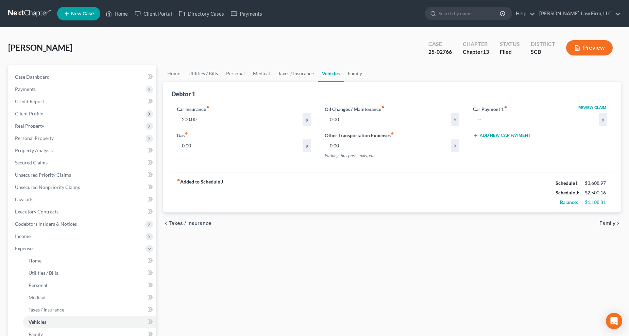
click at [22, 236] on span "Income" at bounding box center [23, 236] width 16 height 6
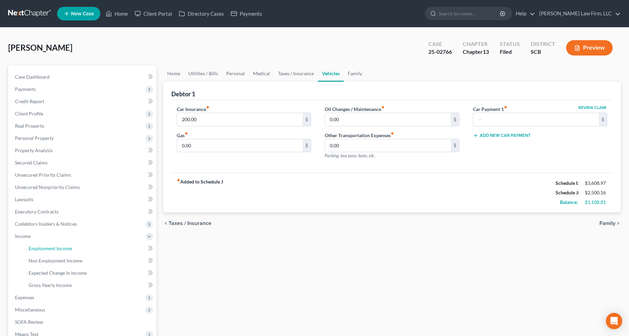
click at [41, 243] on link "Employment Income" at bounding box center [89, 248] width 133 height 12
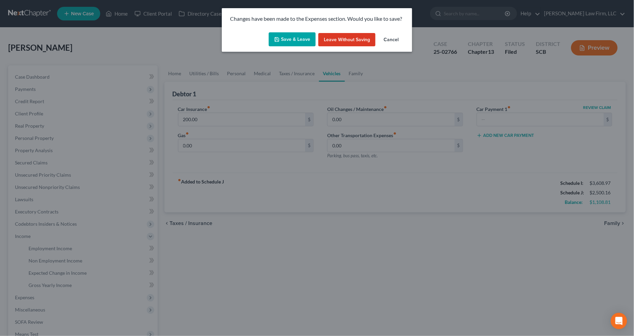
click at [297, 36] on button "Save & Leave" at bounding box center [292, 39] width 47 height 14
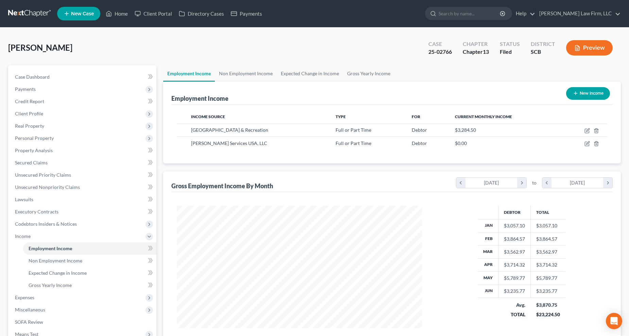
scroll to position [123, 259]
click at [233, 72] on link "Non Employment Income" at bounding box center [246, 73] width 62 height 16
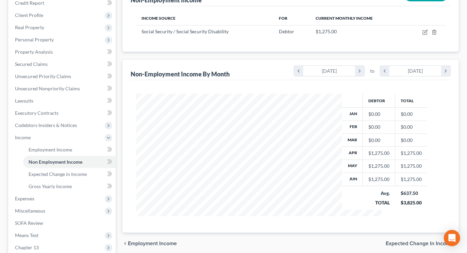
scroll to position [339855, 339789]
click at [460, 57] on div "Employment Income Non Employment Income Expected Change in Income Gross Yearly …" at bounding box center [290, 145] width 343 height 356
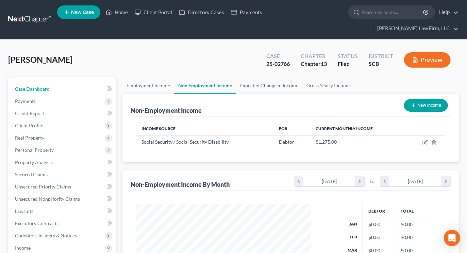
click at [29, 86] on span "Case Dashboard" at bounding box center [32, 89] width 35 height 6
select select "0"
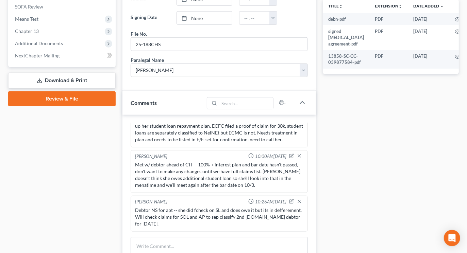
scroll to position [340, 0]
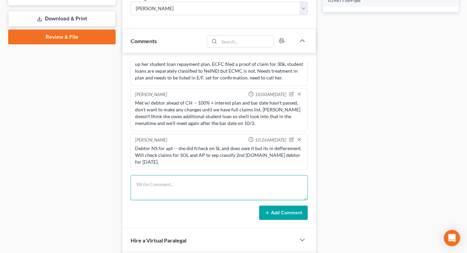
click at [166, 175] on textarea at bounding box center [219, 187] width 177 height 25
type textarea "AP prepped, no payment change once we obj to SOL claims."
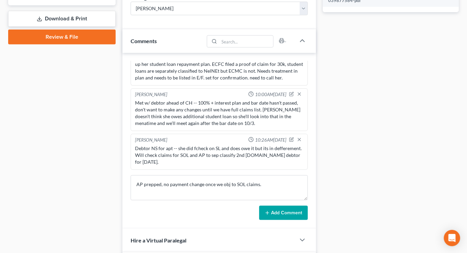
click at [289, 206] on button "Add Comment" at bounding box center [283, 213] width 49 height 14
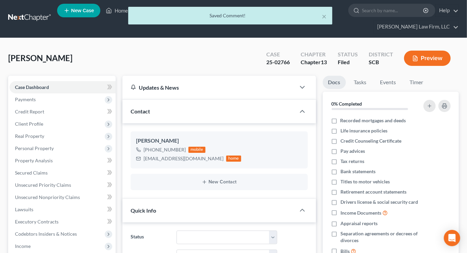
scroll to position [0, 0]
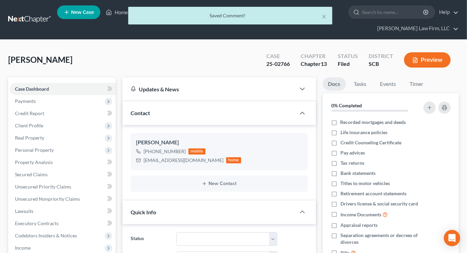
drag, startPoint x: 436, startPoint y: 36, endPoint x: 431, endPoint y: 36, distance: 5.1
click at [436, 48] on div "Case 25-02766 Chapter Chapter 13 Status Filed District SCB Preview" at bounding box center [358, 60] width 201 height 24
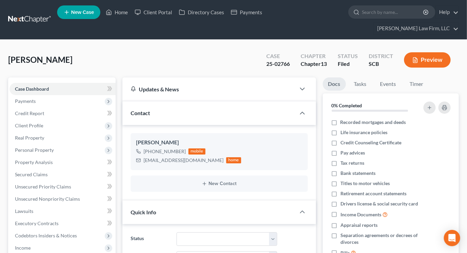
click at [33, 14] on link at bounding box center [30, 20] width 44 height 12
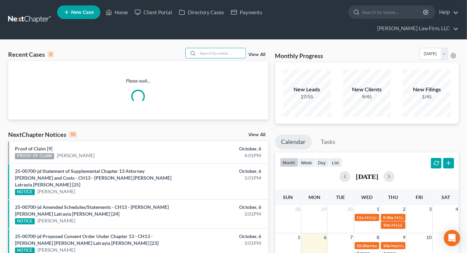
click at [209, 48] on input "search" at bounding box center [222, 53] width 48 height 10
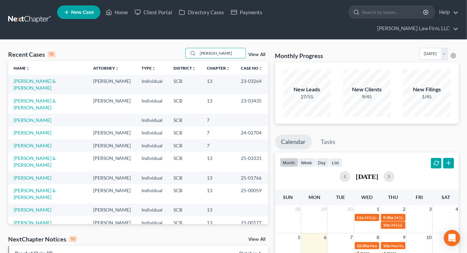
type input "[PERSON_NAME]"
click at [34, 155] on link "[PERSON_NAME] & [PERSON_NAME]" at bounding box center [35, 161] width 42 height 13
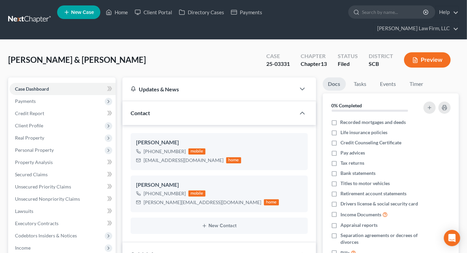
select select "0"
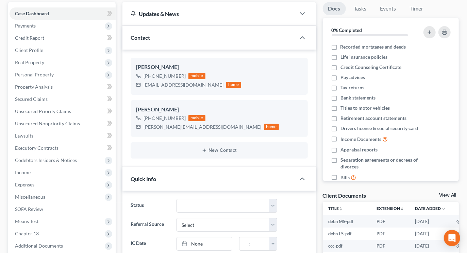
scroll to position [38, 0]
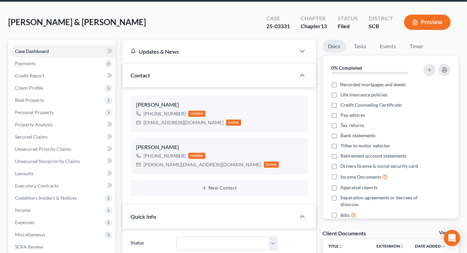
click at [454, 26] on div "[PERSON_NAME] & [PERSON_NAME] Upgraded Case 25-03331 Chapter Chapter 13 Status …" at bounding box center [233, 25] width 450 height 30
click at [443, 26] on div "[PERSON_NAME] & [PERSON_NAME] Upgraded Case 25-03331 Chapter Chapter 13 Status …" at bounding box center [233, 25] width 450 height 30
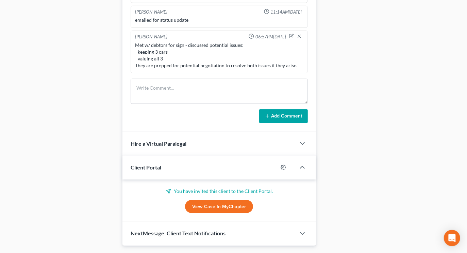
scroll to position [393, 0]
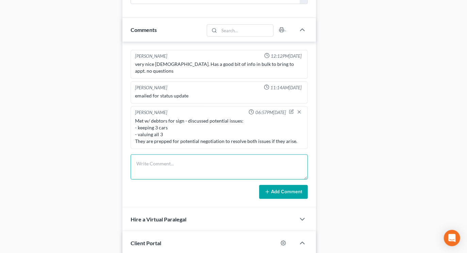
drag, startPoint x: 190, startPoint y: 152, endPoint x: 197, endPoint y: 151, distance: 6.9
click at [190, 155] on textarea at bounding box center [219, 167] width 177 height 25
type textarea "Ct prep - (w/wife) she did great. first payment already made. Hearing notes loo…"
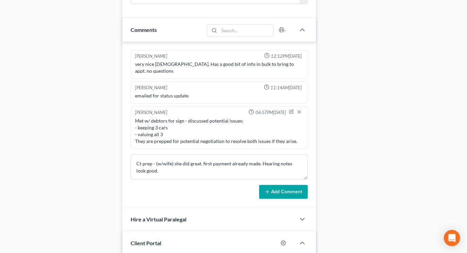
click at [282, 185] on button "Add Comment" at bounding box center [283, 192] width 49 height 14
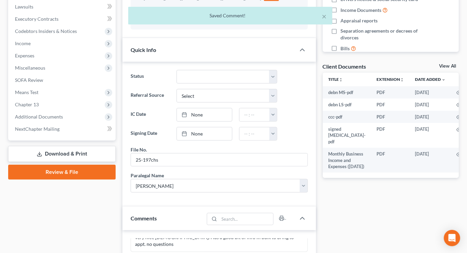
scroll to position [0, 0]
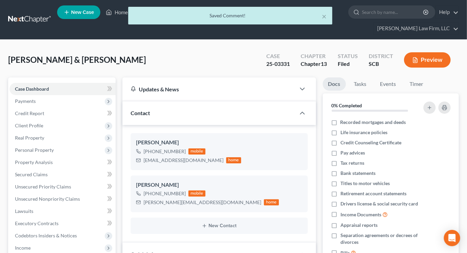
click at [38, 19] on div "× Saved Comment!" at bounding box center [230, 17] width 467 height 21
click at [39, 12] on div "× Saved Comment!" at bounding box center [230, 17] width 467 height 21
click at [30, 14] on div "× Saved Comment!" at bounding box center [230, 17] width 467 height 21
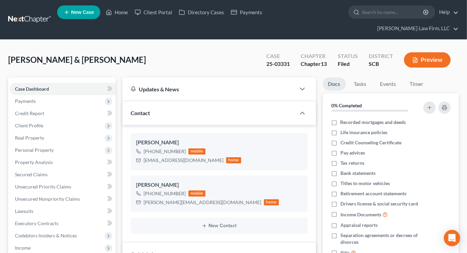
click at [39, 14] on link at bounding box center [30, 20] width 44 height 12
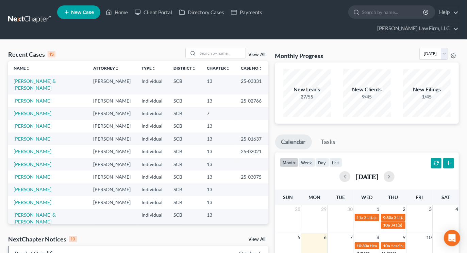
click at [362, 10] on input "search" at bounding box center [393, 12] width 62 height 13
type input "habitat"
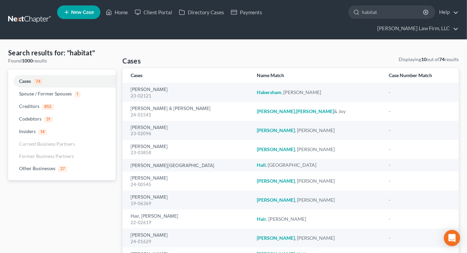
click at [362, 10] on input "habitat" at bounding box center [393, 12] width 62 height 13
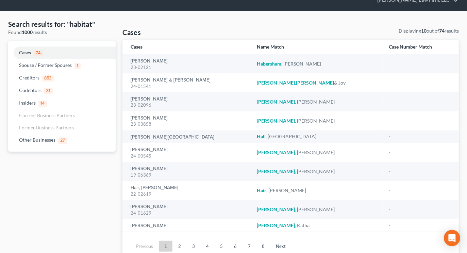
scroll to position [44, 0]
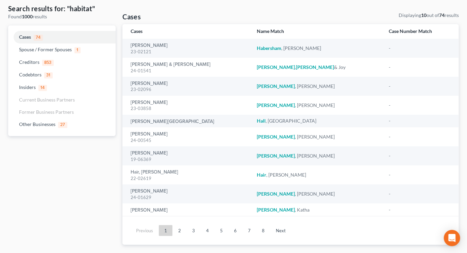
click at [180, 225] on link "2" at bounding box center [180, 230] width 14 height 11
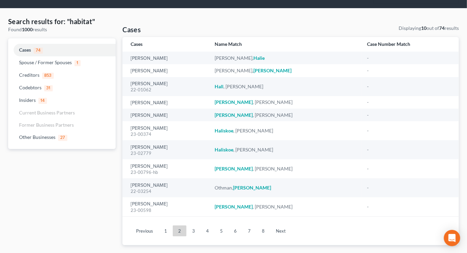
click at [195, 226] on link "3" at bounding box center [194, 231] width 14 height 11
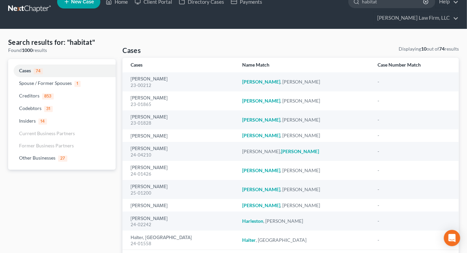
scroll to position [0, 0]
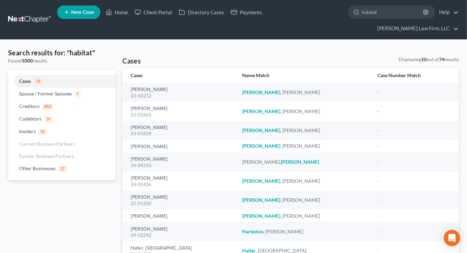
drag, startPoint x: 426, startPoint y: 34, endPoint x: 422, endPoint y: 36, distance: 5.1
click at [427, 40] on div "Search results for: "habitat" Found 1000 results Cases 74 Spouse / Former Spous…" at bounding box center [233, 169] width 467 height 258
click at [28, 6] on nav "Home New Case Client Portal Directory Cases Payments [PERSON_NAME] Law Firm, LL…" at bounding box center [233, 19] width 467 height 39
click at [33, 14] on link at bounding box center [30, 20] width 44 height 12
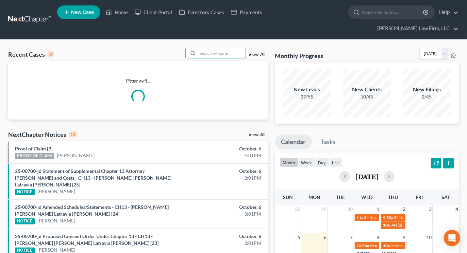
click at [211, 48] on input "search" at bounding box center [222, 53] width 48 height 10
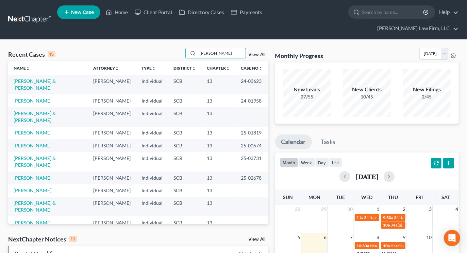
type input "[PERSON_NAME]"
click at [30, 175] on link "[PERSON_NAME]" at bounding box center [33, 178] width 38 height 6
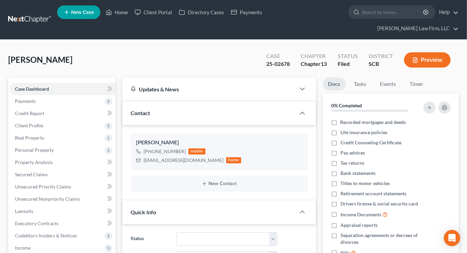
select select "0"
click at [39, 135] on span "Real Property" at bounding box center [29, 138] width 29 height 6
click at [62, 147] on span "Properties Owned" at bounding box center [48, 150] width 39 height 6
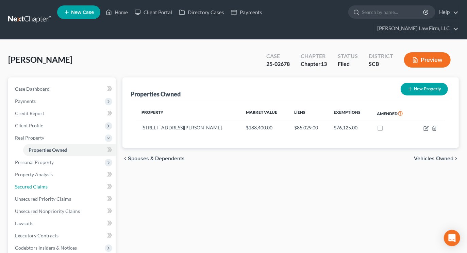
click at [49, 181] on link "Secured Claims" at bounding box center [63, 187] width 106 height 12
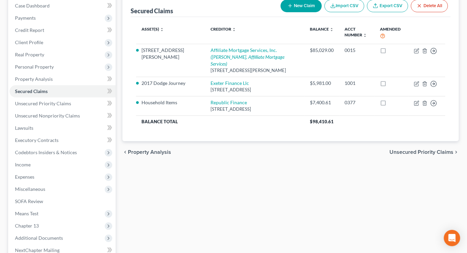
scroll to position [144, 0]
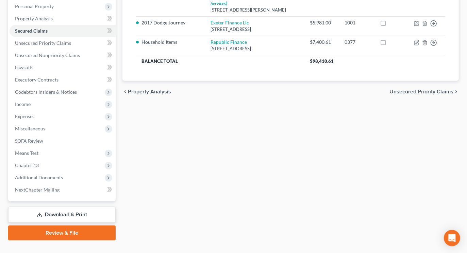
click at [29, 101] on span "Income" at bounding box center [23, 104] width 16 height 6
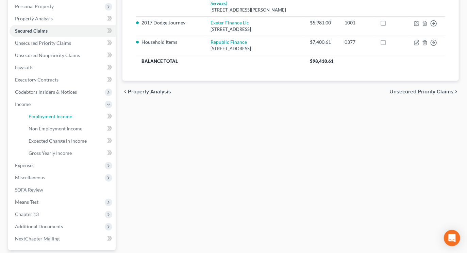
click at [30, 110] on link "Employment Income" at bounding box center [69, 116] width 92 height 12
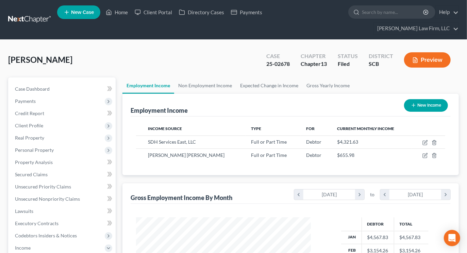
scroll to position [122, 188]
click at [214, 78] on link "Non Employment Income" at bounding box center [205, 86] width 62 height 16
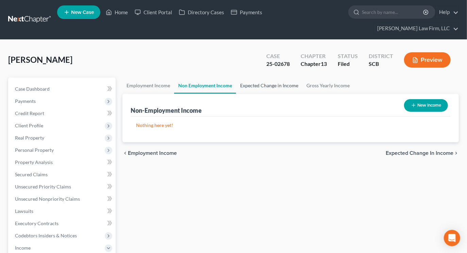
click at [249, 78] on link "Expected Change in Income" at bounding box center [269, 86] width 66 height 16
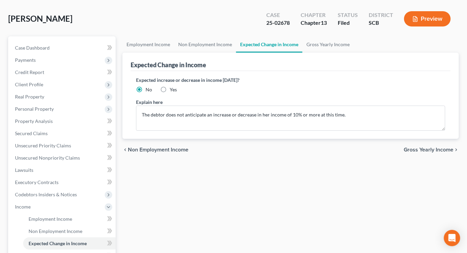
scroll to position [151, 0]
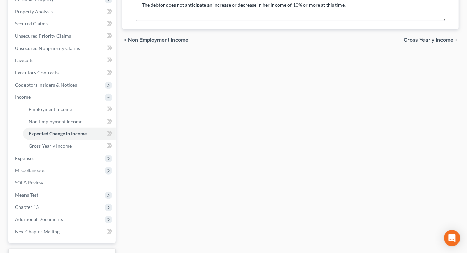
click at [38, 152] on span "Expenses" at bounding box center [63, 158] width 106 height 12
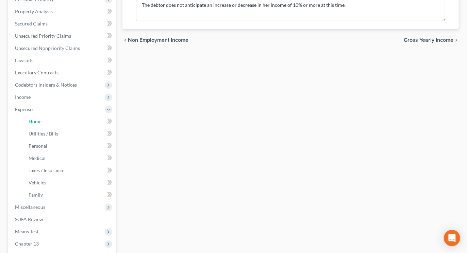
click at [41, 116] on link "Home" at bounding box center [69, 122] width 92 height 12
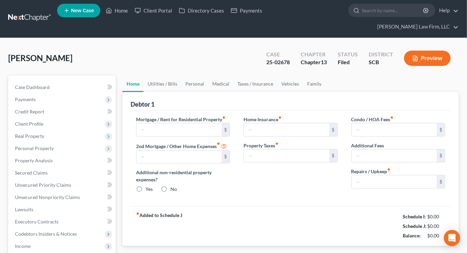
type input "0.00"
radio input "true"
type input "0.00"
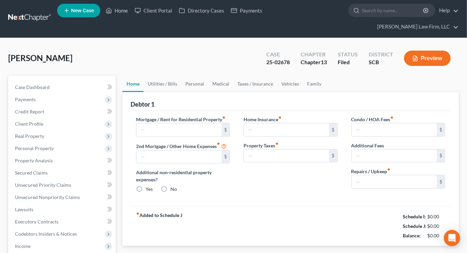
type input "0.00"
type input "300.00"
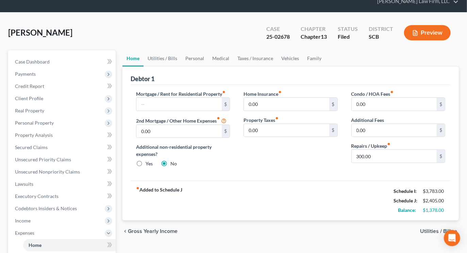
scroll to position [38, 0]
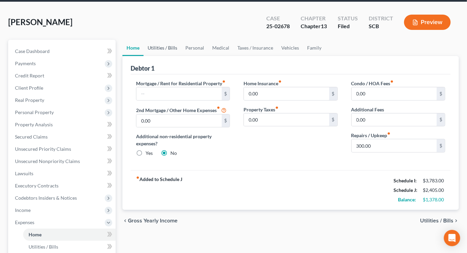
click at [160, 40] on link "Utilities / Bills" at bounding box center [162, 48] width 38 height 16
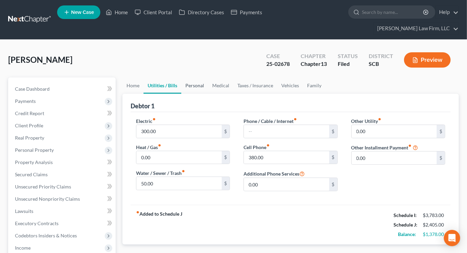
click at [195, 78] on link "Personal" at bounding box center [194, 86] width 27 height 16
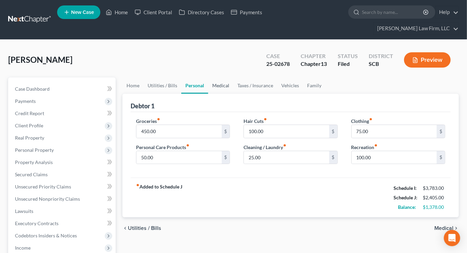
click at [229, 78] on link "Medical" at bounding box center [220, 86] width 25 height 16
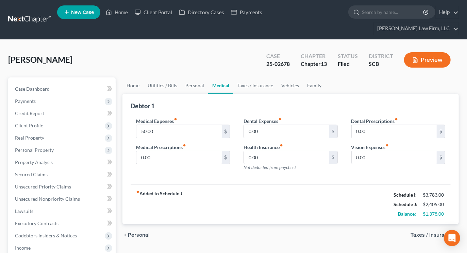
drag, startPoint x: 433, startPoint y: 35, endPoint x: 313, endPoint y: 41, distance: 119.8
click at [41, 14] on link at bounding box center [30, 20] width 44 height 12
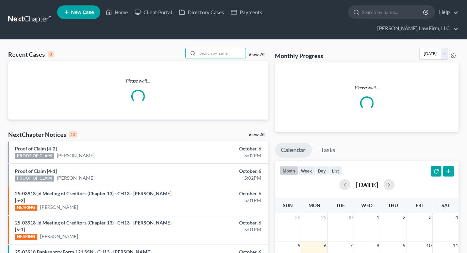
click at [218, 48] on input "search" at bounding box center [222, 53] width 48 height 10
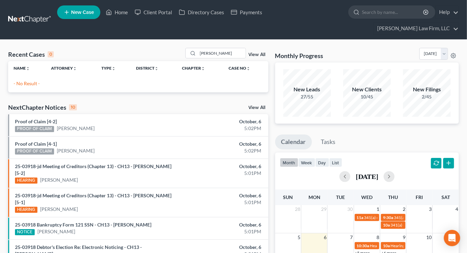
click at [429, 40] on div "Recent Cases 0 [PERSON_NAME] View All Name unfold_more expand_more expand_less …" at bounding box center [233, 219] width 467 height 358
click at [236, 48] on input "[PERSON_NAME]" at bounding box center [222, 53] width 48 height 10
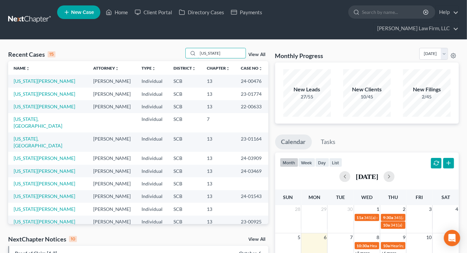
type input "[US_STATE]"
click at [47, 155] on link "[US_STATE][PERSON_NAME]" at bounding box center [45, 158] width 62 height 6
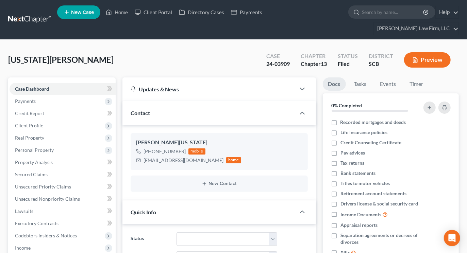
select select "0"
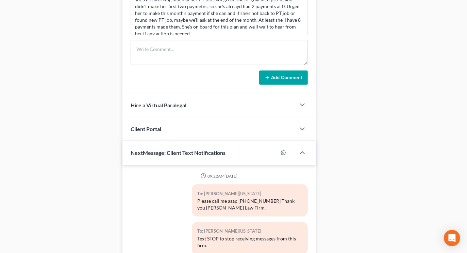
scroll to position [407, 0]
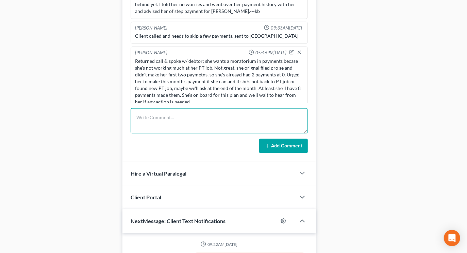
click at [216, 114] on textarea at bounding box center [219, 120] width 177 height 25
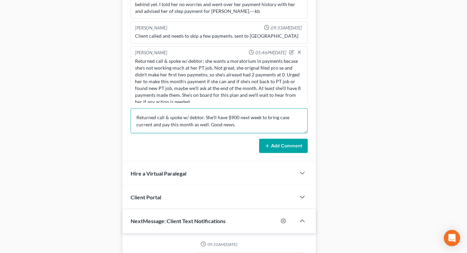
type textarea "Returned call & spoke w/ debtor. She'll have $900 next week to bring case curre…"
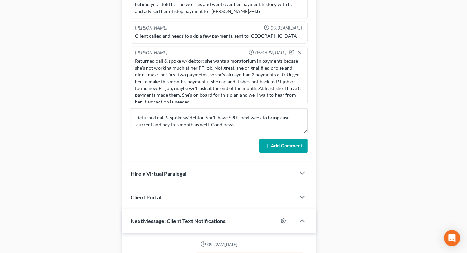
click at [289, 139] on button "Add Comment" at bounding box center [283, 146] width 49 height 14
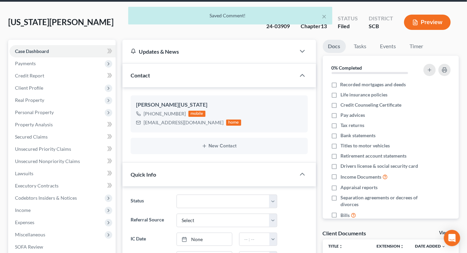
scroll to position [0, 0]
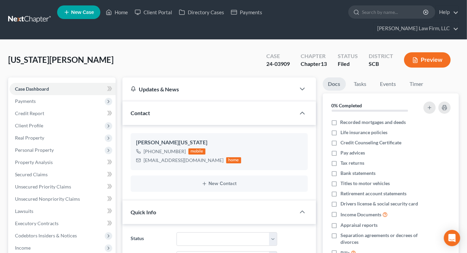
click at [450, 51] on div "Preview" at bounding box center [428, 61] width 60 height 20
click at [52, 14] on link at bounding box center [30, 20] width 44 height 12
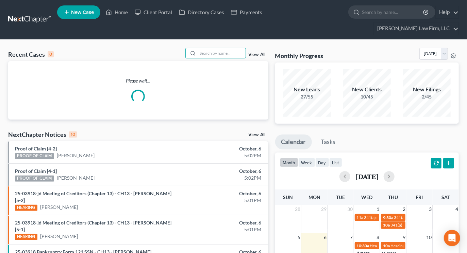
click at [214, 48] on input "search" at bounding box center [222, 53] width 48 height 10
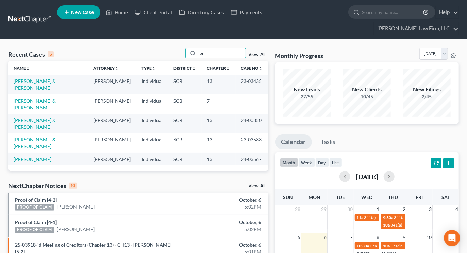
type input "b"
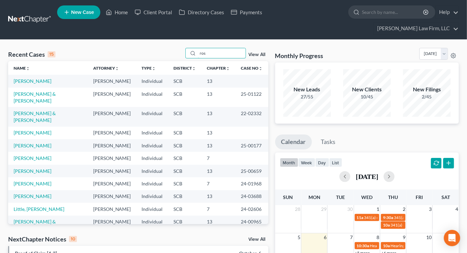
type input "ros"
click at [38, 78] on link "[PERSON_NAME]" at bounding box center [33, 81] width 38 height 6
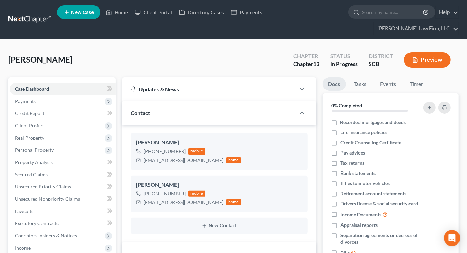
select select "0"
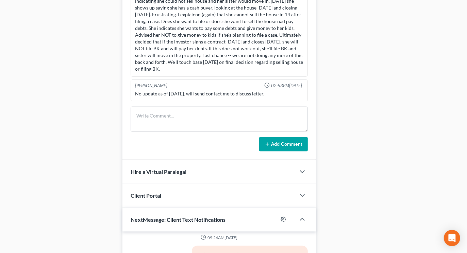
scroll to position [453, 0]
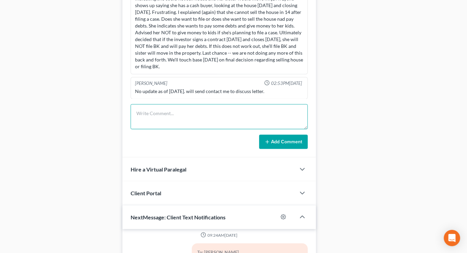
click at [222, 104] on textarea at bounding box center [219, 116] width 177 height 25
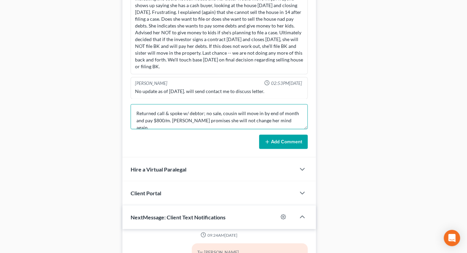
type textarea "Returned call & spoke w/ debtor; no sale, cousin will move in by end of month a…"
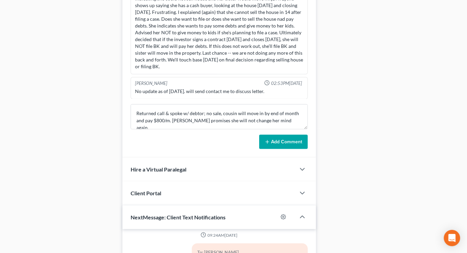
click at [287, 135] on button "Add Comment" at bounding box center [283, 142] width 49 height 14
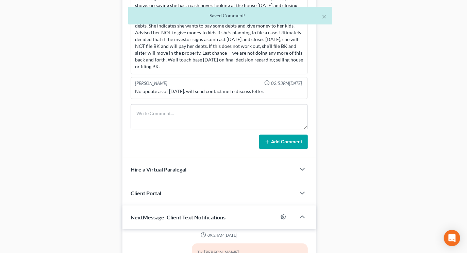
scroll to position [183, 0]
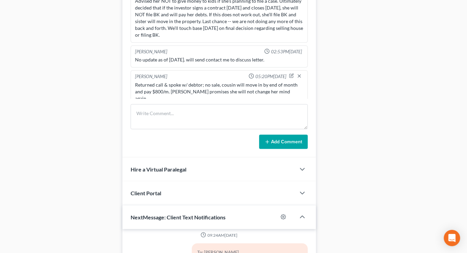
click at [416, 55] on div "Docs Tasks Events Timer 0% Completed Nothing here yet! Recorded mortgages and d…" at bounding box center [390, 2] width 143 height 757
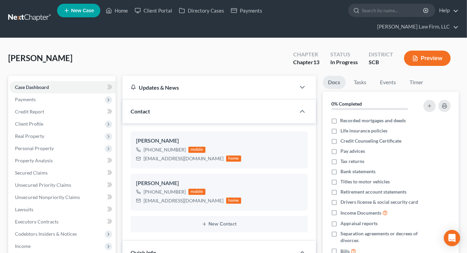
scroll to position [0, 0]
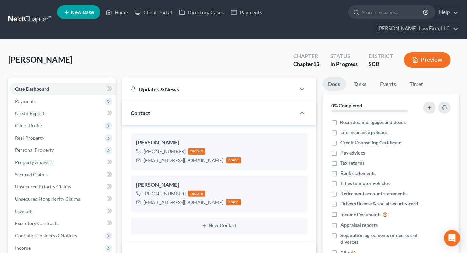
click at [37, 14] on link at bounding box center [30, 20] width 44 height 12
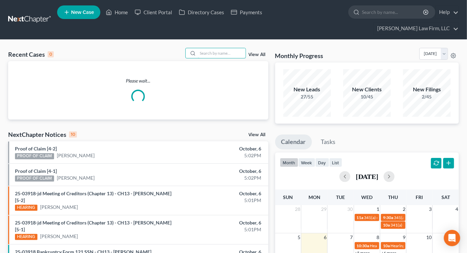
click at [226, 48] on input "search" at bounding box center [222, 53] width 48 height 10
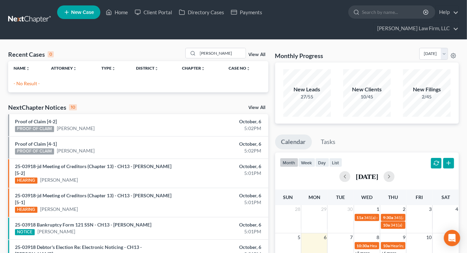
click at [421, 40] on div "Recent Cases 0 [PERSON_NAME] View All Name unfold_more expand_more expand_less …" at bounding box center [233, 219] width 467 height 358
click at [214, 48] on input "[PERSON_NAME]" at bounding box center [222, 53] width 48 height 10
click at [225, 48] on input "[PERSON_NAME]" at bounding box center [222, 53] width 48 height 10
type input "[PERSON_NAME]"
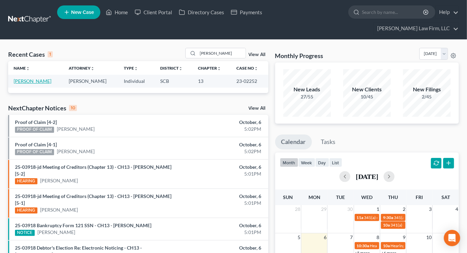
click at [34, 78] on link "[PERSON_NAME]" at bounding box center [33, 81] width 38 height 6
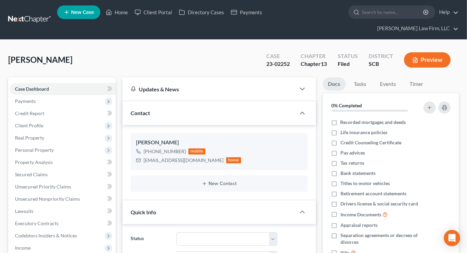
select select "0"
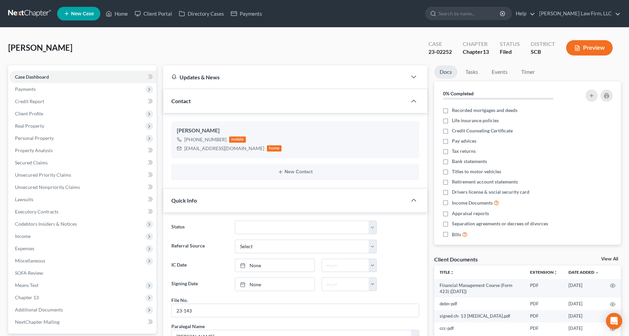
scroll to position [96, 0]
click at [38, 182] on link "Unsecured Nonpriority Claims" at bounding box center [83, 187] width 147 height 12
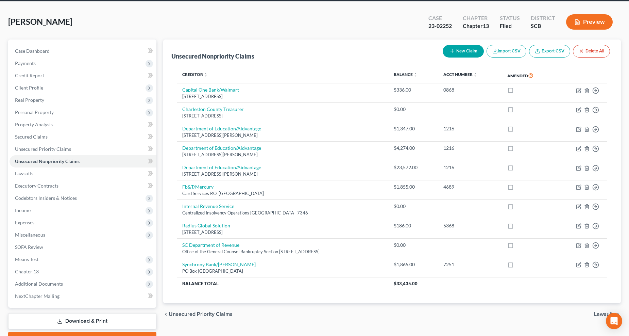
scroll to position [38, 0]
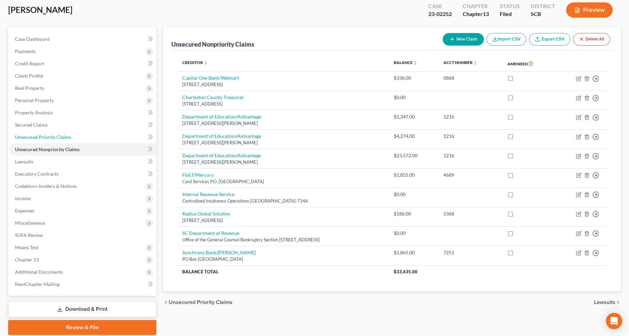
click at [43, 135] on span "Unsecured Priority Claims" at bounding box center [43, 137] width 56 height 6
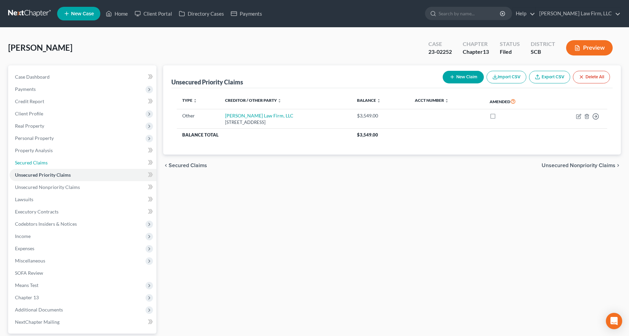
click at [35, 158] on link "Secured Claims" at bounding box center [83, 162] width 147 height 12
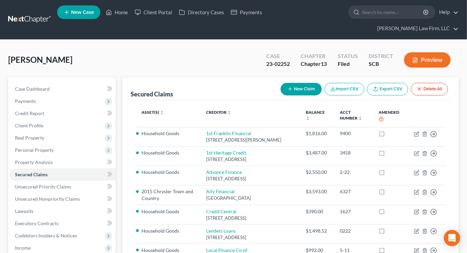
click at [27, 14] on link at bounding box center [30, 20] width 44 height 12
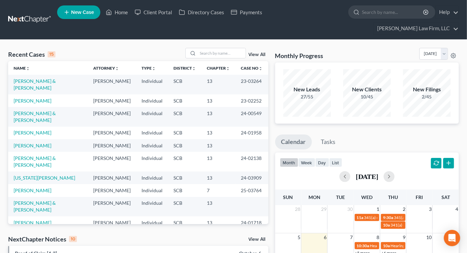
click at [228, 48] on input "search" at bounding box center [222, 53] width 48 height 10
